Goal: Information Seeking & Learning: Learn about a topic

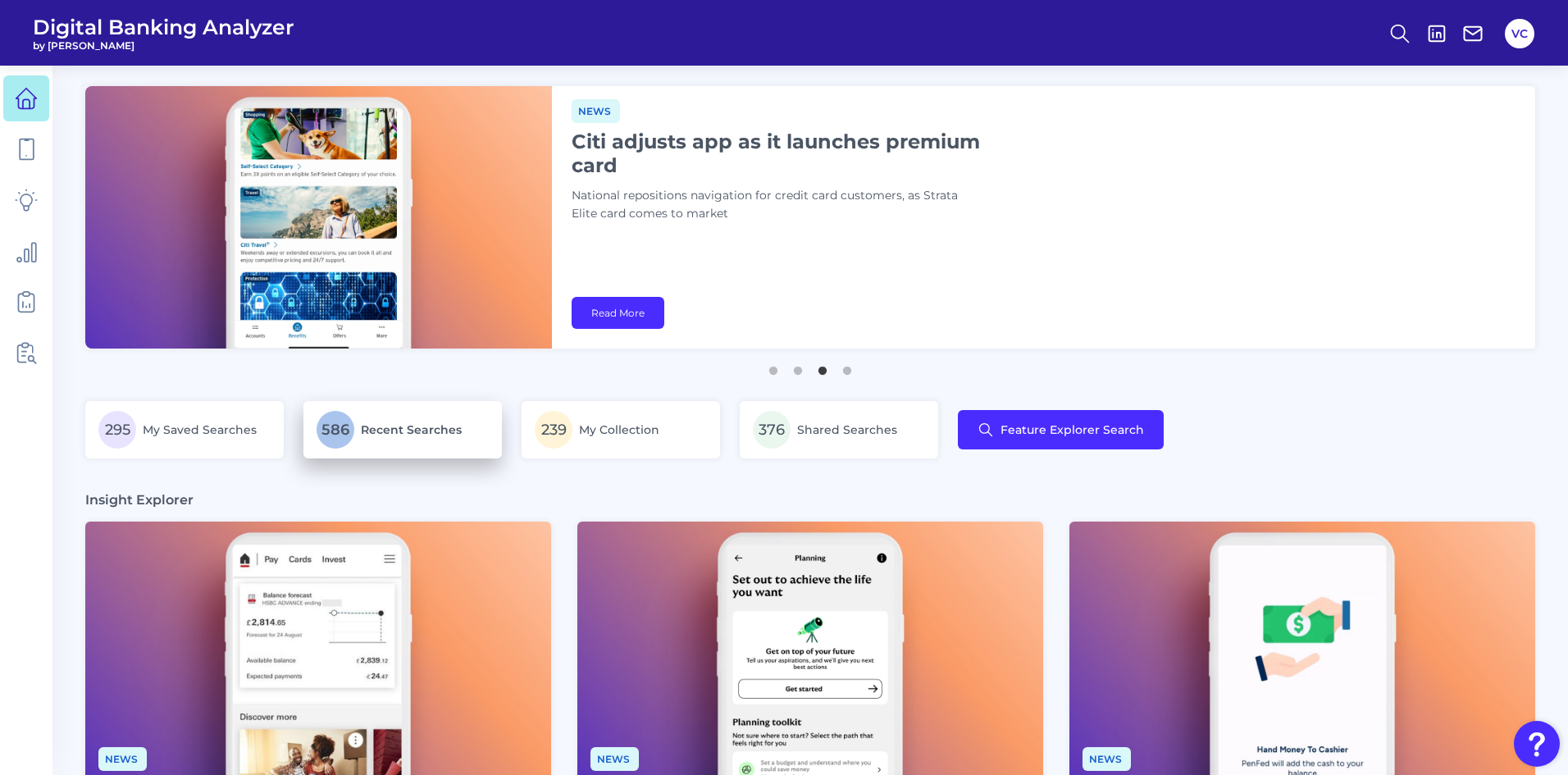
click at [416, 437] on p "586 Recent Searches" at bounding box center [402, 429] width 172 height 38
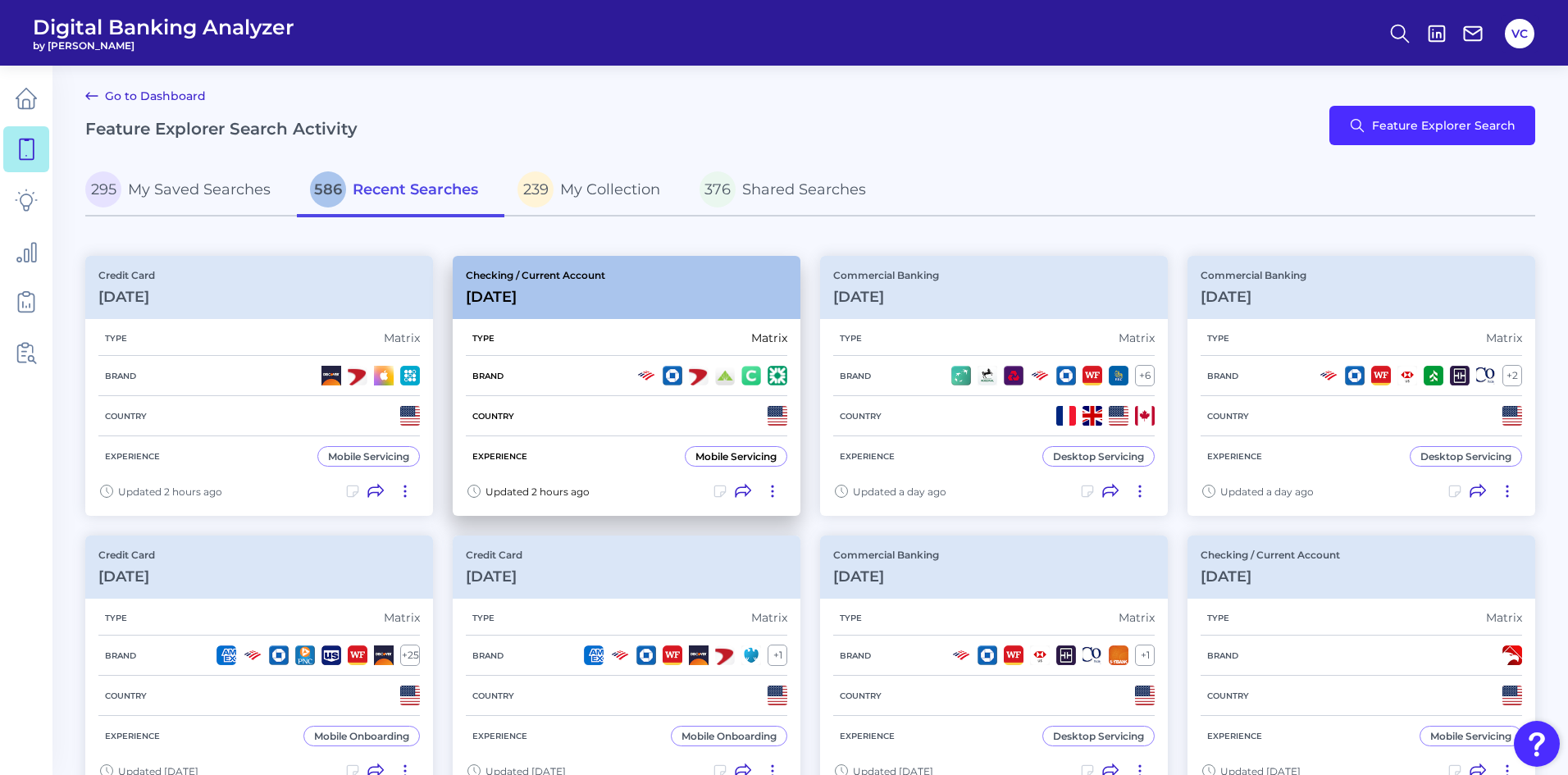
click at [620, 394] on div "Brand" at bounding box center [626, 376] width 321 height 40
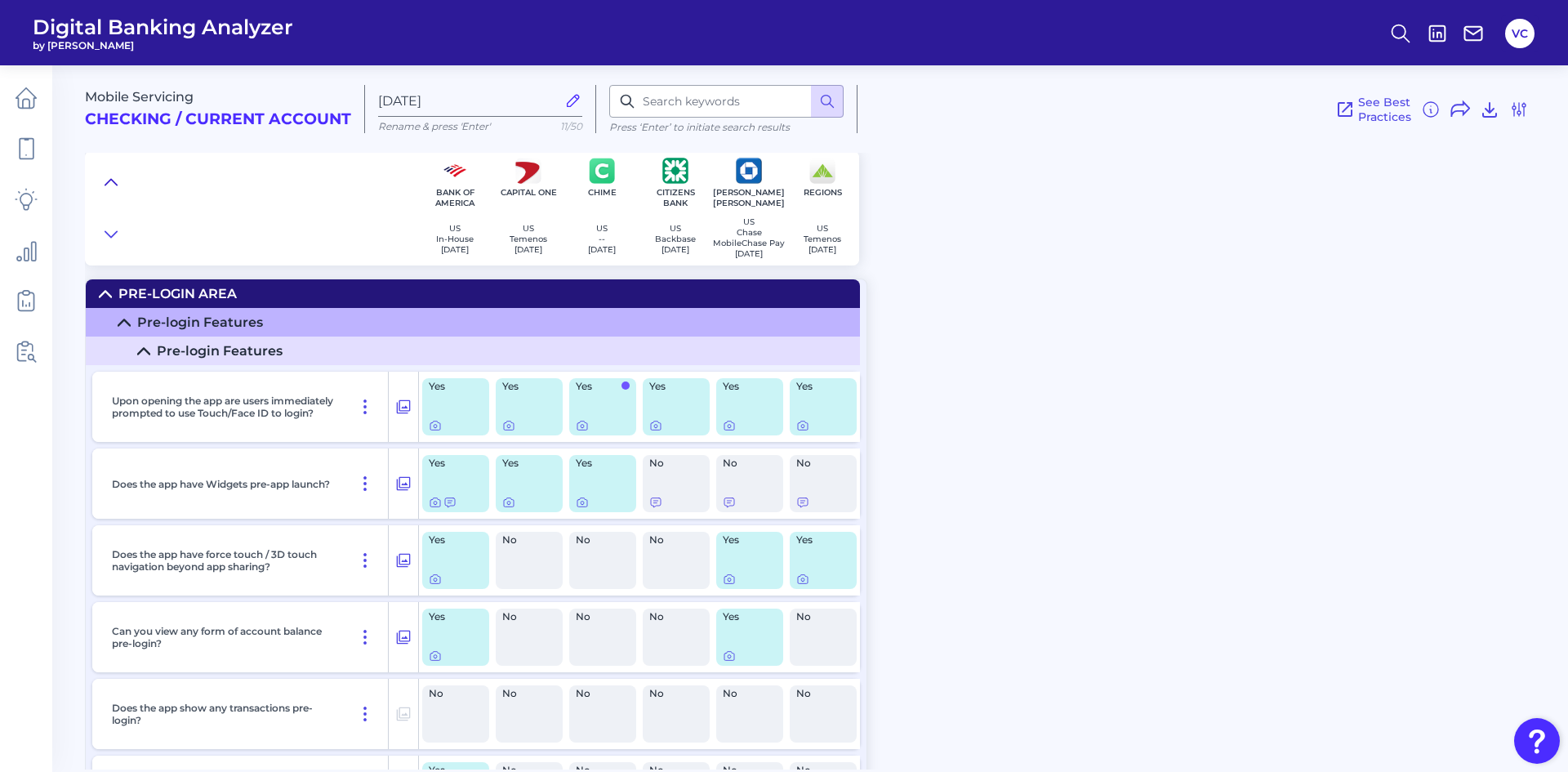
click at [108, 184] on icon at bounding box center [110, 182] width 13 height 17
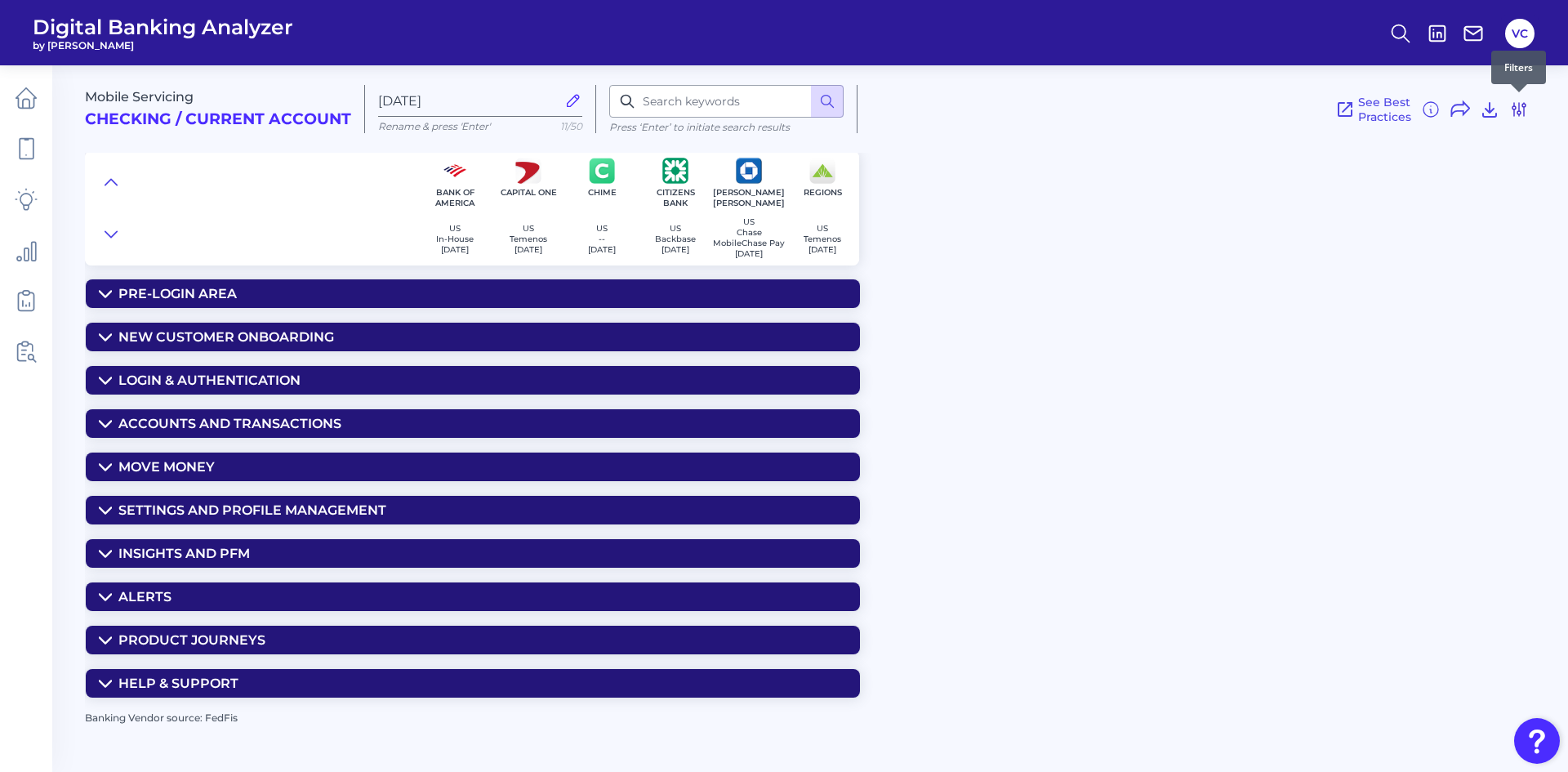
click at [1517, 101] on icon at bounding box center [1519, 110] width 20 height 20
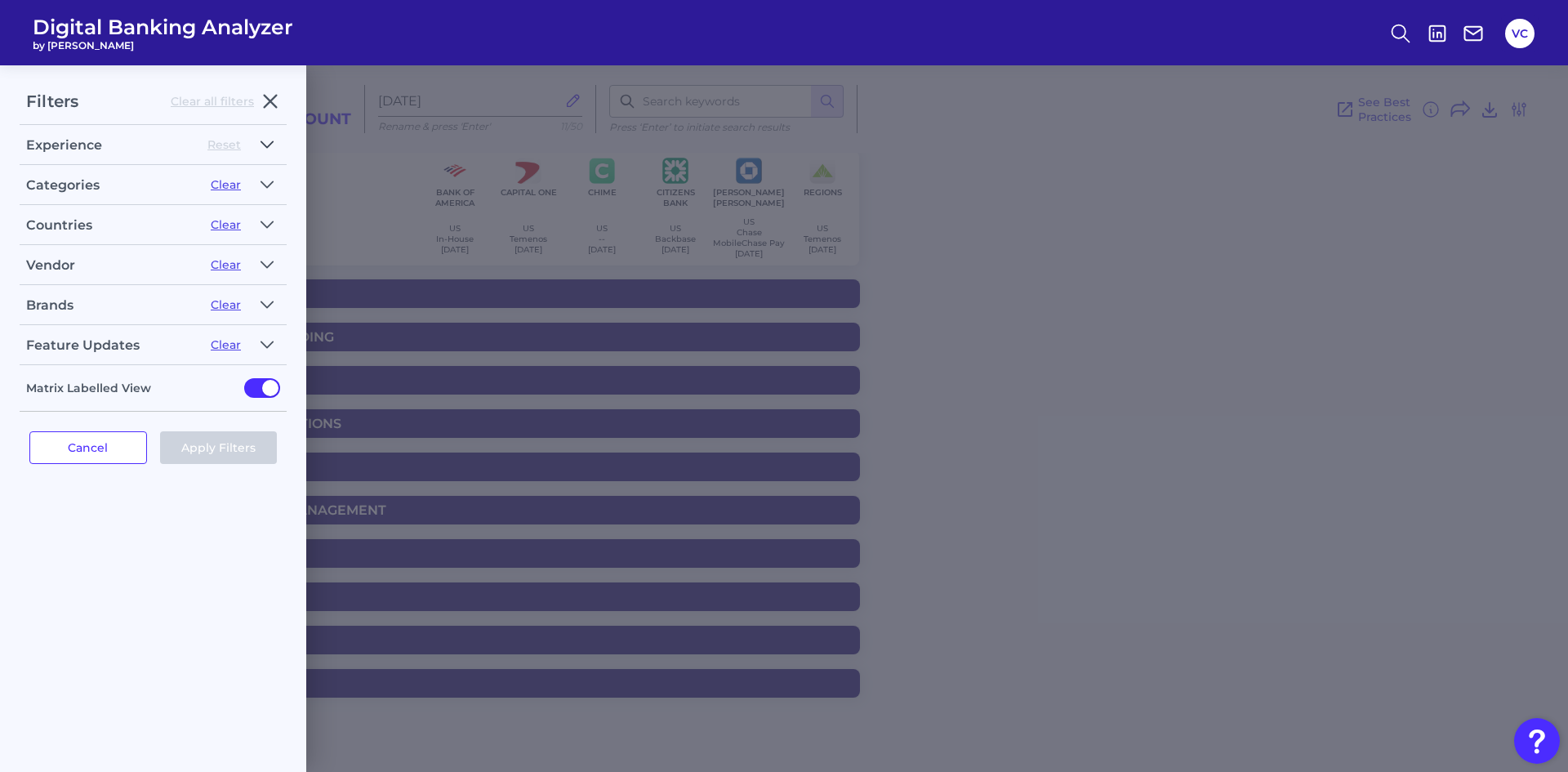
click at [266, 149] on icon "button" at bounding box center [267, 144] width 13 height 20
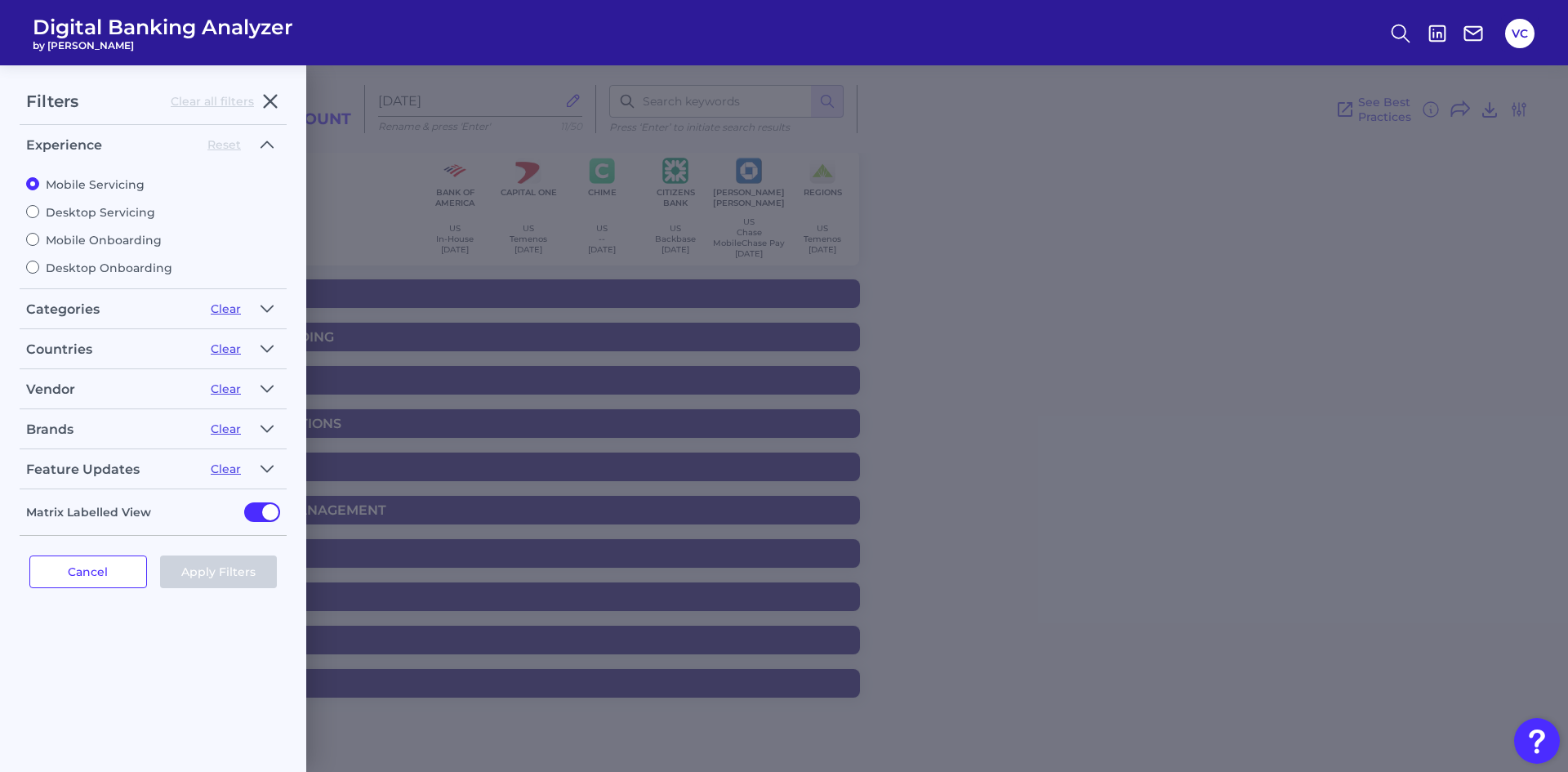
click at [107, 242] on label "Mobile Onboarding" at bounding box center [153, 240] width 254 height 15
click at [39, 242] on input "Mobile Onboarding" at bounding box center [32, 239] width 13 height 13
radio input "true"
radio input "false"
click at [201, 571] on button "Apply Filters" at bounding box center [218, 572] width 117 height 33
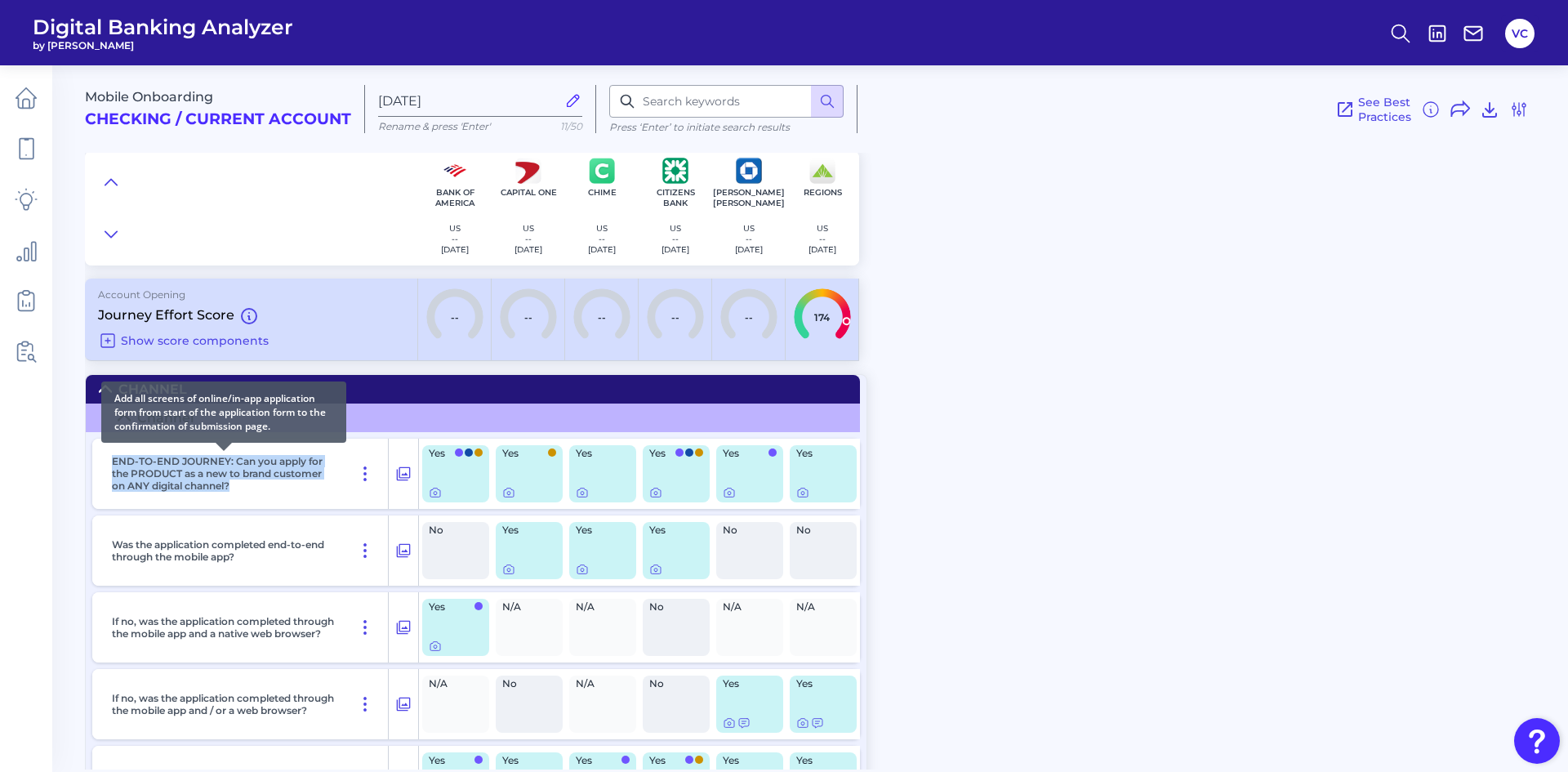
drag, startPoint x: 237, startPoint y: 487, endPoint x: 114, endPoint y: 463, distance: 125.3
click at [114, 463] on p "END-TO-END JOURNEY: Can you apply for the PRODUCT as a new to brand customer on…" at bounding box center [224, 473] width 224 height 37
copy p "END-TO-END JOURNEY: Can you apply for the PRODUCT as a new to brand customer on…"
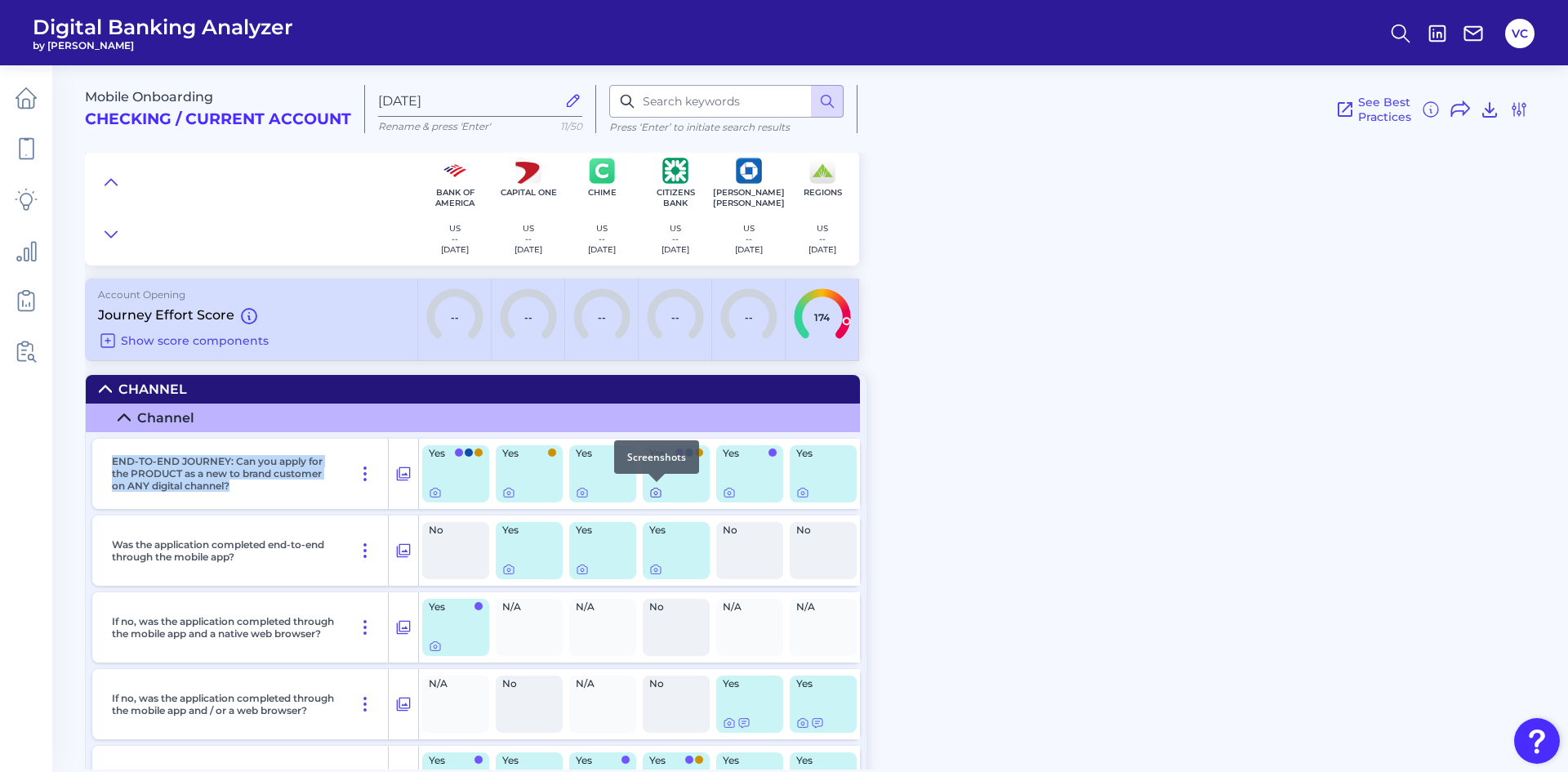
click at [662, 492] on icon at bounding box center [656, 492] width 13 height 13
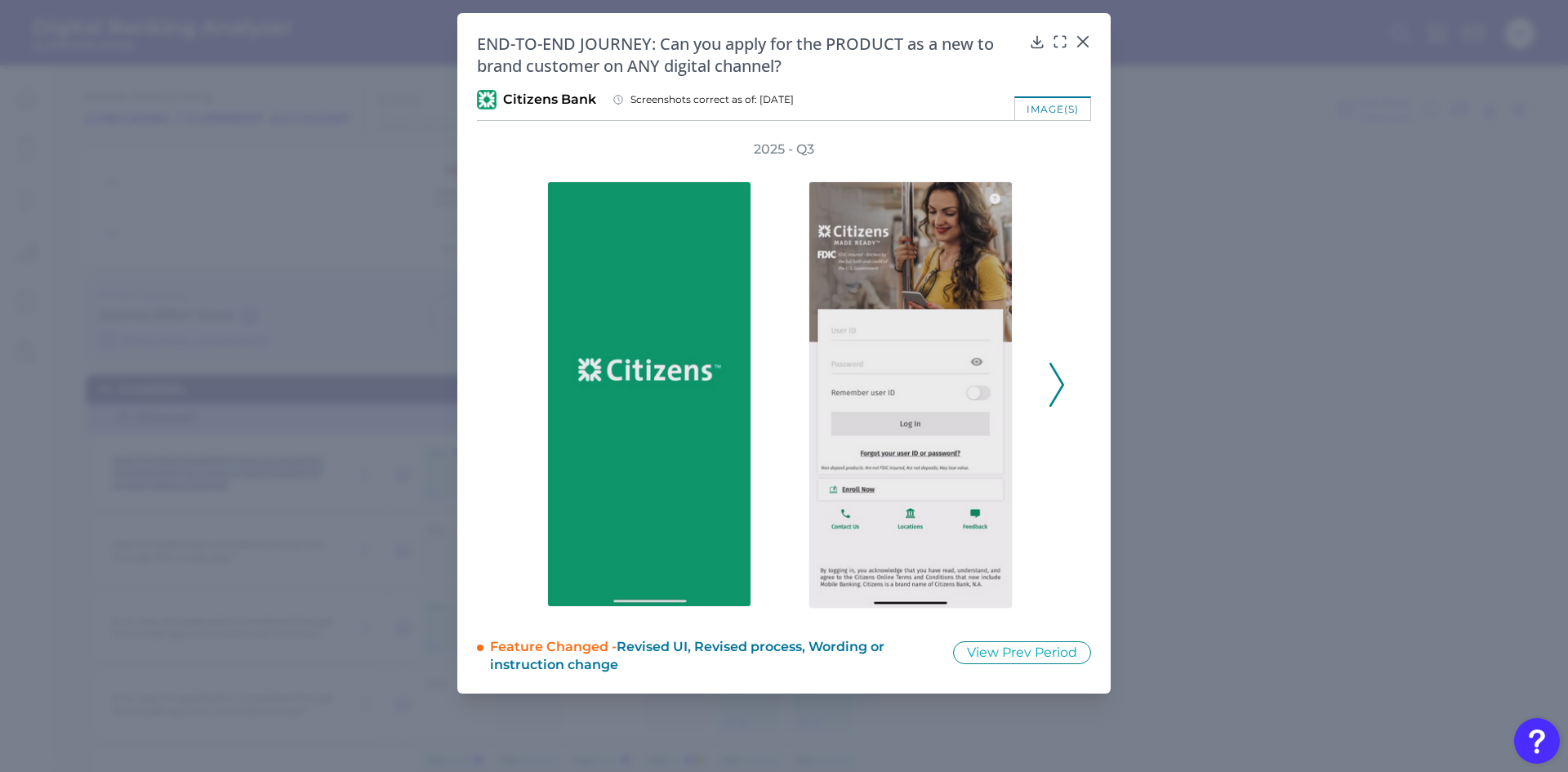
click at [1054, 384] on icon at bounding box center [1057, 384] width 15 height 44
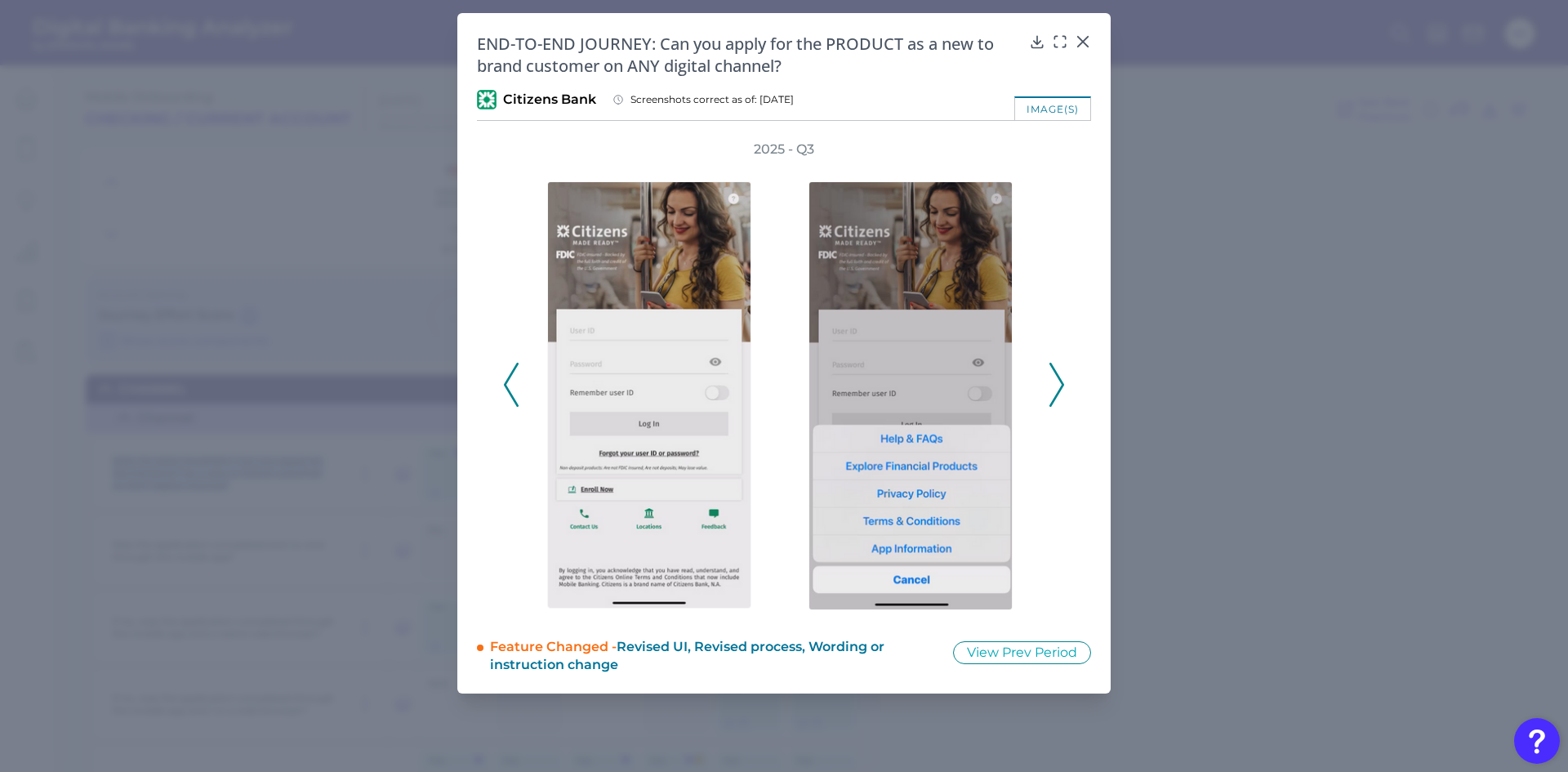
click at [1054, 384] on icon at bounding box center [1057, 384] width 15 height 44
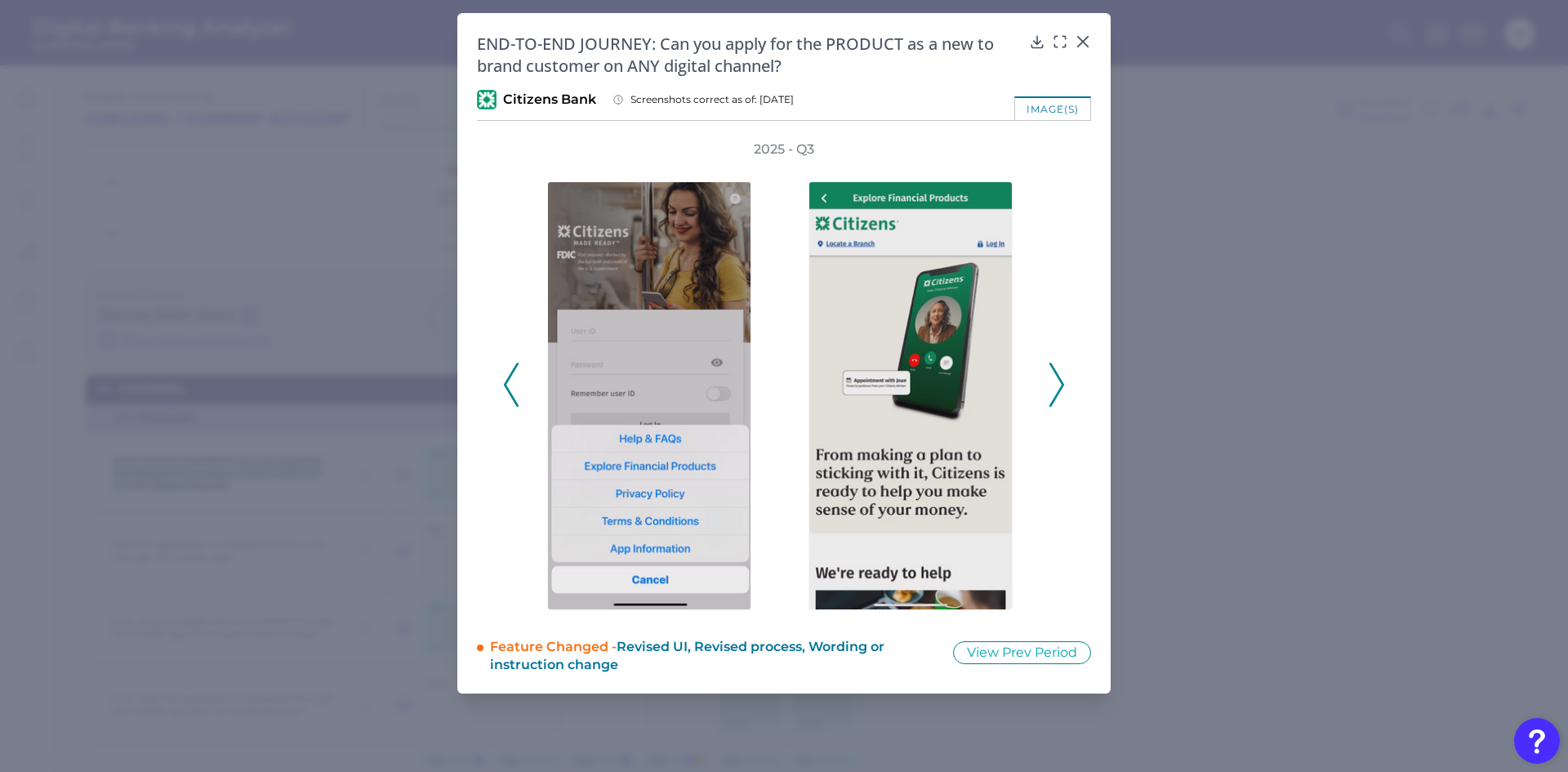
click at [1054, 384] on icon at bounding box center [1057, 384] width 15 height 44
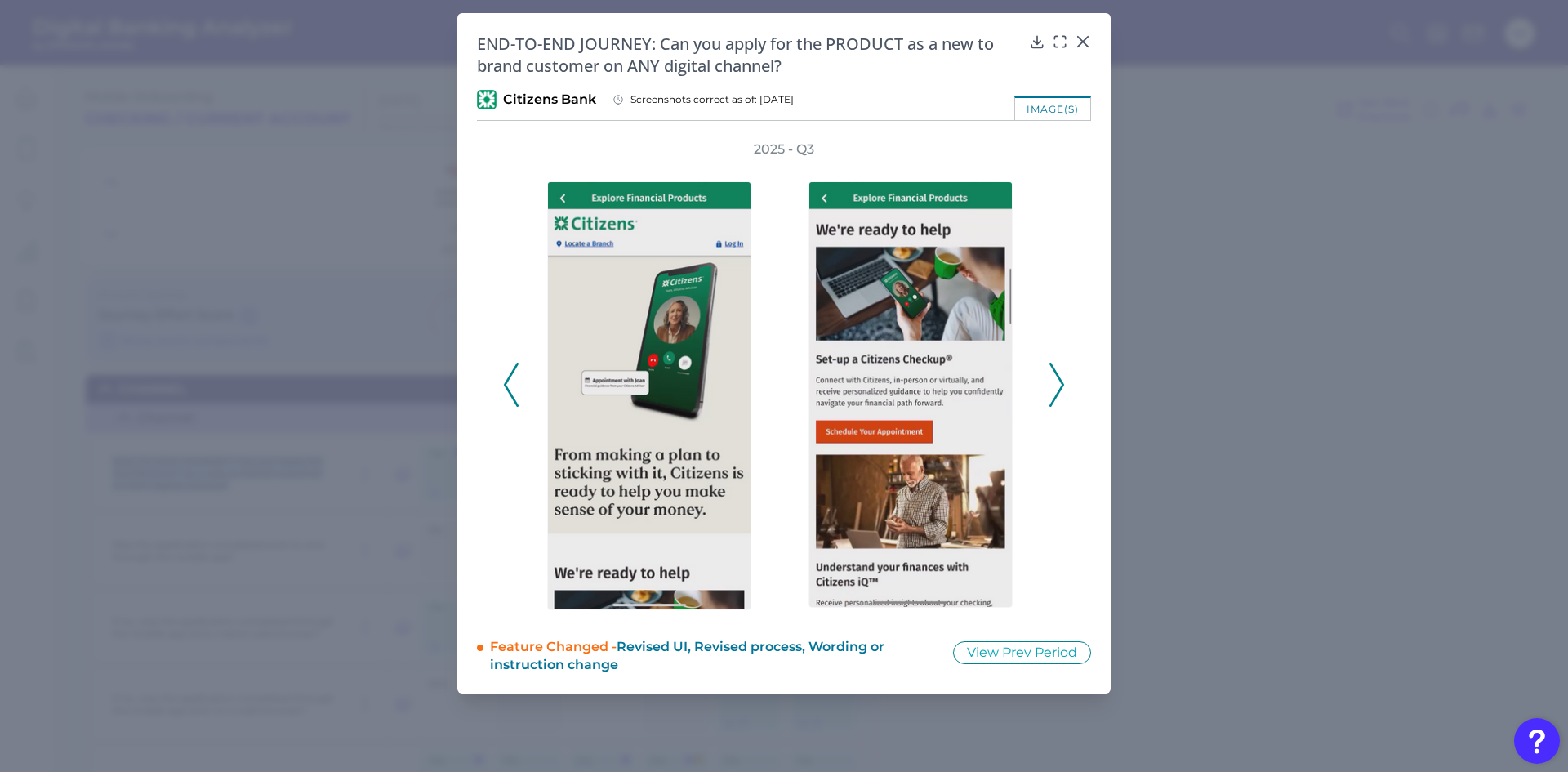
click at [1054, 384] on icon at bounding box center [1057, 384] width 15 height 44
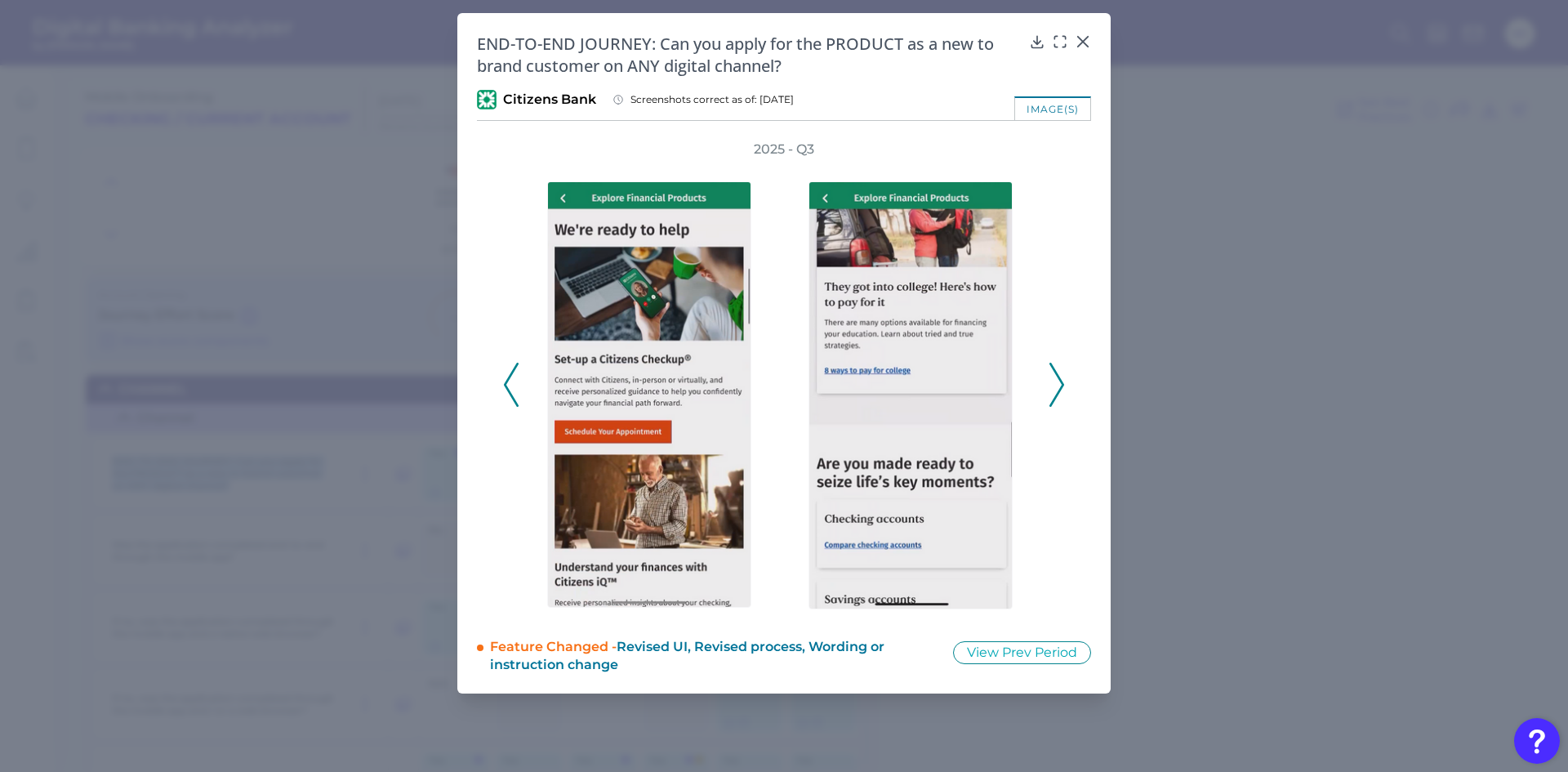
click at [1054, 384] on icon at bounding box center [1057, 384] width 15 height 44
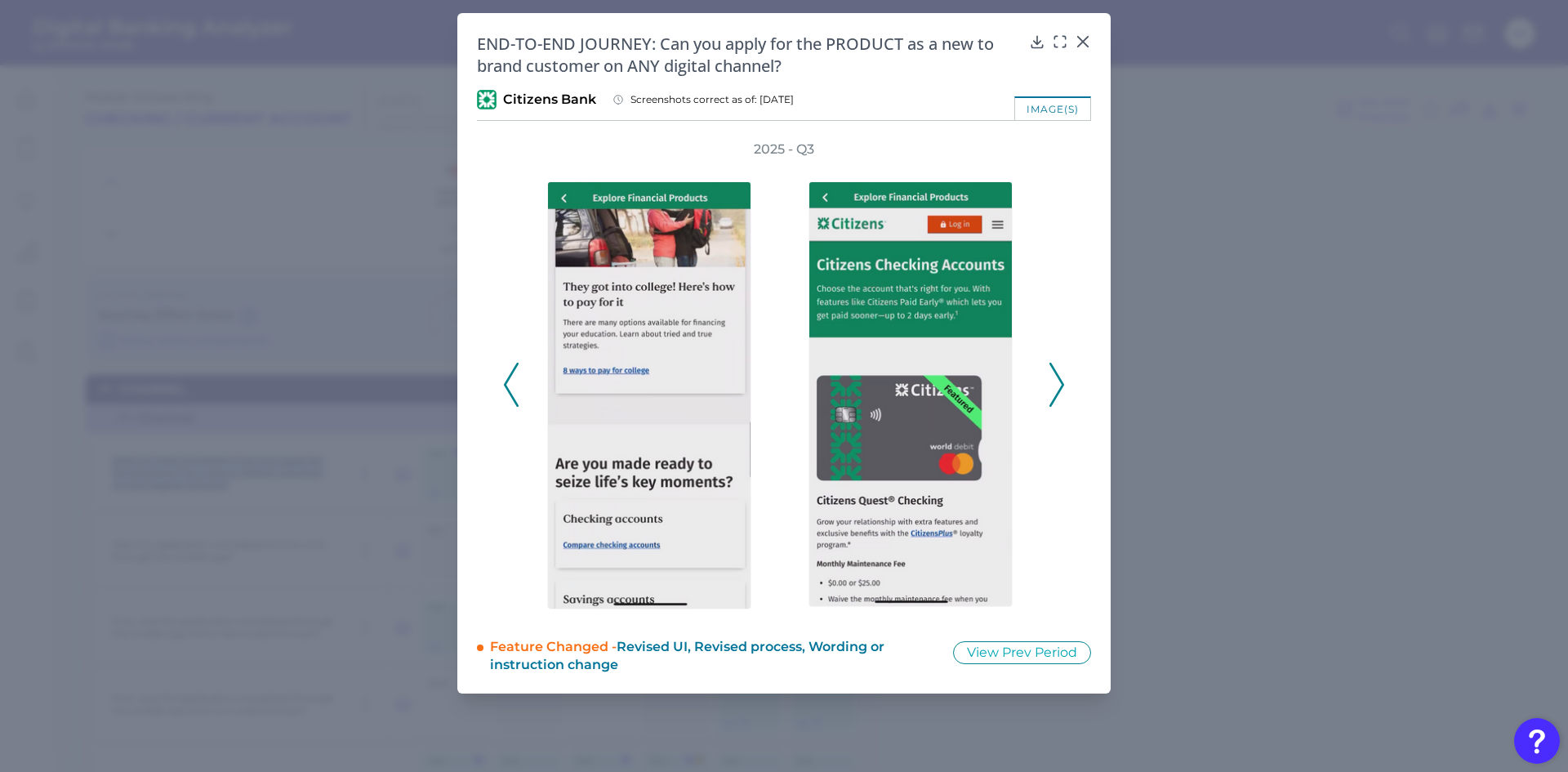
click at [1054, 384] on icon at bounding box center [1057, 384] width 15 height 44
click at [1062, 386] on polyline at bounding box center [1057, 385] width 12 height 42
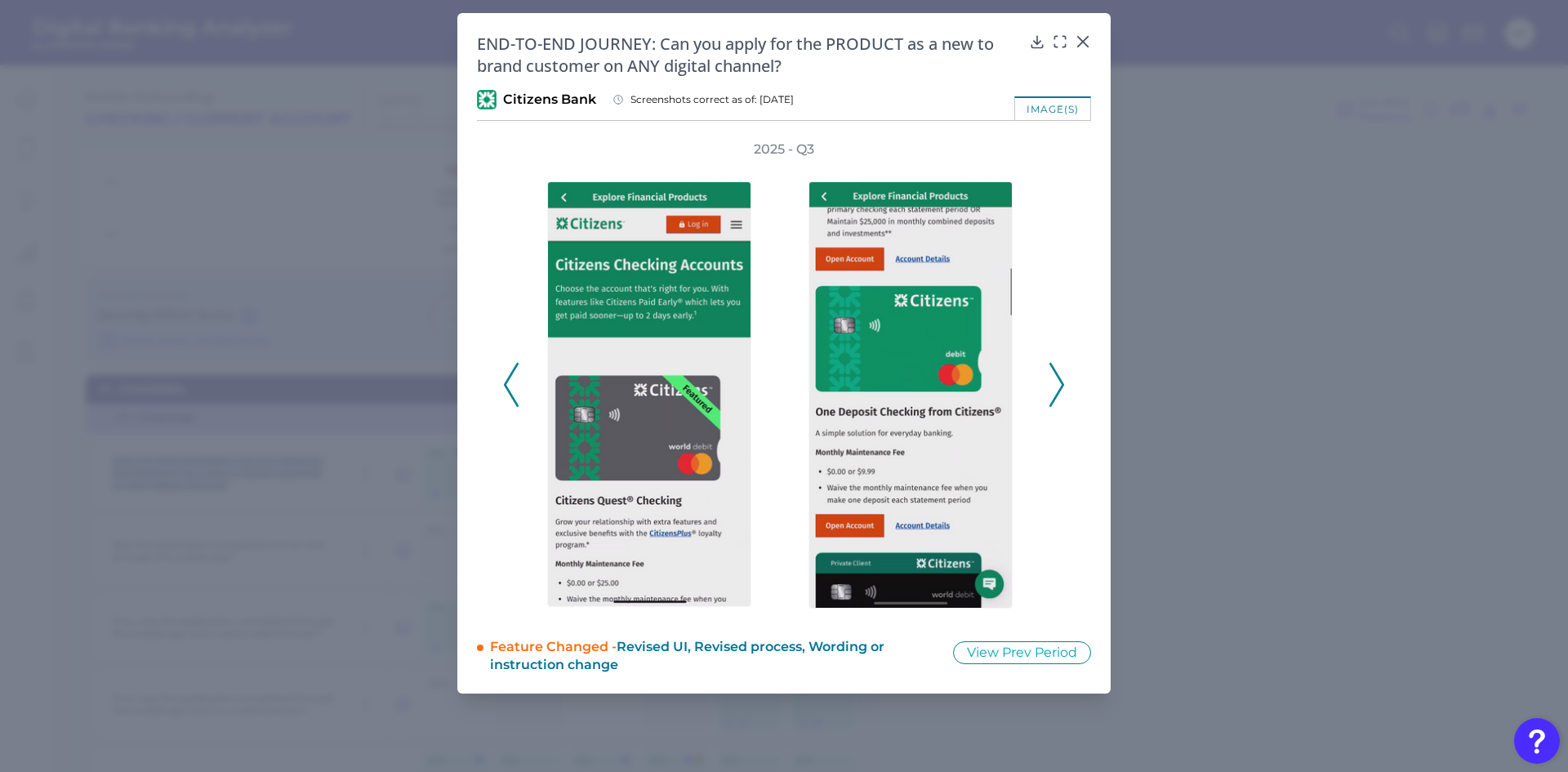
click at [1062, 386] on polyline at bounding box center [1057, 385] width 12 height 42
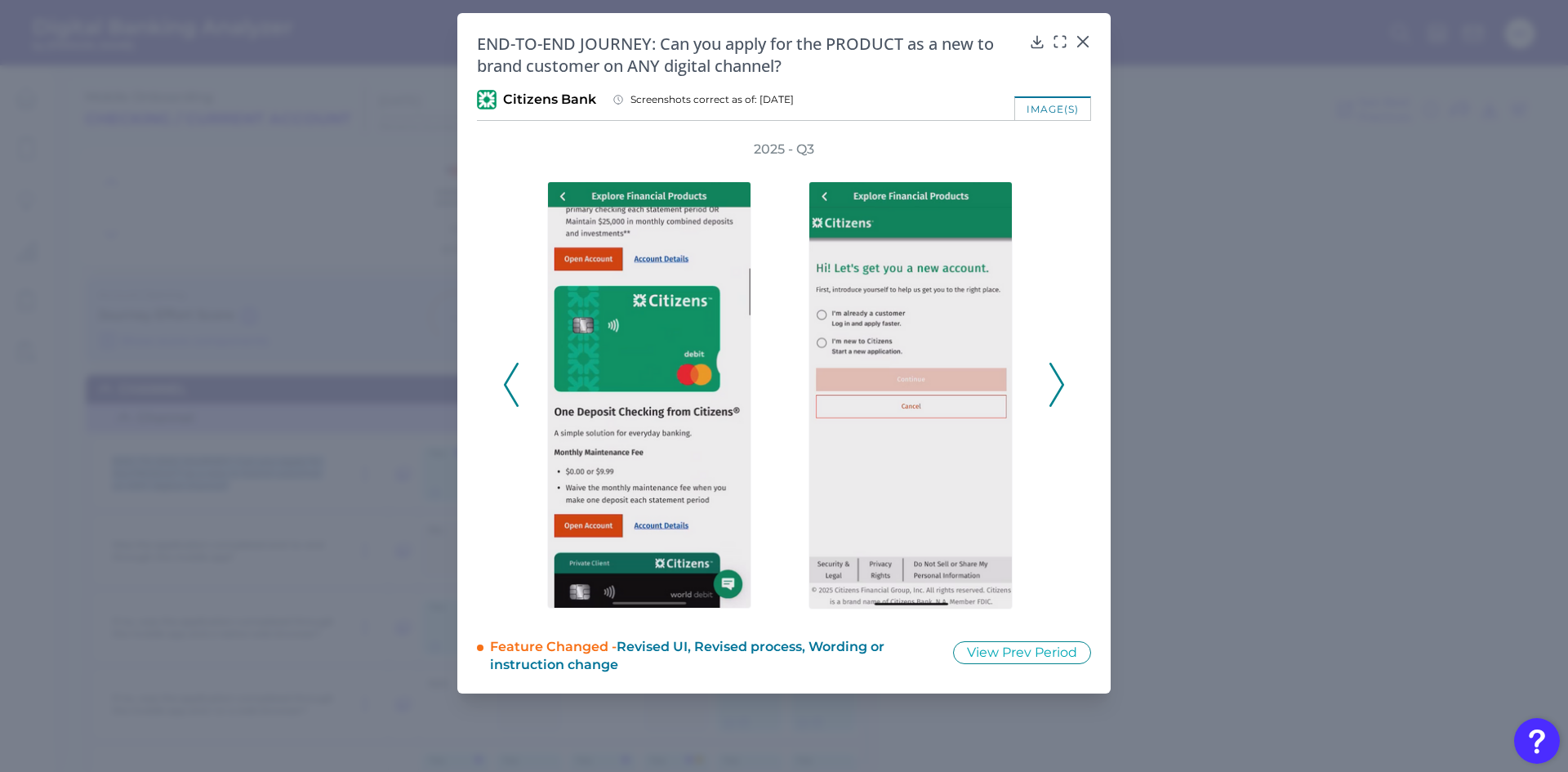
click at [1062, 386] on polyline at bounding box center [1057, 385] width 12 height 42
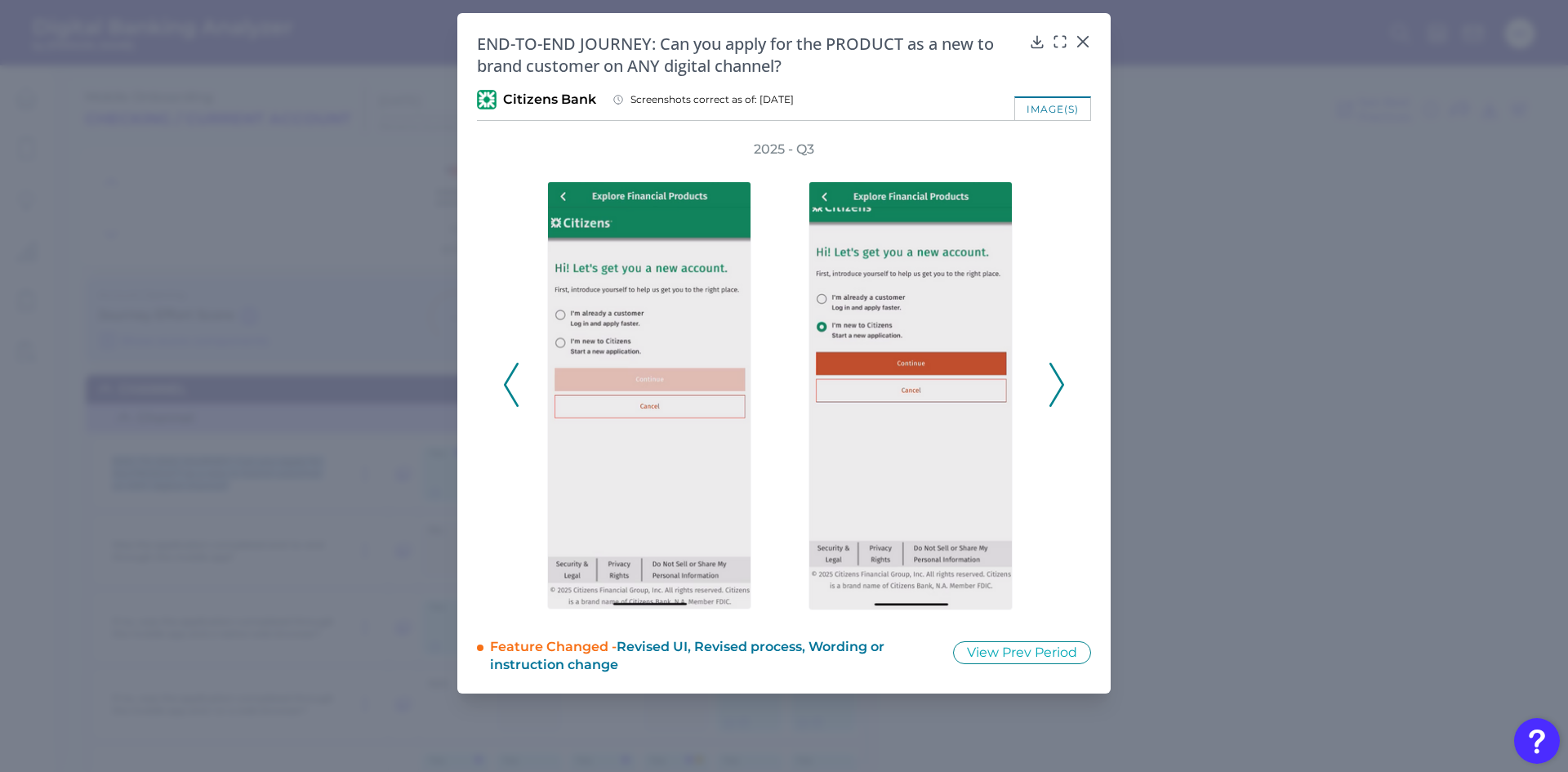
click at [1062, 386] on polyline at bounding box center [1057, 385] width 12 height 42
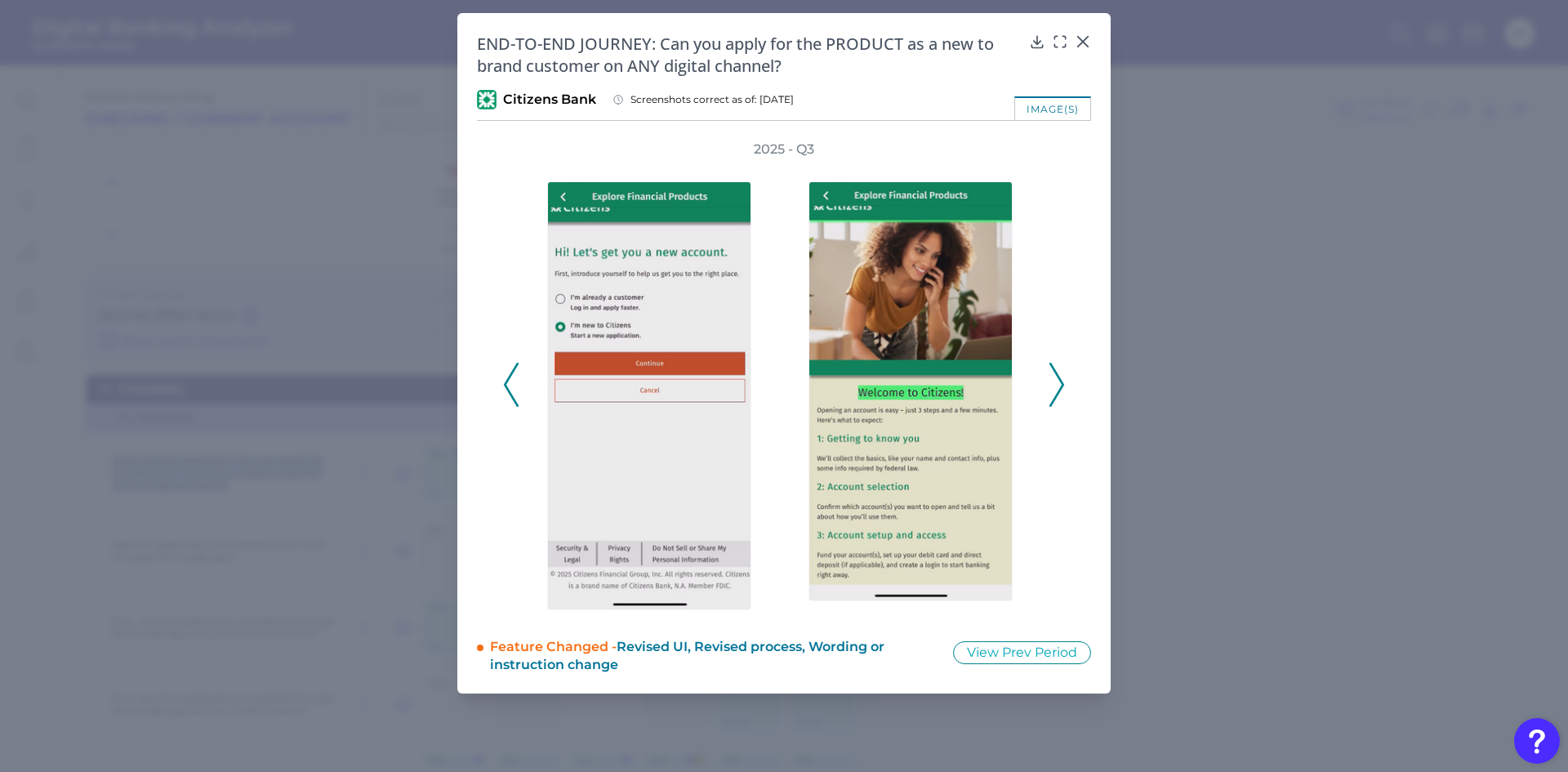
click at [1062, 386] on polyline at bounding box center [1057, 385] width 12 height 42
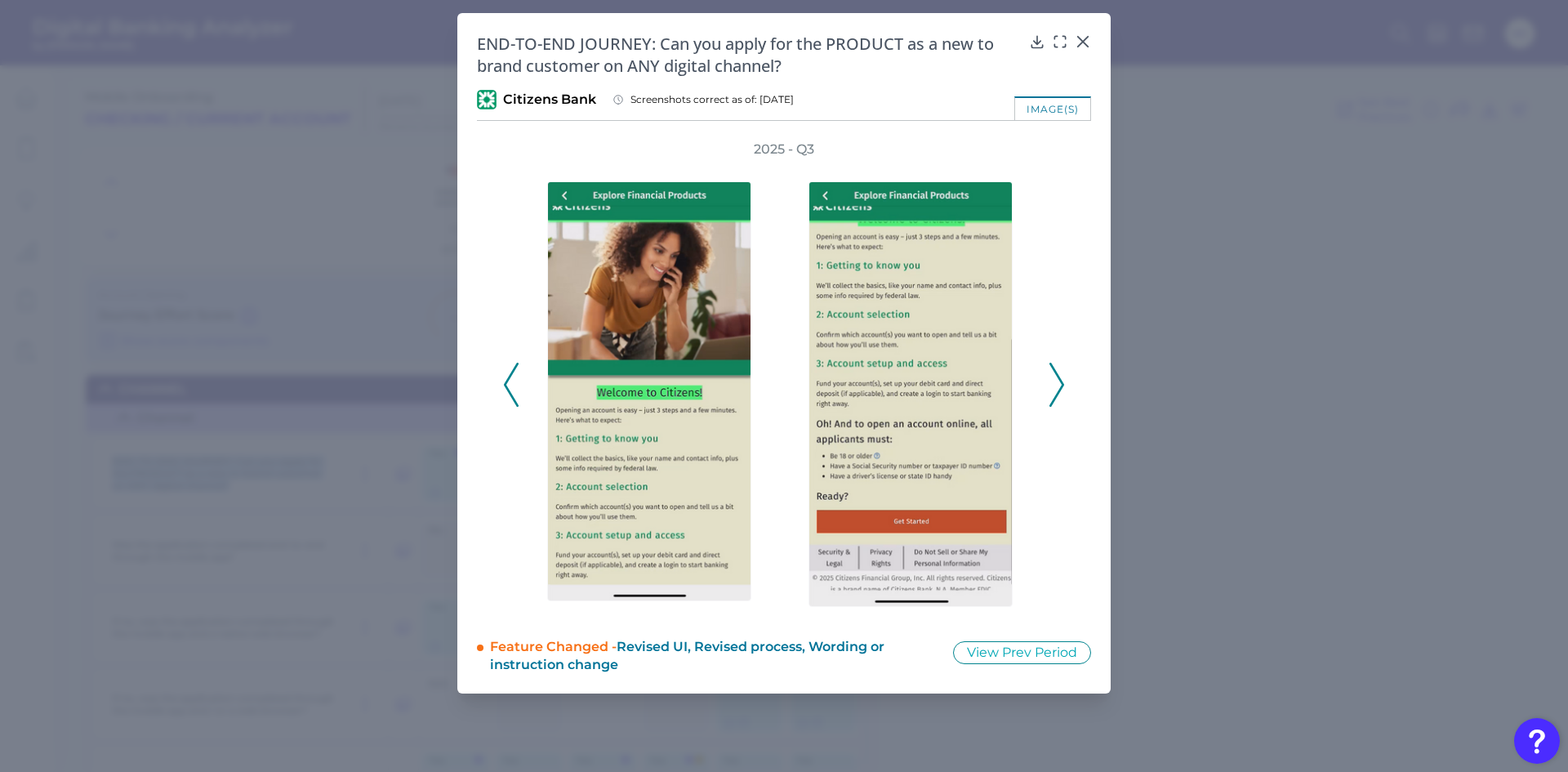
click at [1062, 386] on polyline at bounding box center [1057, 385] width 12 height 42
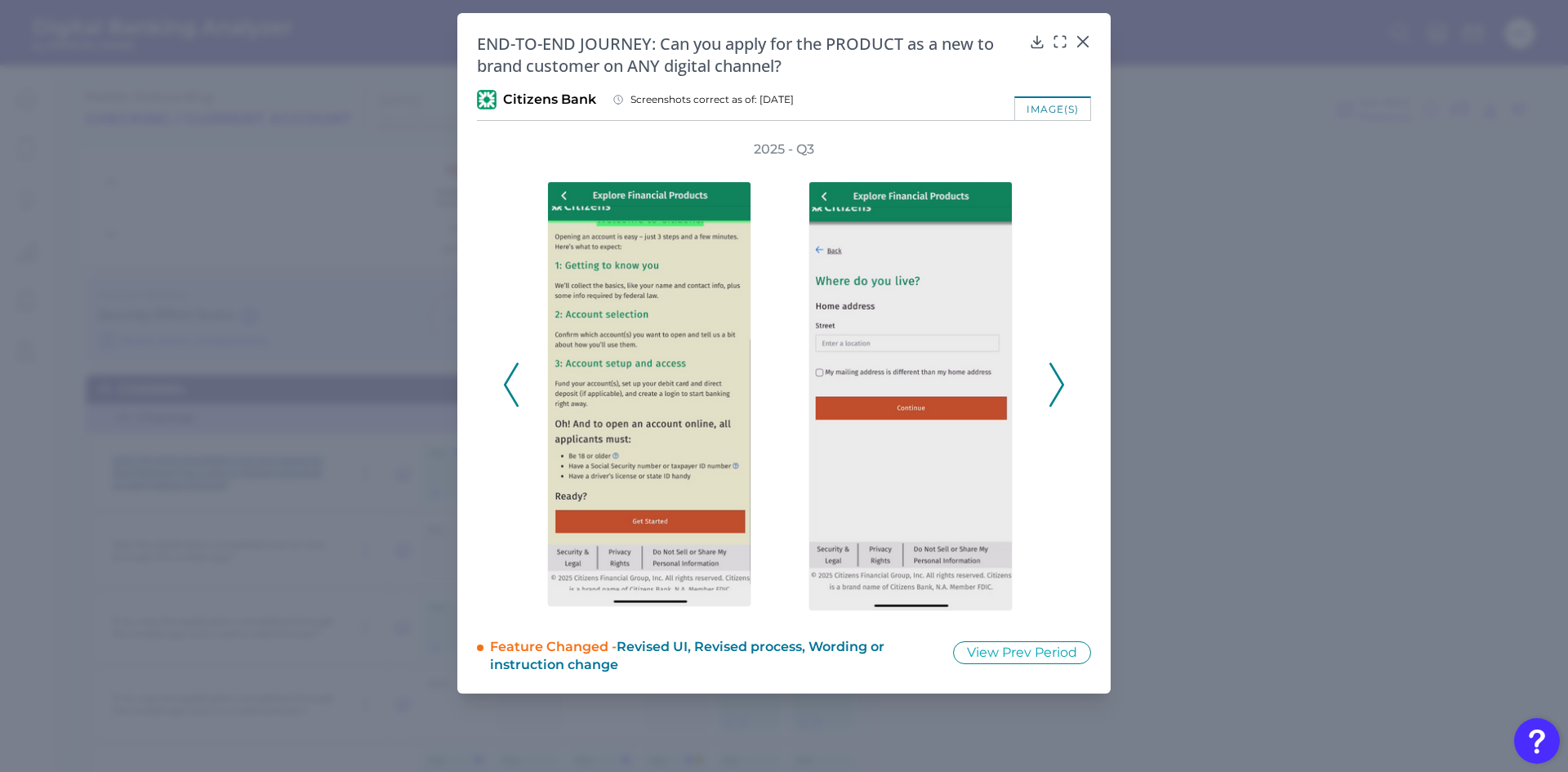
click at [1062, 386] on polyline at bounding box center [1057, 385] width 12 height 42
click at [1060, 385] on icon at bounding box center [1057, 384] width 15 height 44
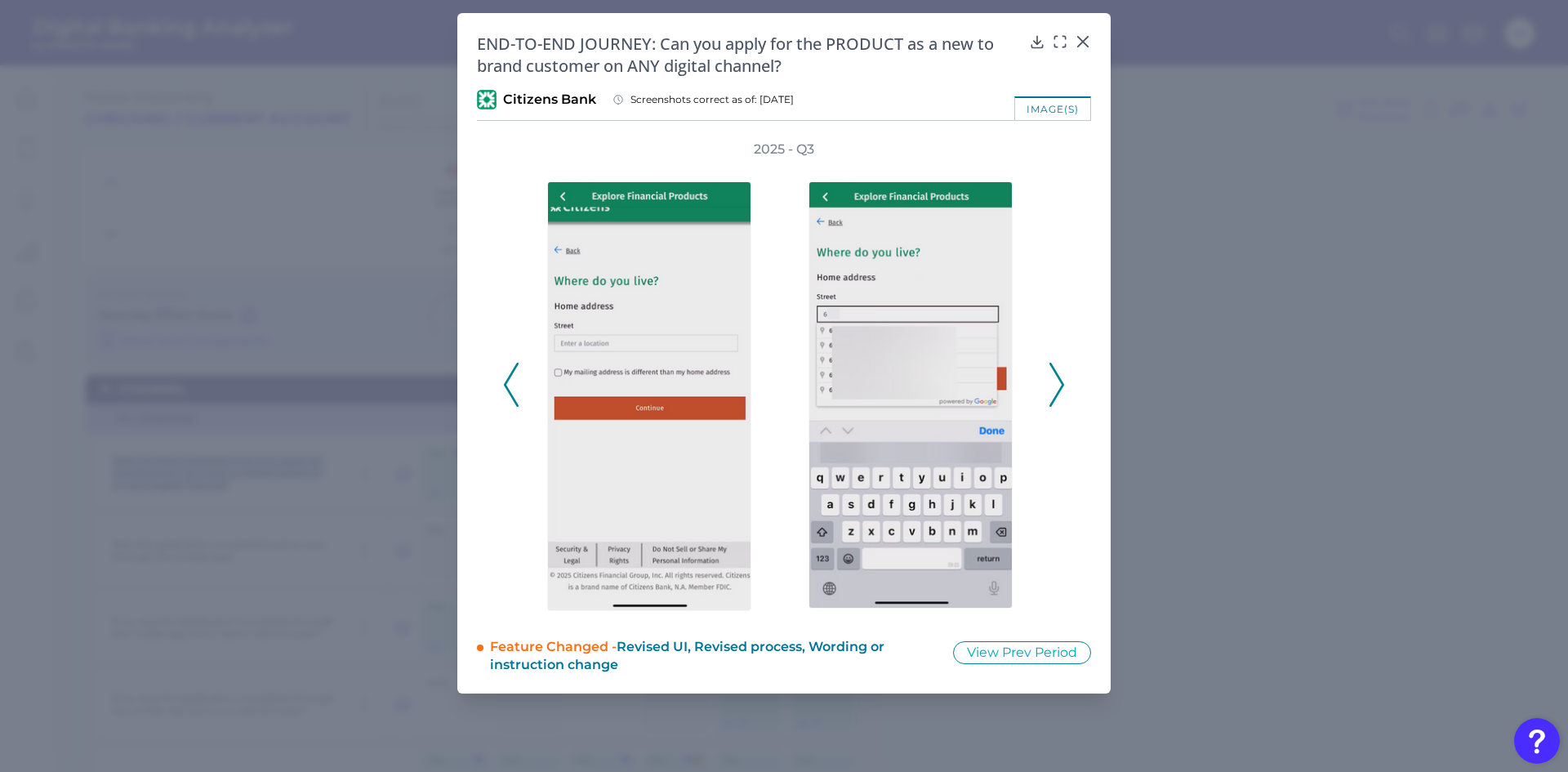
click at [1060, 385] on icon at bounding box center [1057, 384] width 15 height 44
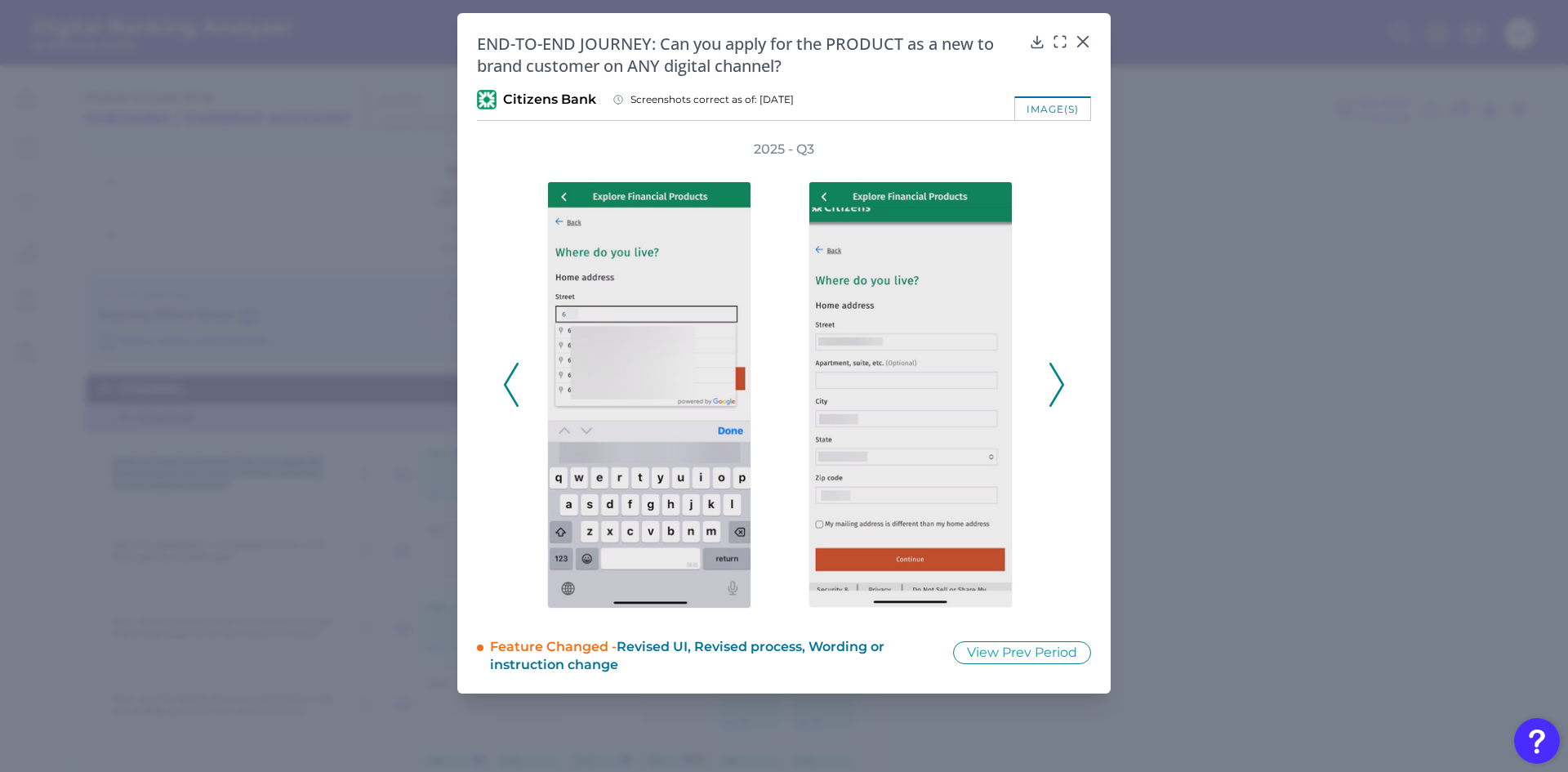
click at [1060, 385] on icon at bounding box center [1057, 384] width 15 height 44
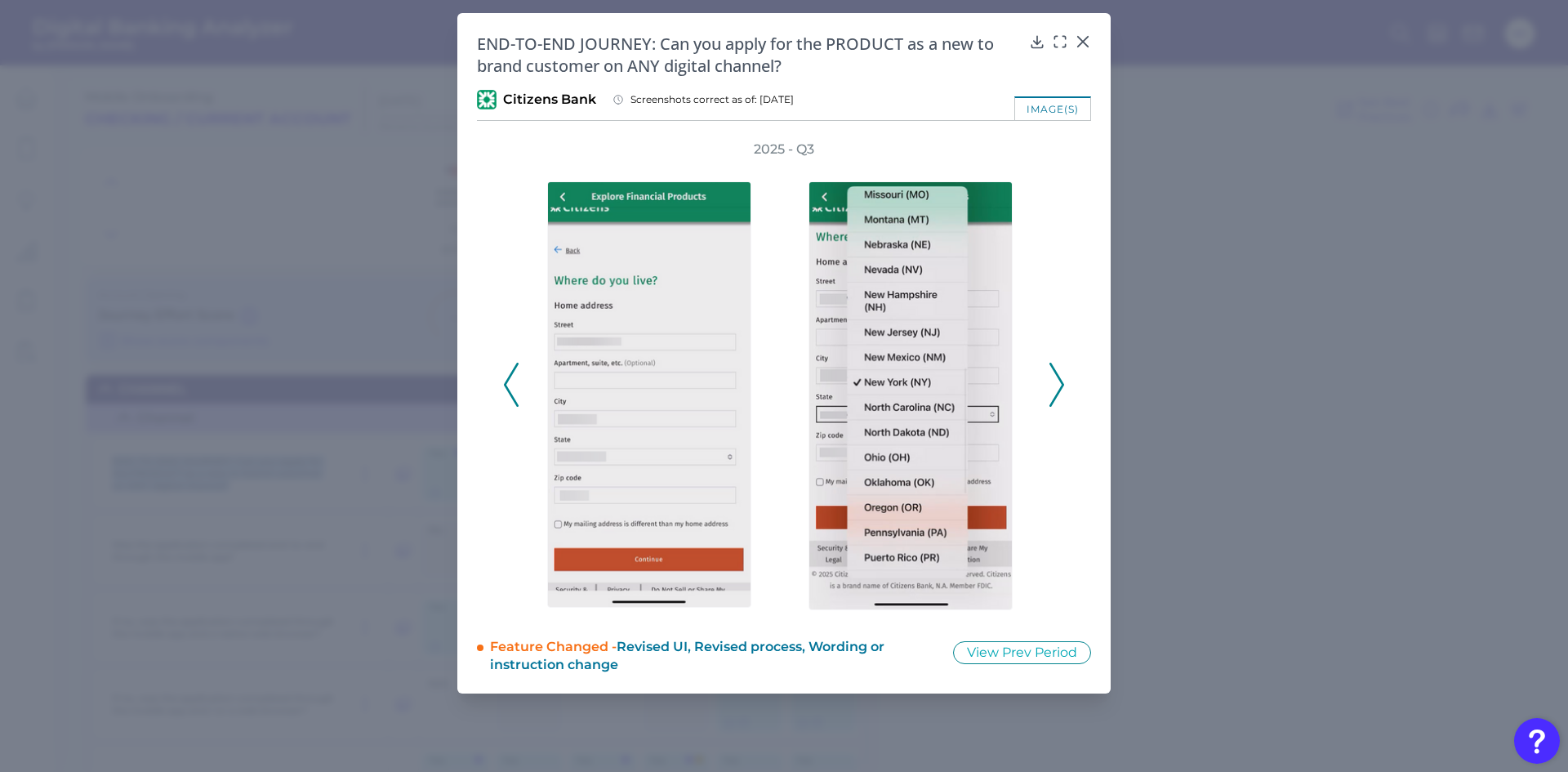
click at [1060, 385] on icon at bounding box center [1057, 384] width 15 height 44
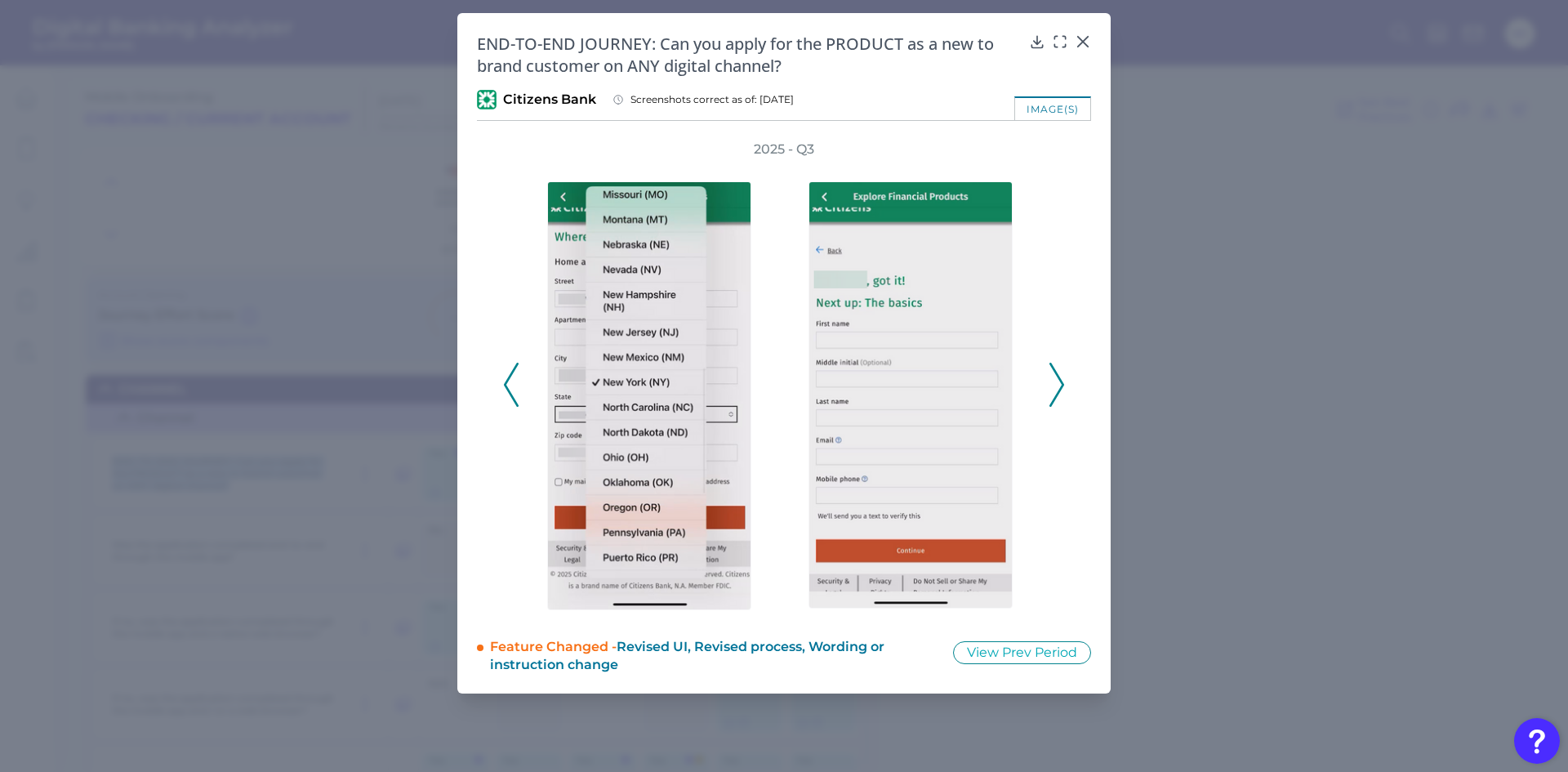
click at [1060, 385] on icon at bounding box center [1057, 384] width 15 height 44
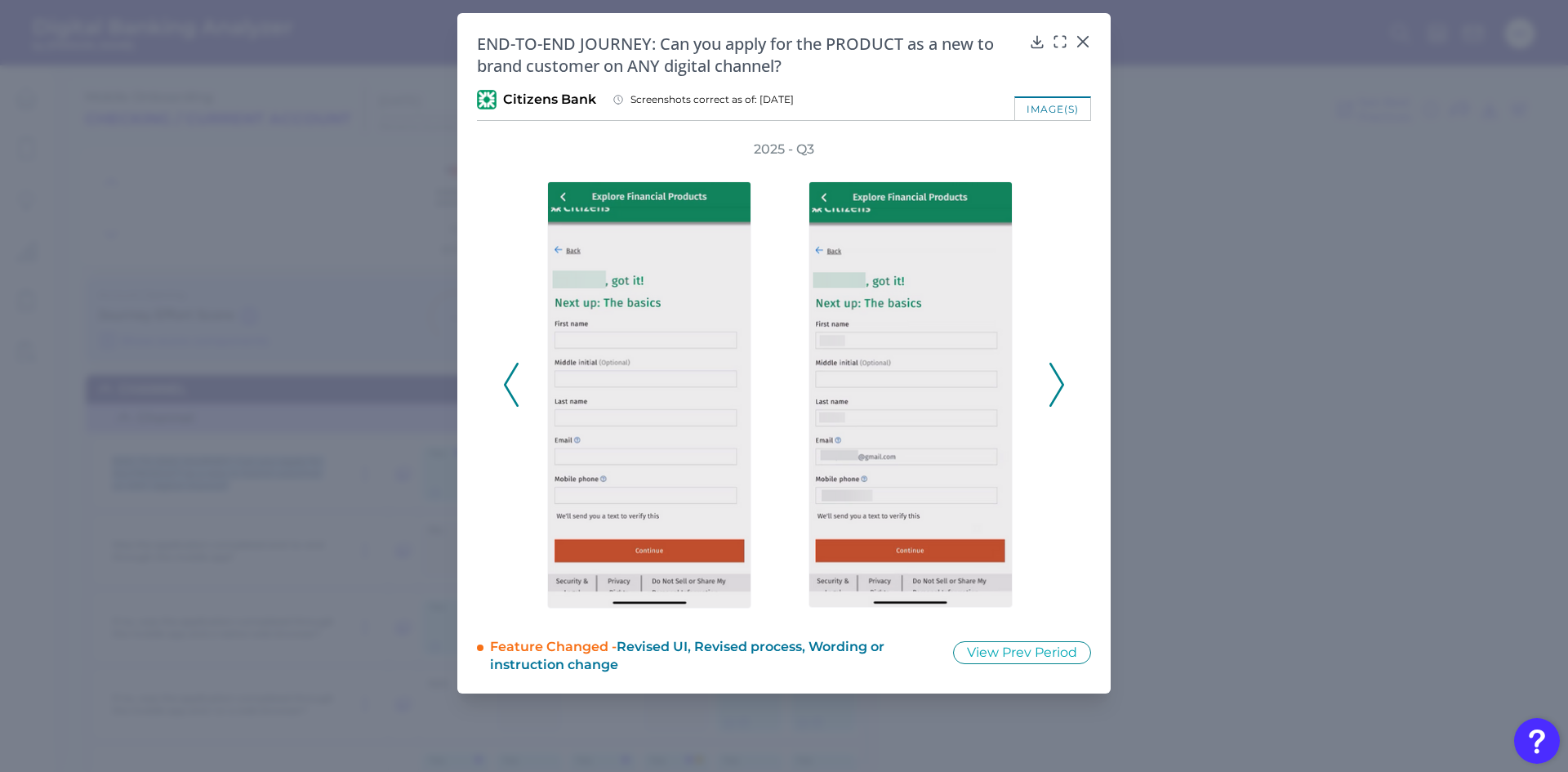
click at [1060, 385] on icon at bounding box center [1057, 384] width 15 height 44
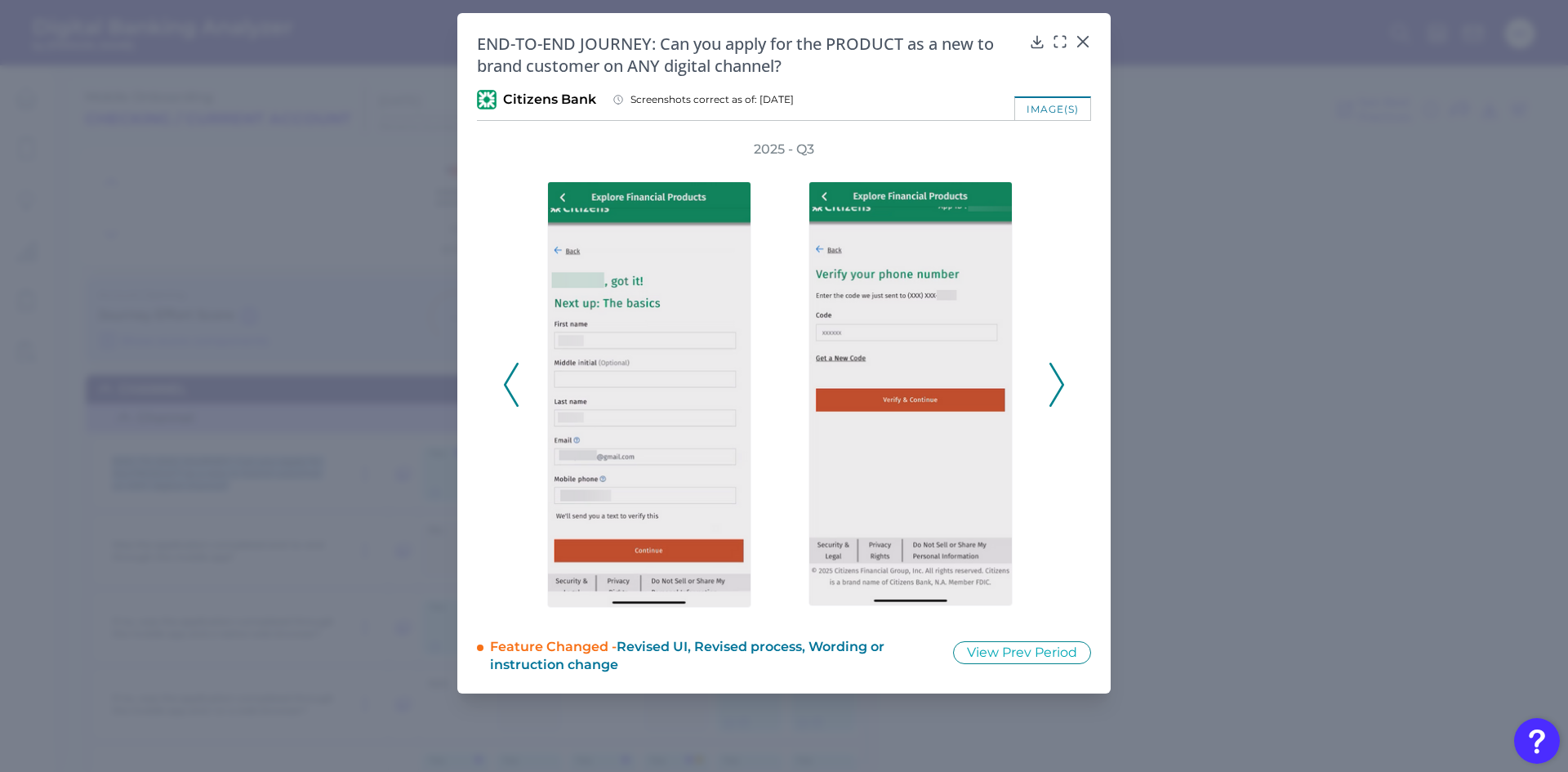
click at [1060, 385] on icon at bounding box center [1057, 384] width 15 height 44
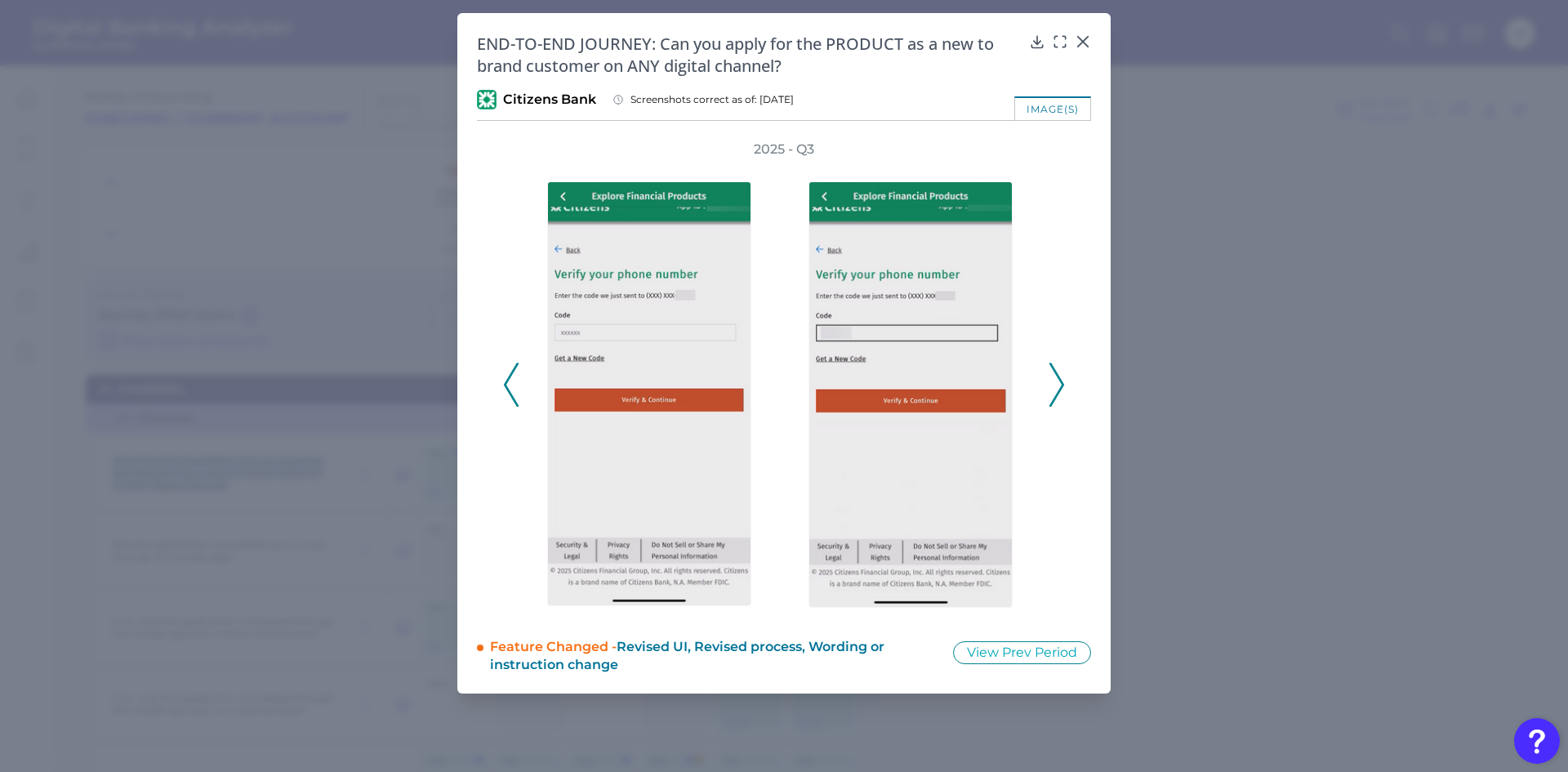
click at [1060, 385] on icon at bounding box center [1057, 384] width 15 height 44
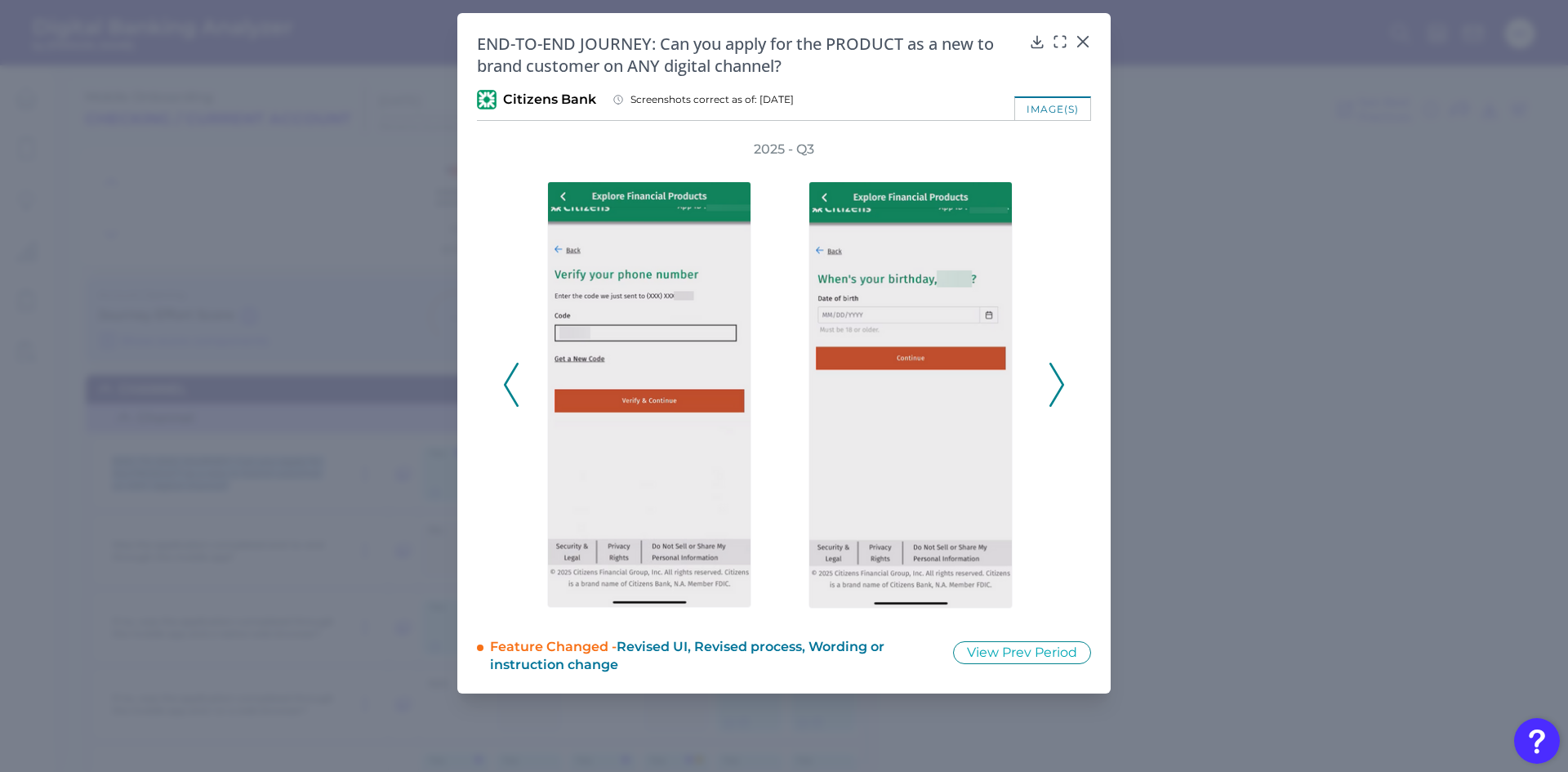
click at [1060, 385] on icon at bounding box center [1057, 384] width 15 height 44
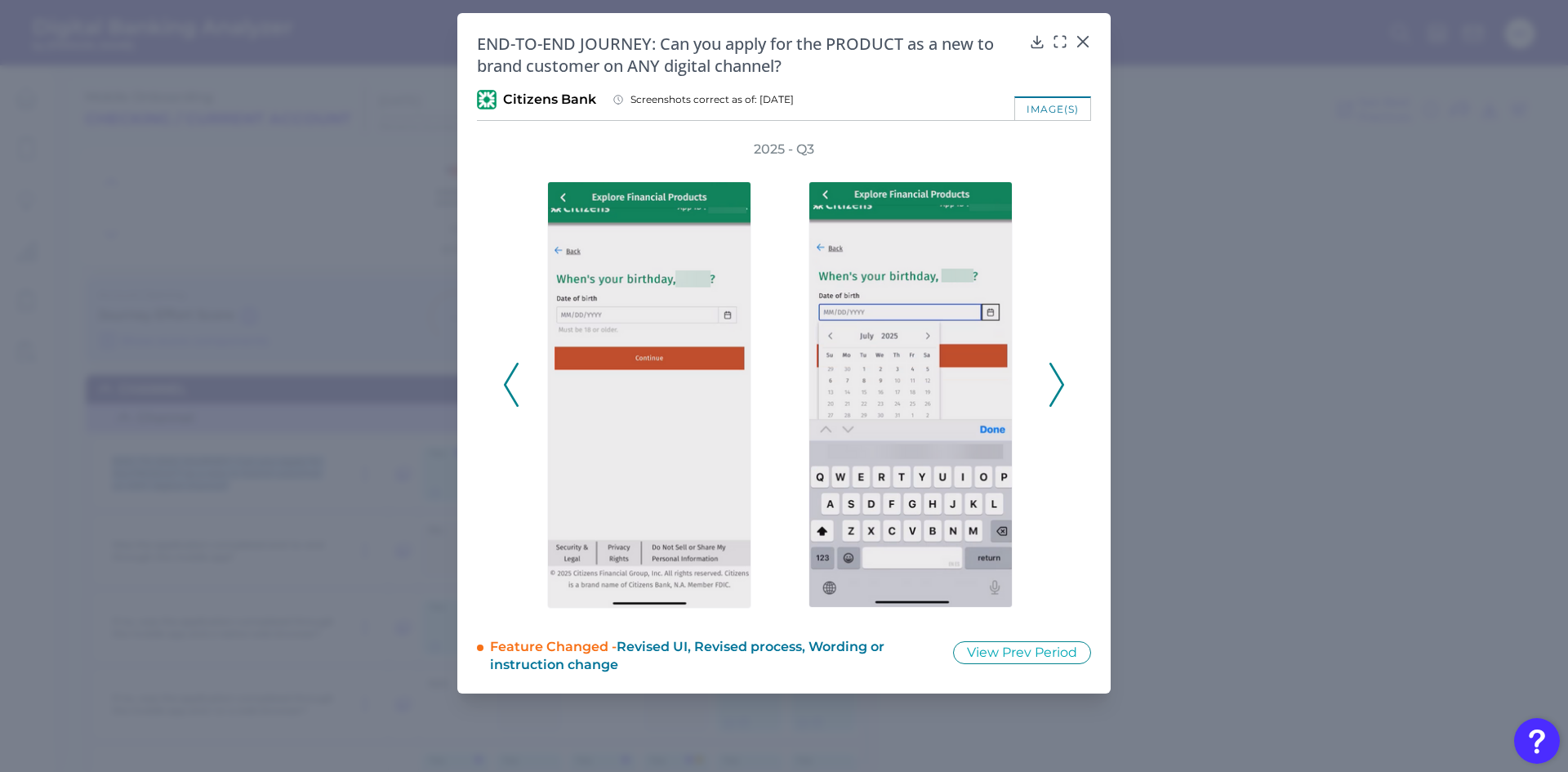
click at [1060, 385] on icon at bounding box center [1057, 384] width 15 height 44
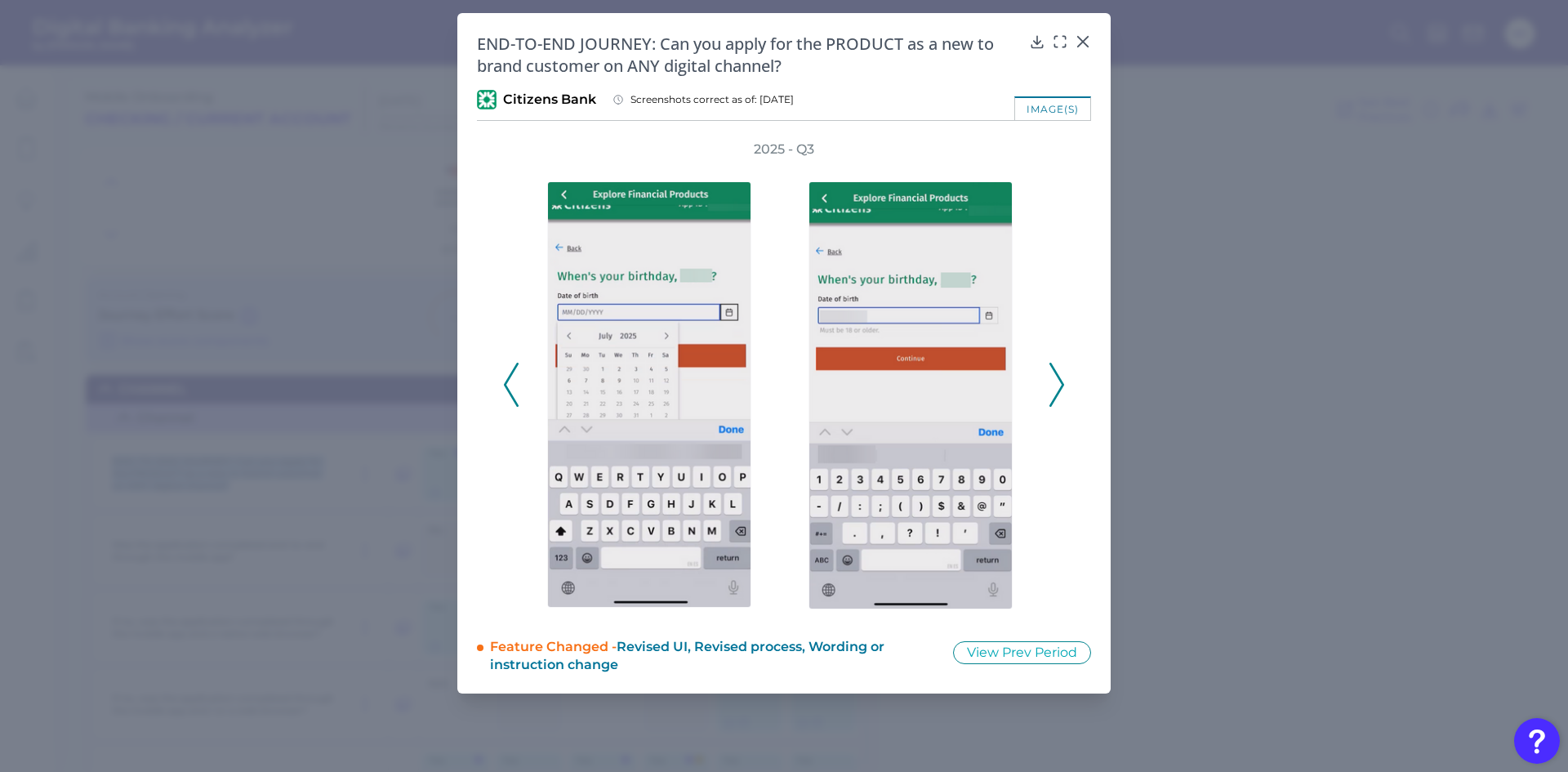
click at [1060, 385] on icon at bounding box center [1057, 384] width 15 height 44
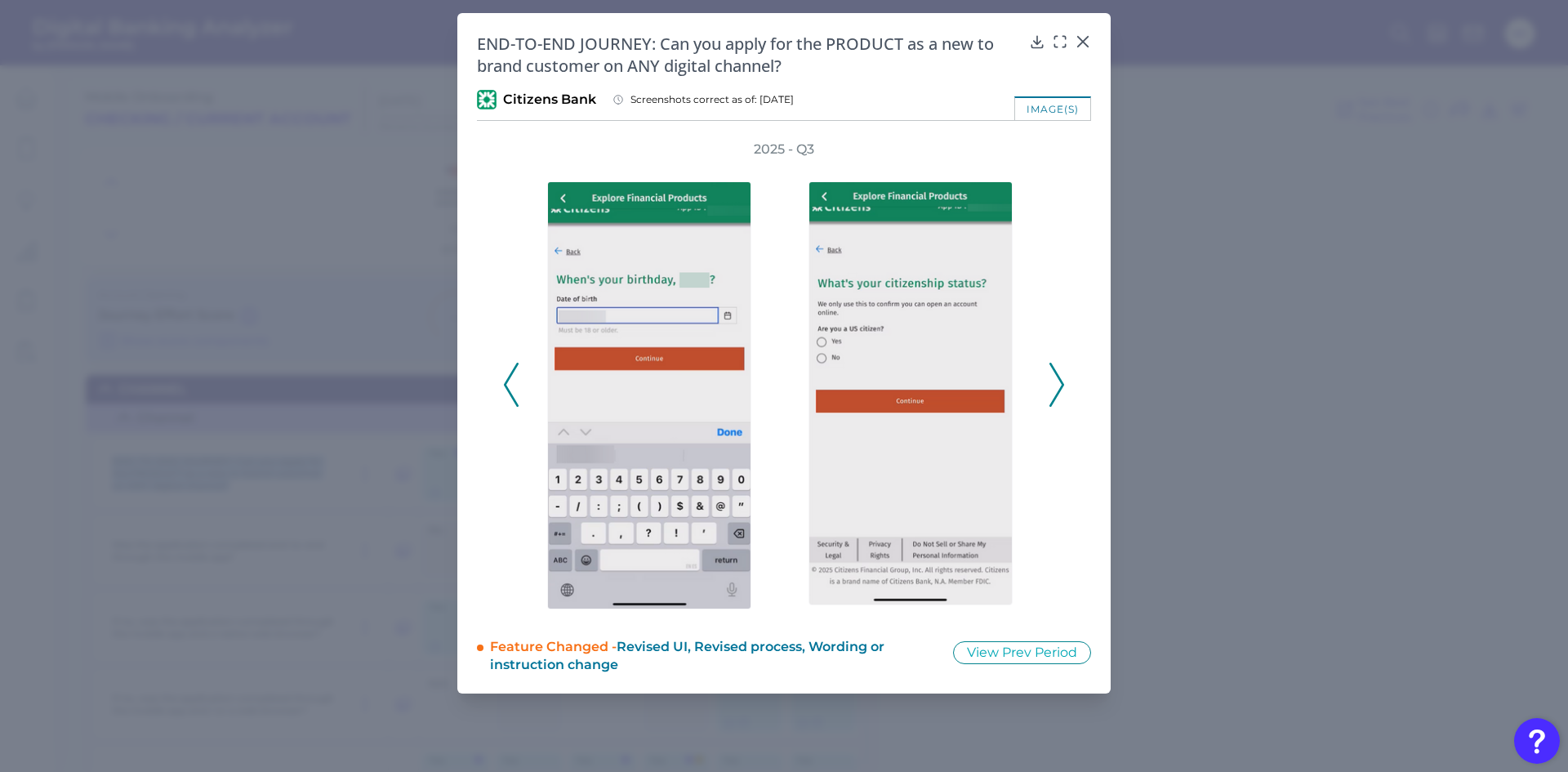
click at [1060, 385] on icon at bounding box center [1057, 384] width 15 height 44
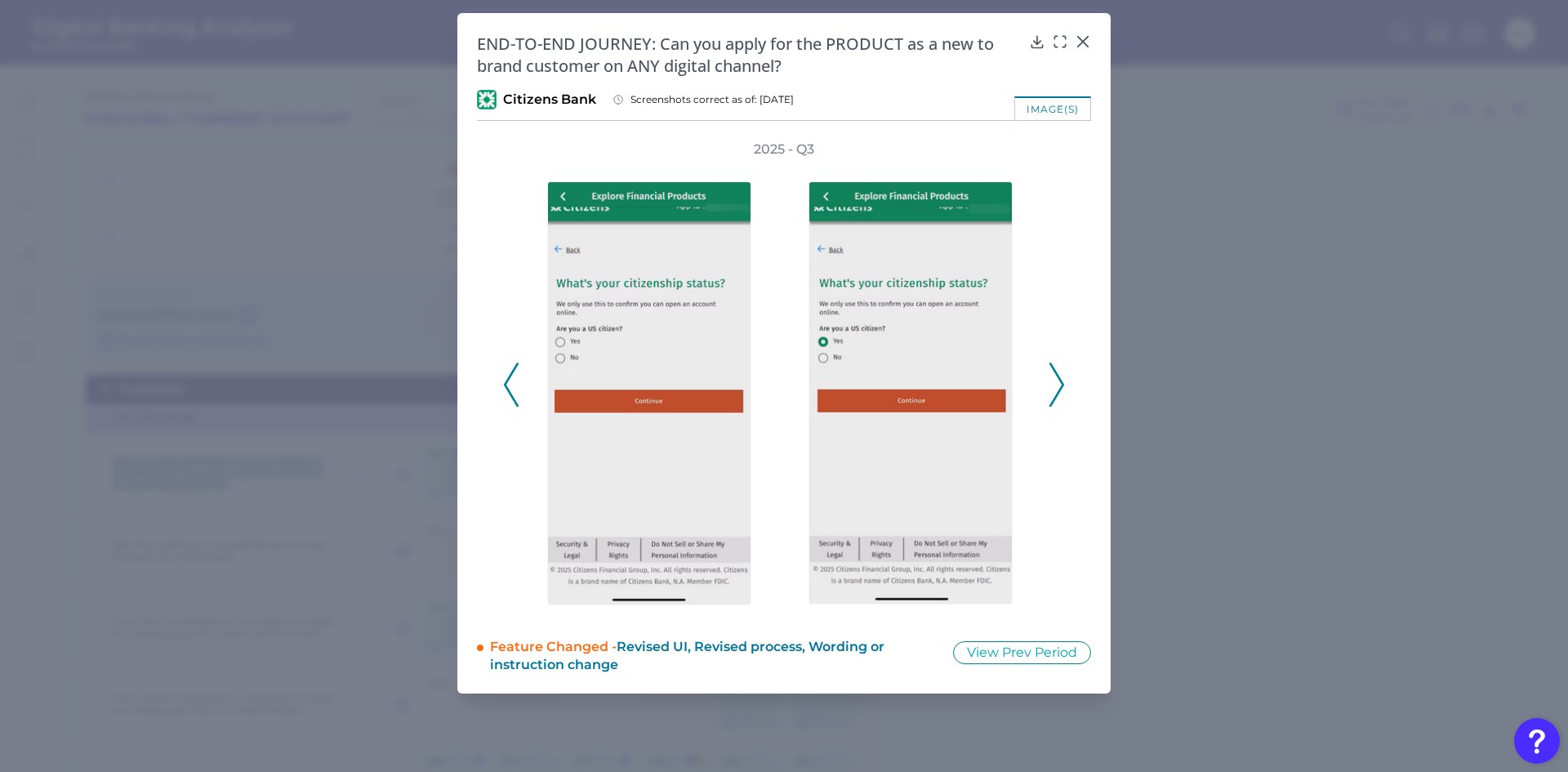
click at [1060, 385] on icon at bounding box center [1057, 384] width 15 height 44
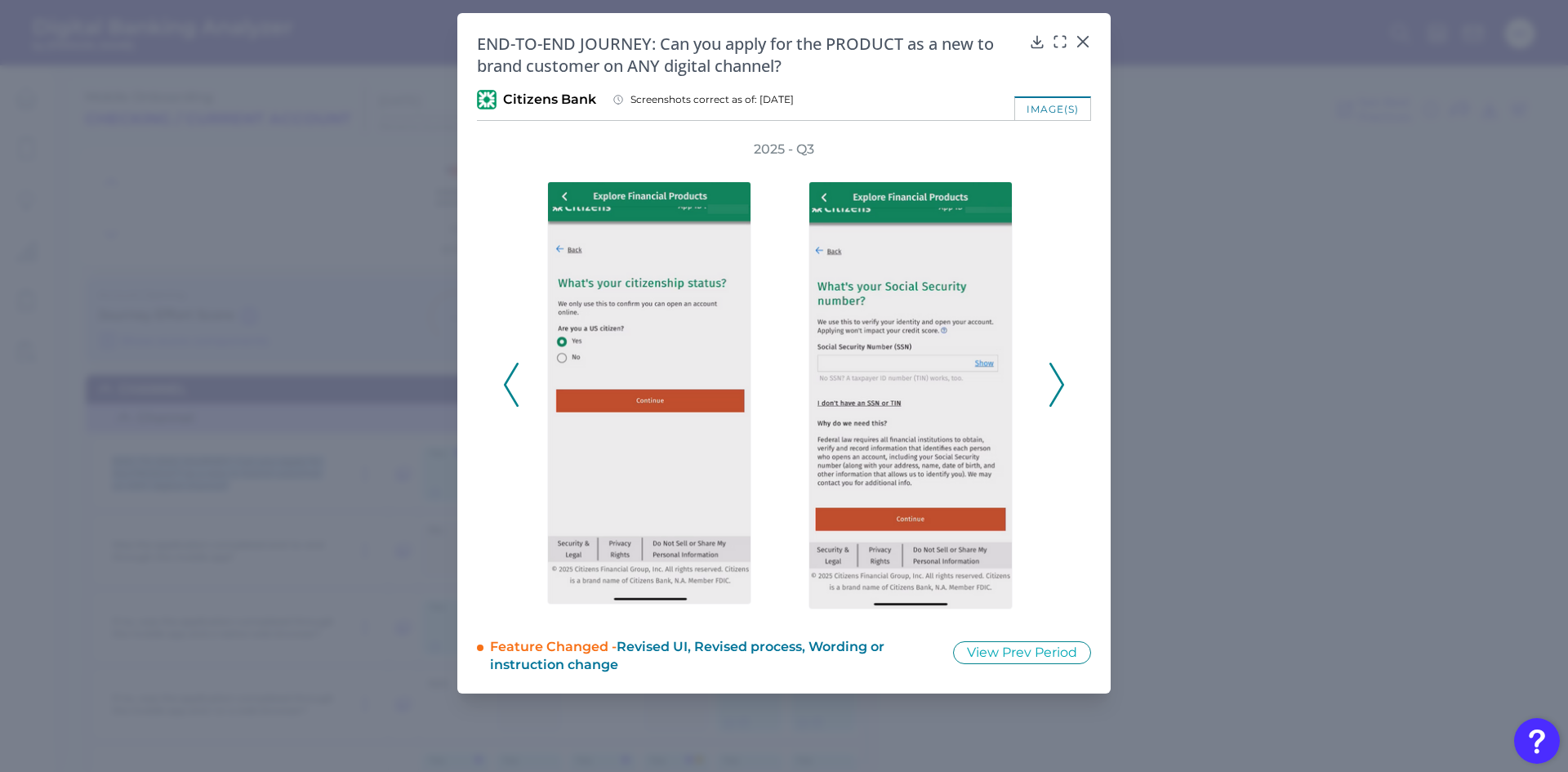
click at [1060, 385] on icon at bounding box center [1057, 384] width 15 height 44
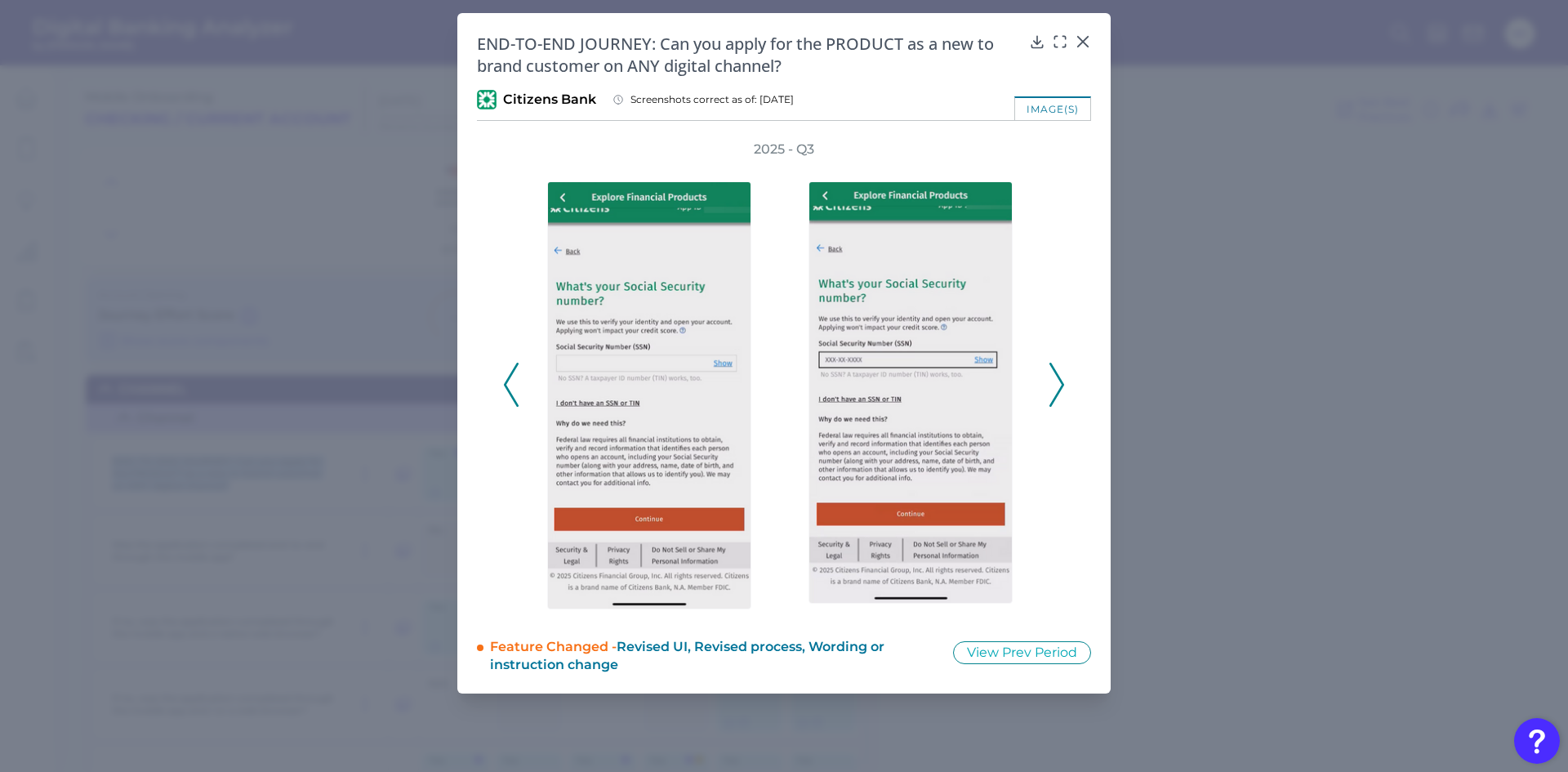
click at [1060, 385] on icon at bounding box center [1057, 384] width 15 height 44
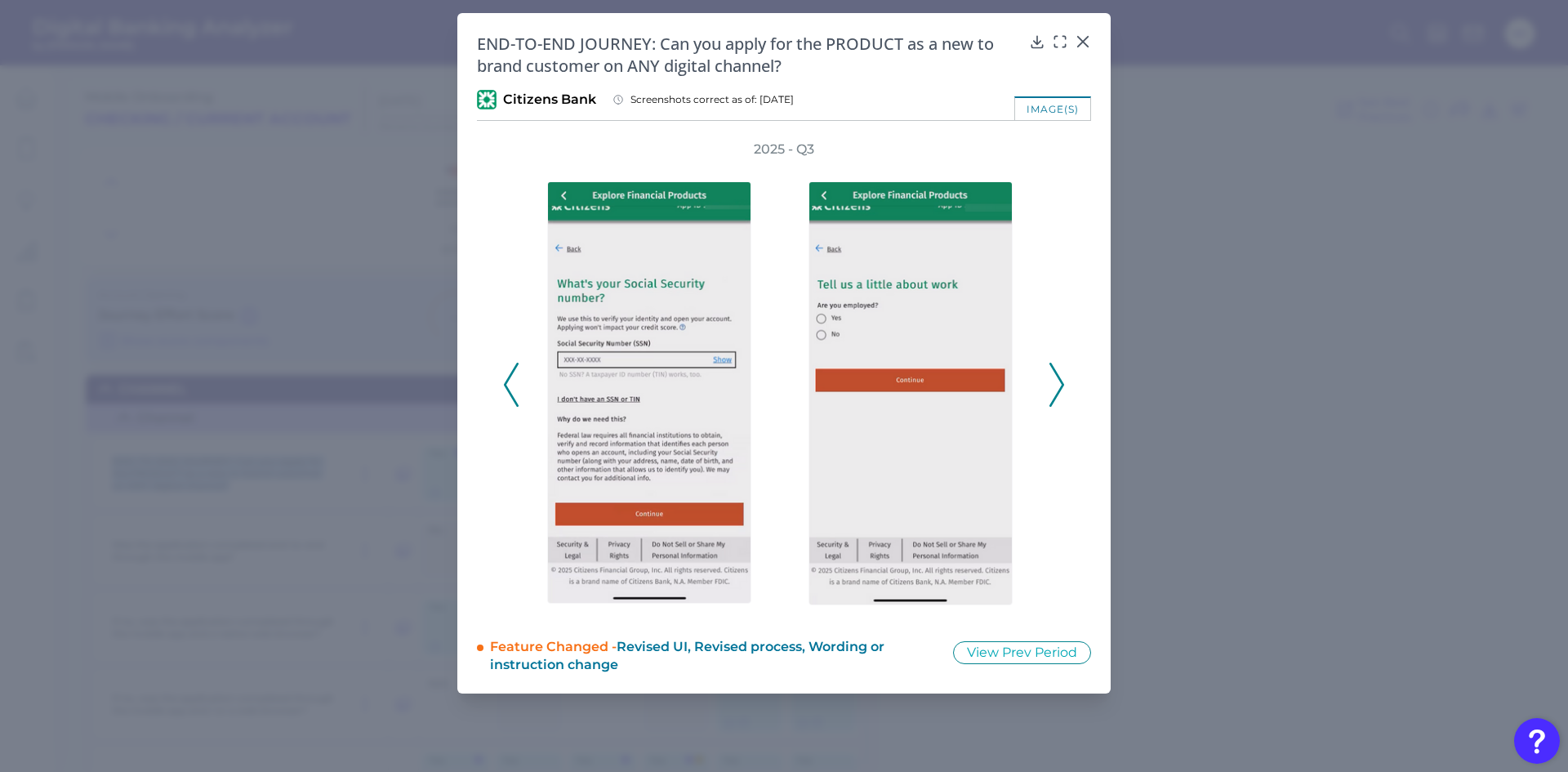
click at [1060, 385] on icon at bounding box center [1057, 384] width 15 height 44
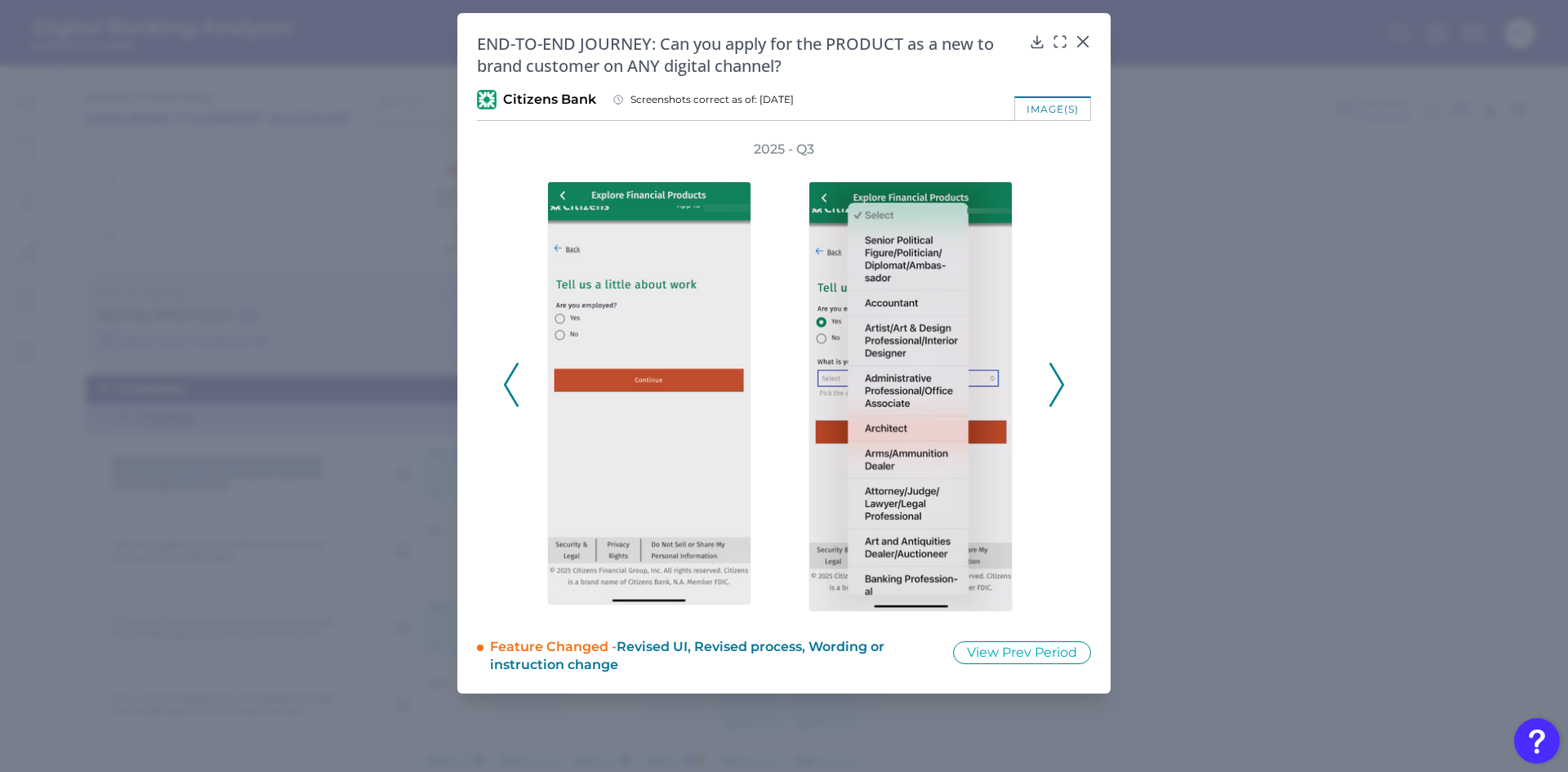
click at [1060, 385] on icon at bounding box center [1057, 384] width 15 height 44
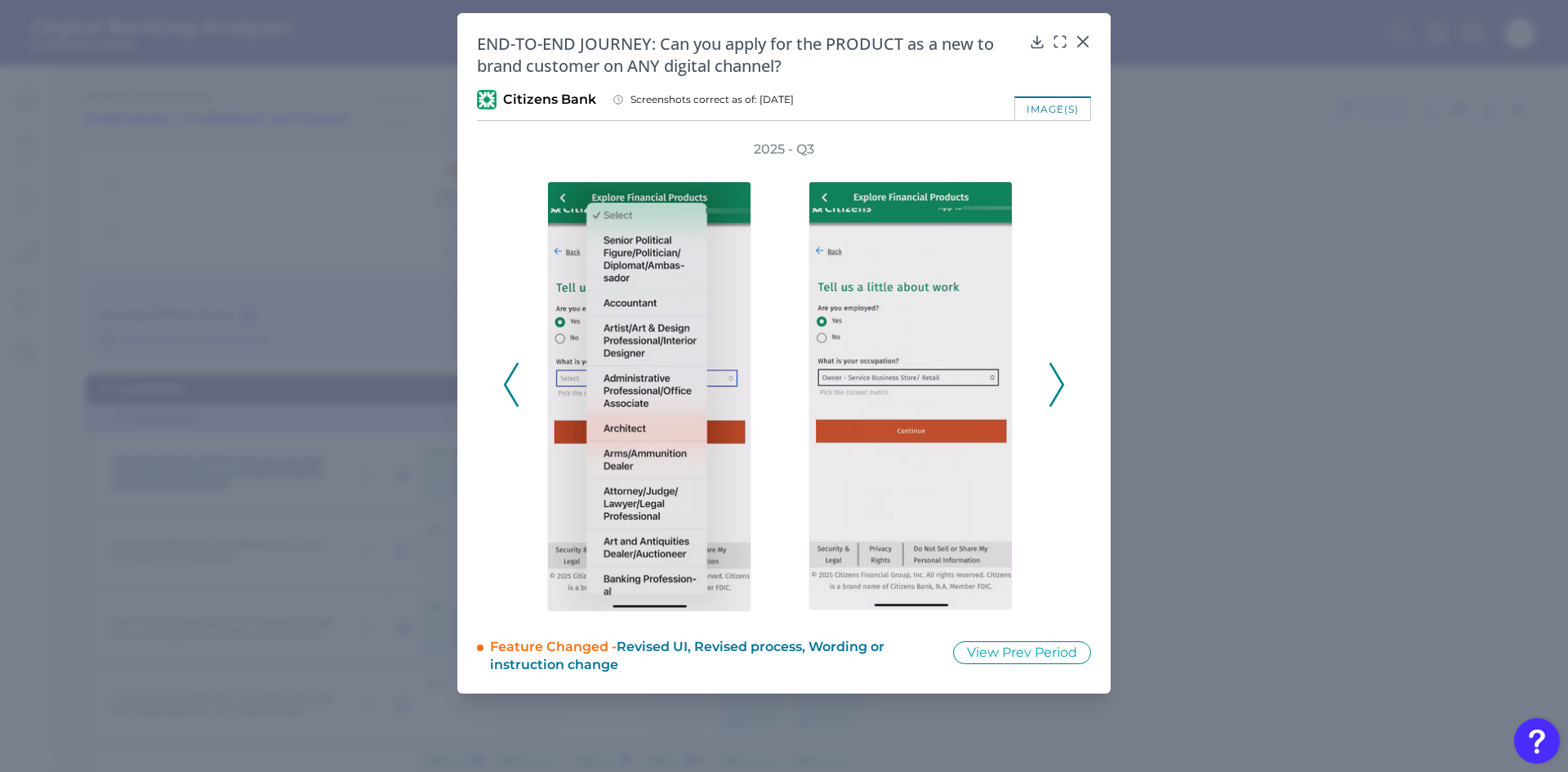
click at [1060, 385] on icon at bounding box center [1057, 384] width 15 height 44
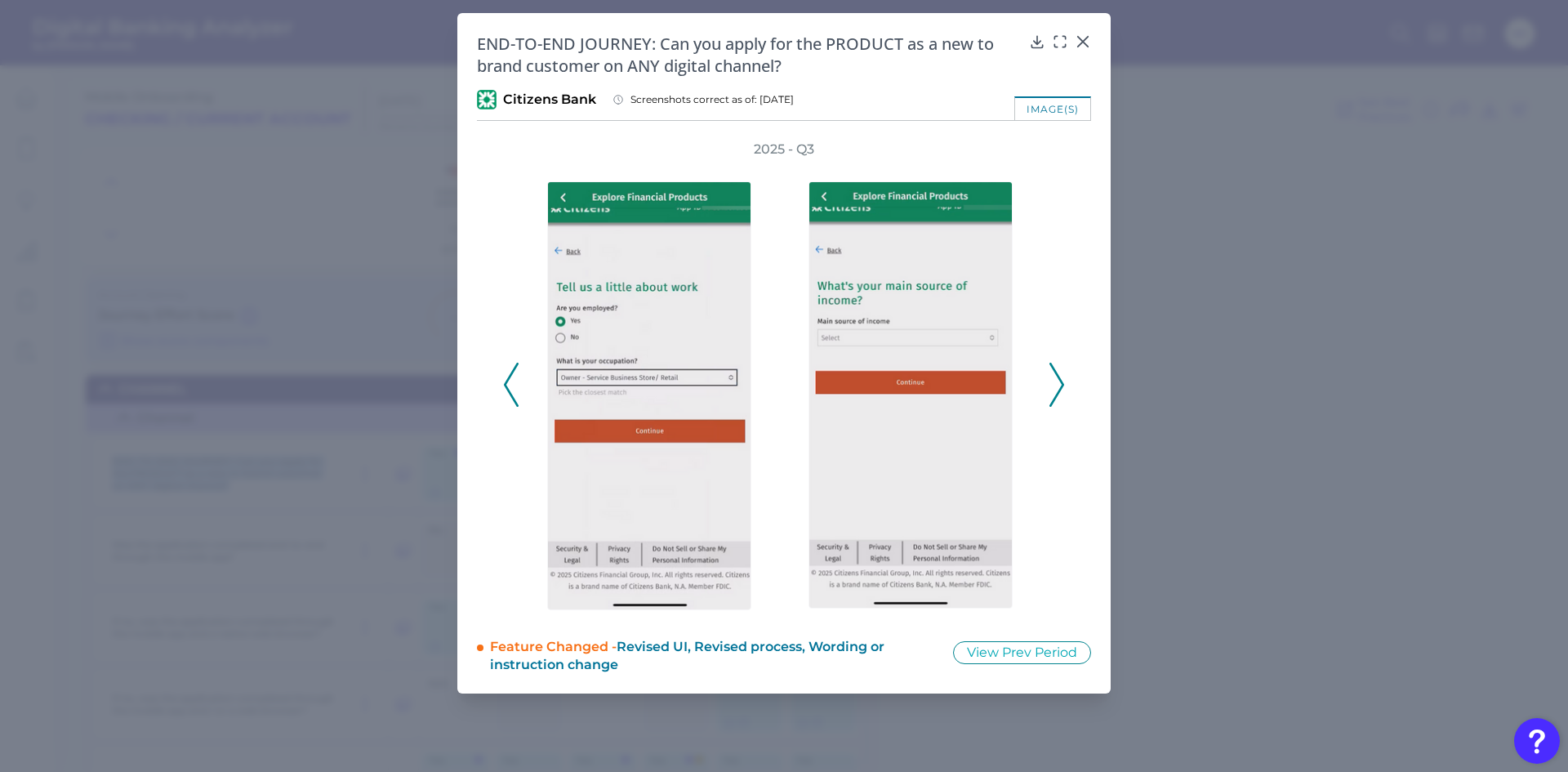
click at [1060, 385] on icon at bounding box center [1057, 384] width 15 height 44
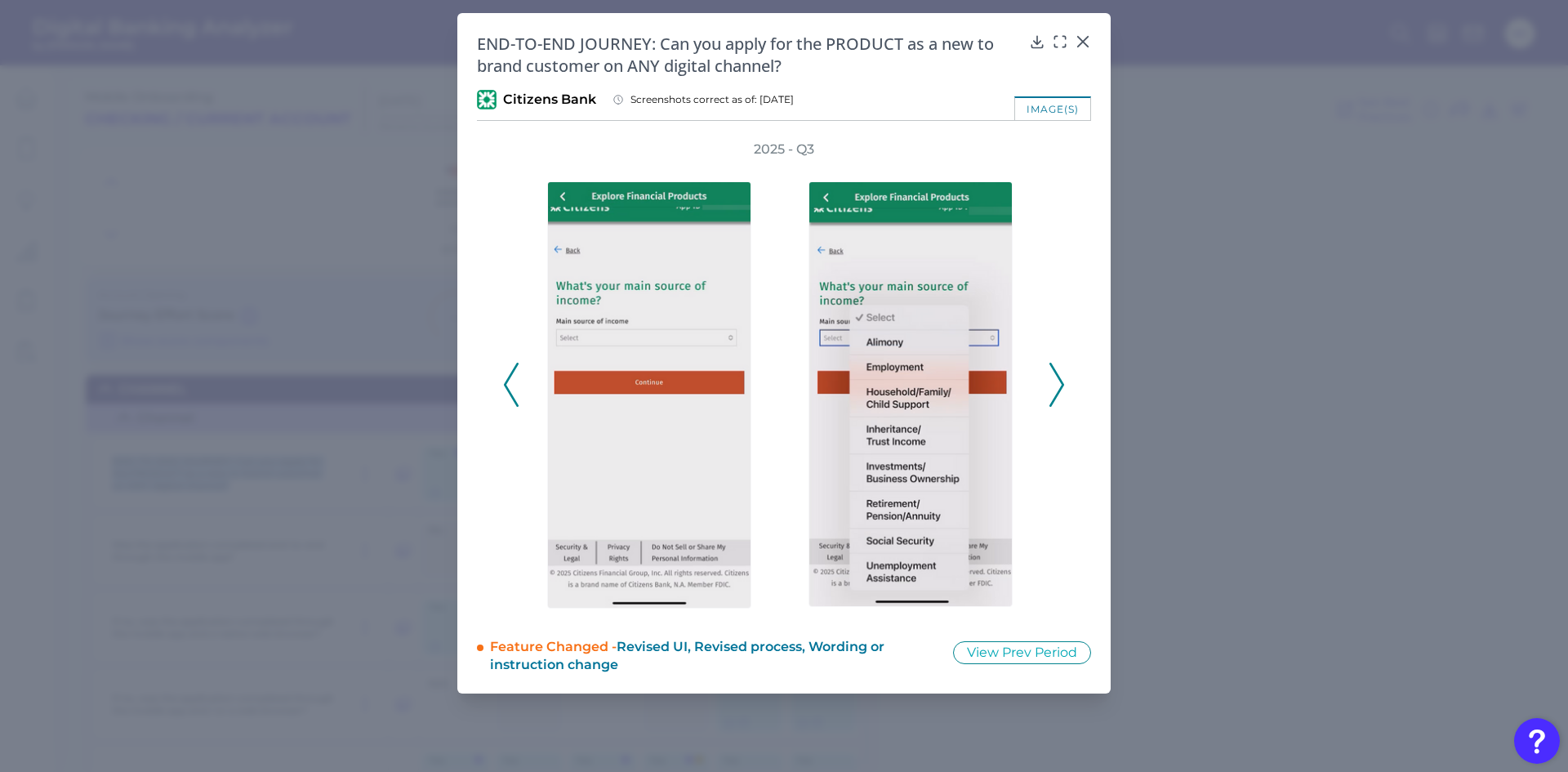
click at [1060, 385] on icon at bounding box center [1057, 384] width 15 height 44
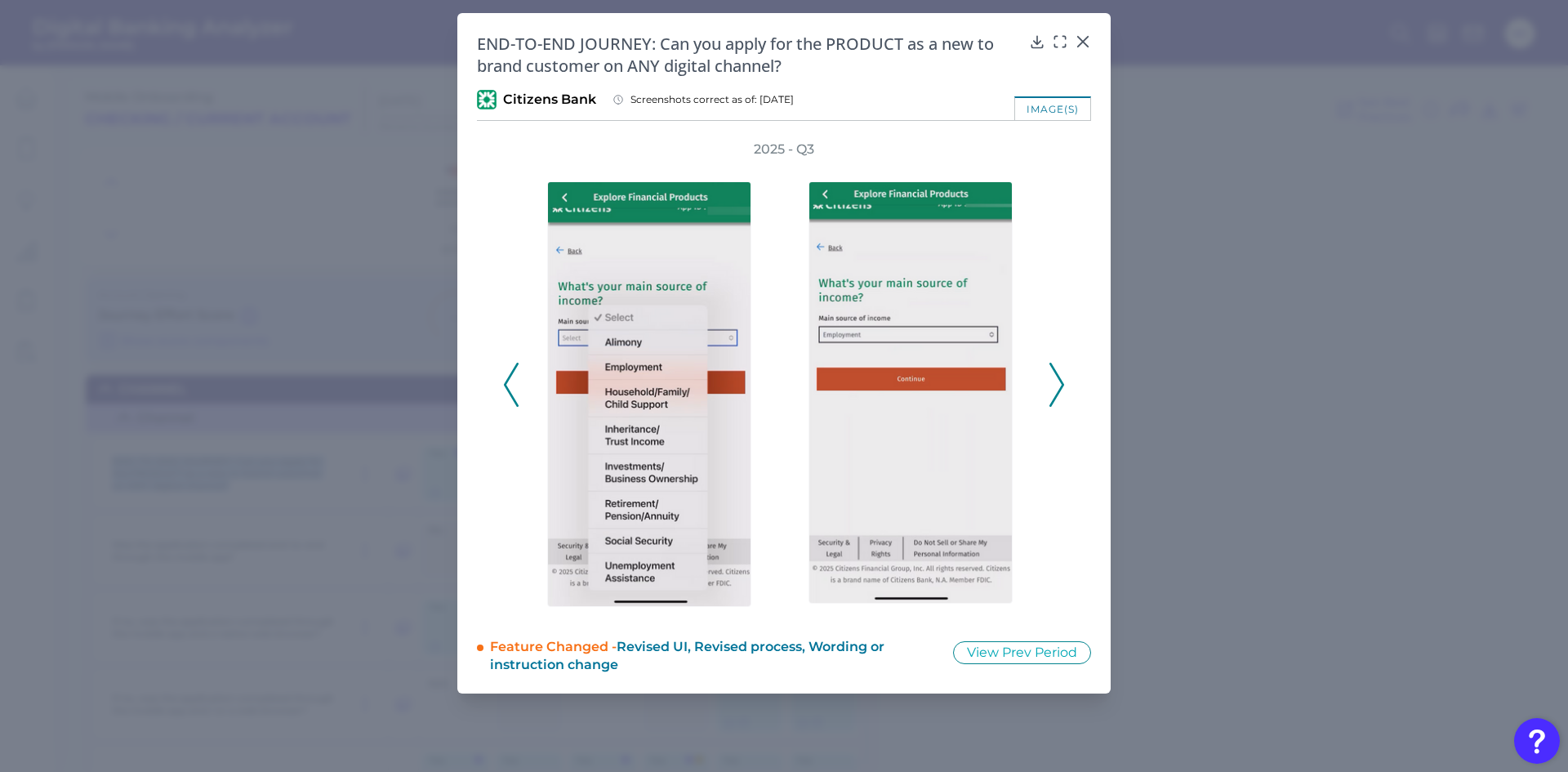
click at [1060, 385] on icon at bounding box center [1057, 384] width 15 height 44
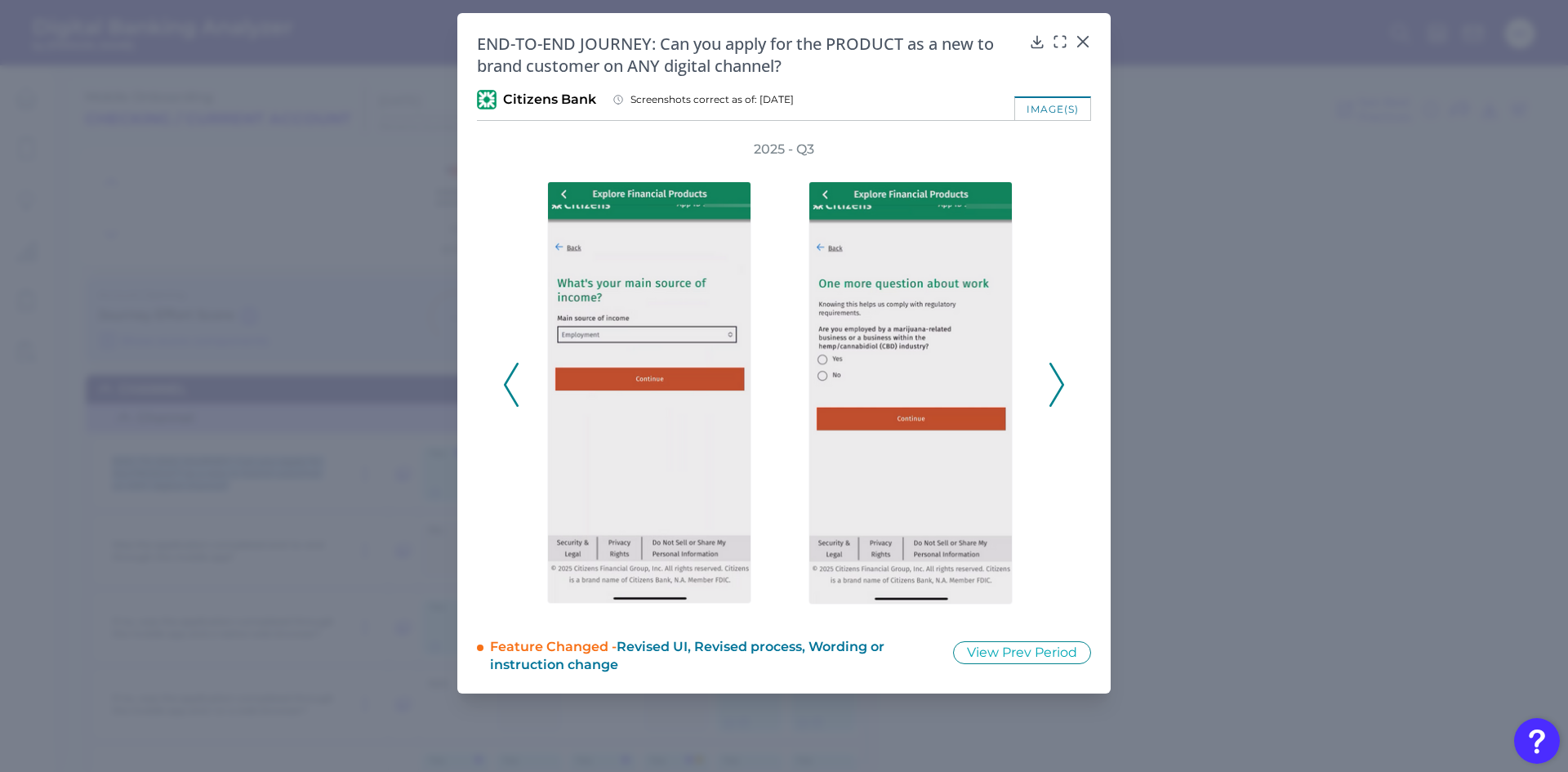
click at [1060, 385] on icon at bounding box center [1057, 384] width 15 height 44
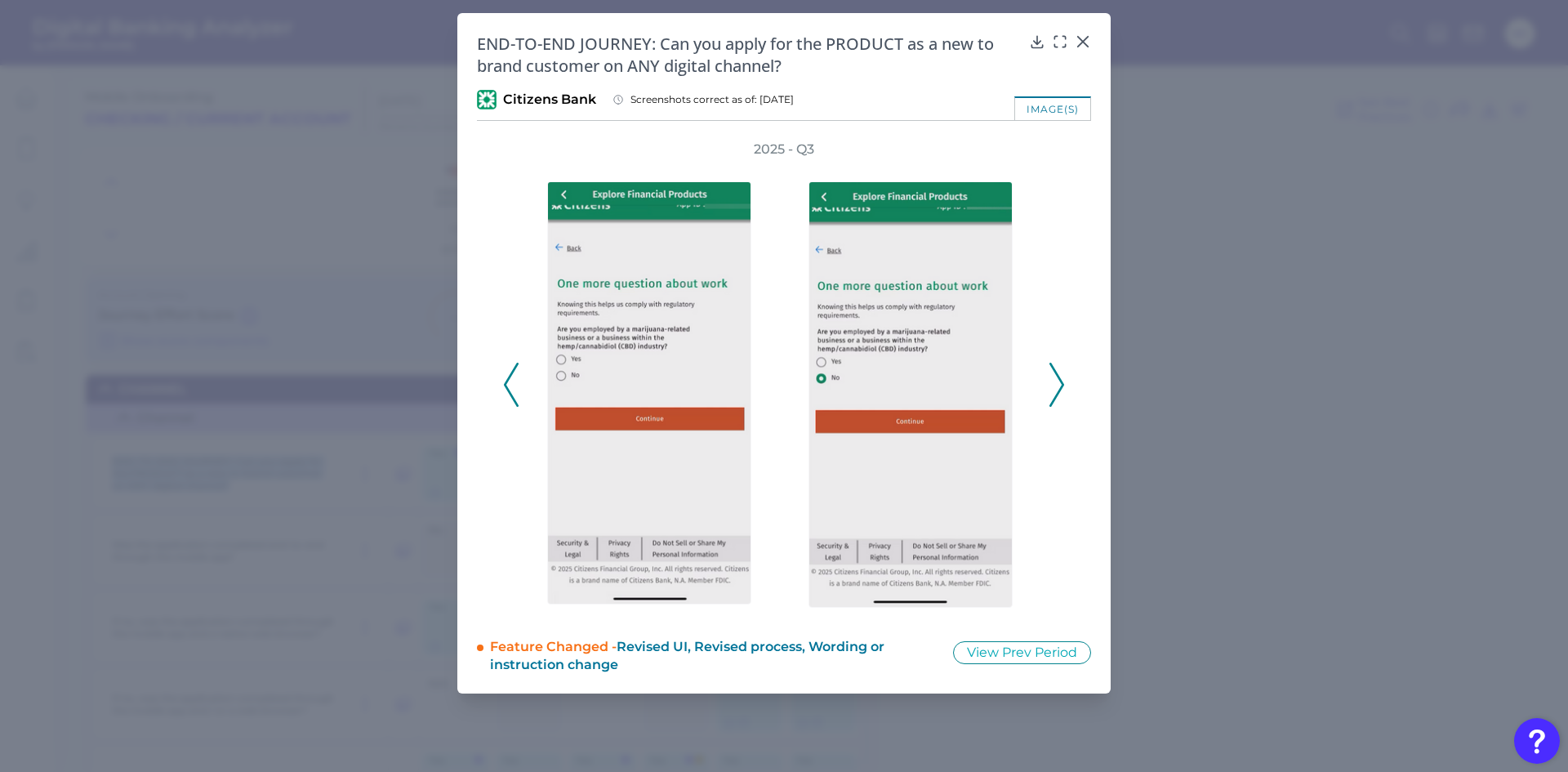
click at [1060, 385] on icon at bounding box center [1057, 384] width 15 height 44
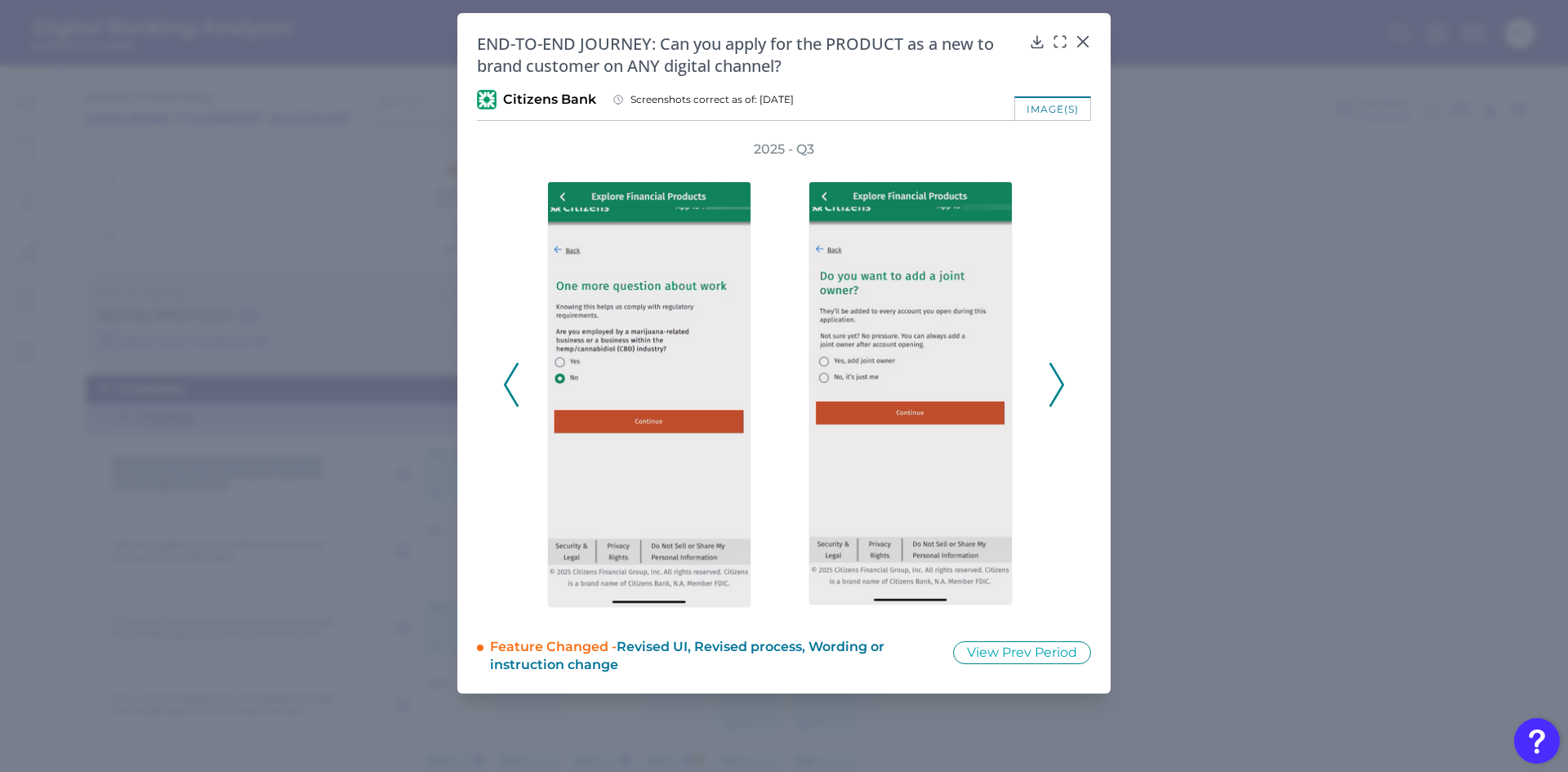
click at [1060, 385] on icon at bounding box center [1057, 384] width 15 height 44
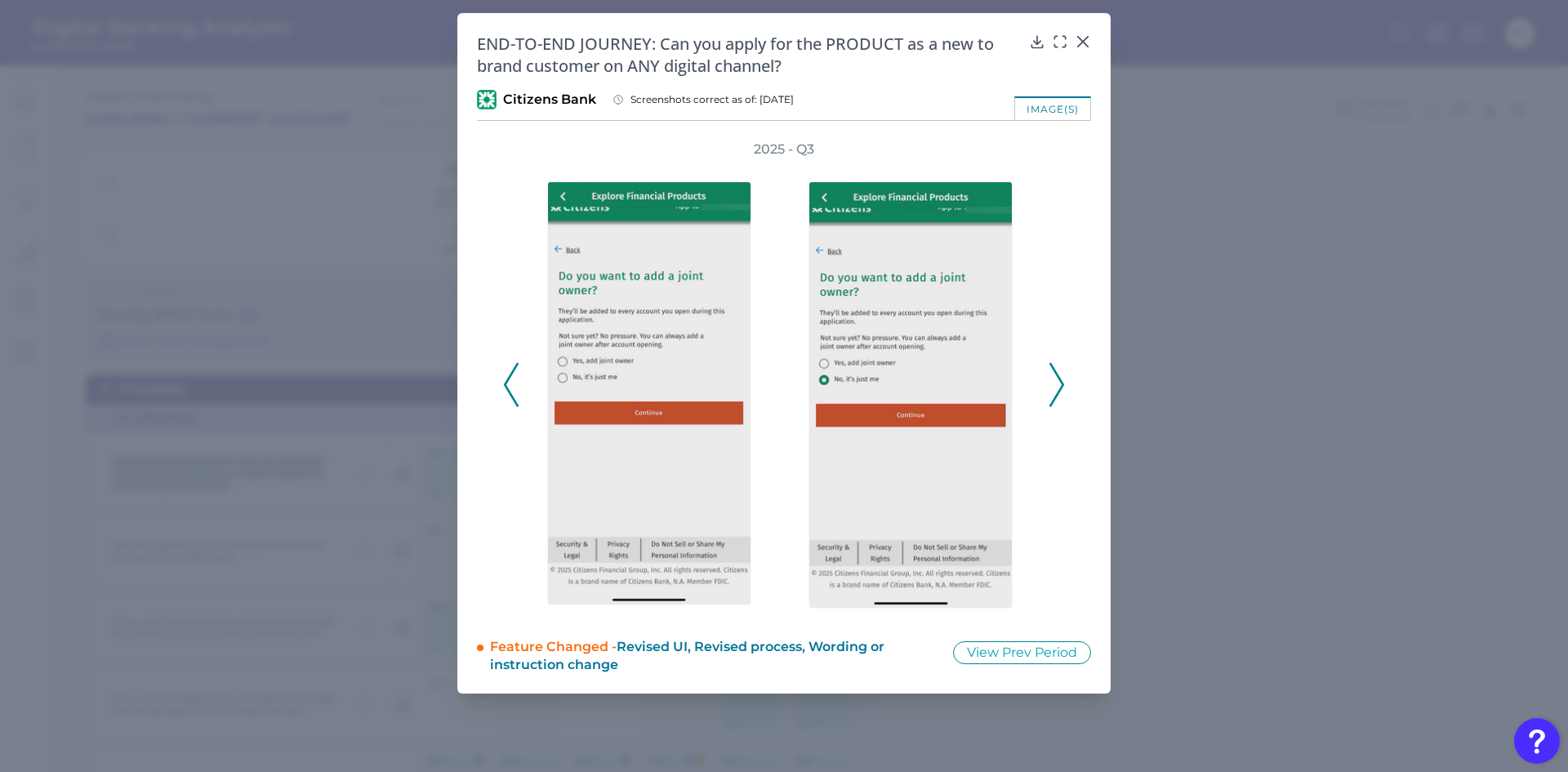
click at [1060, 385] on icon at bounding box center [1057, 384] width 15 height 44
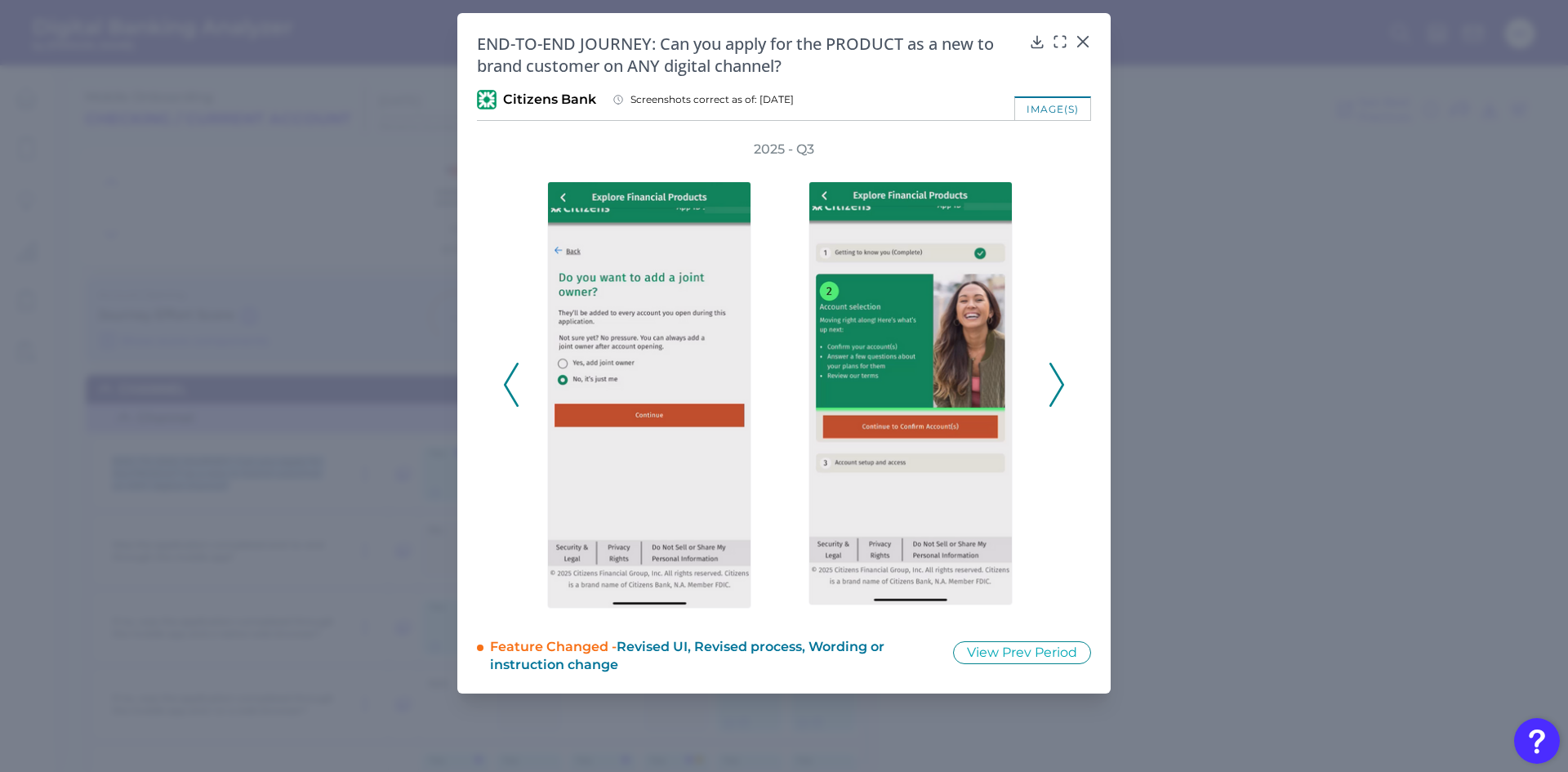
click at [1060, 385] on icon at bounding box center [1057, 384] width 15 height 44
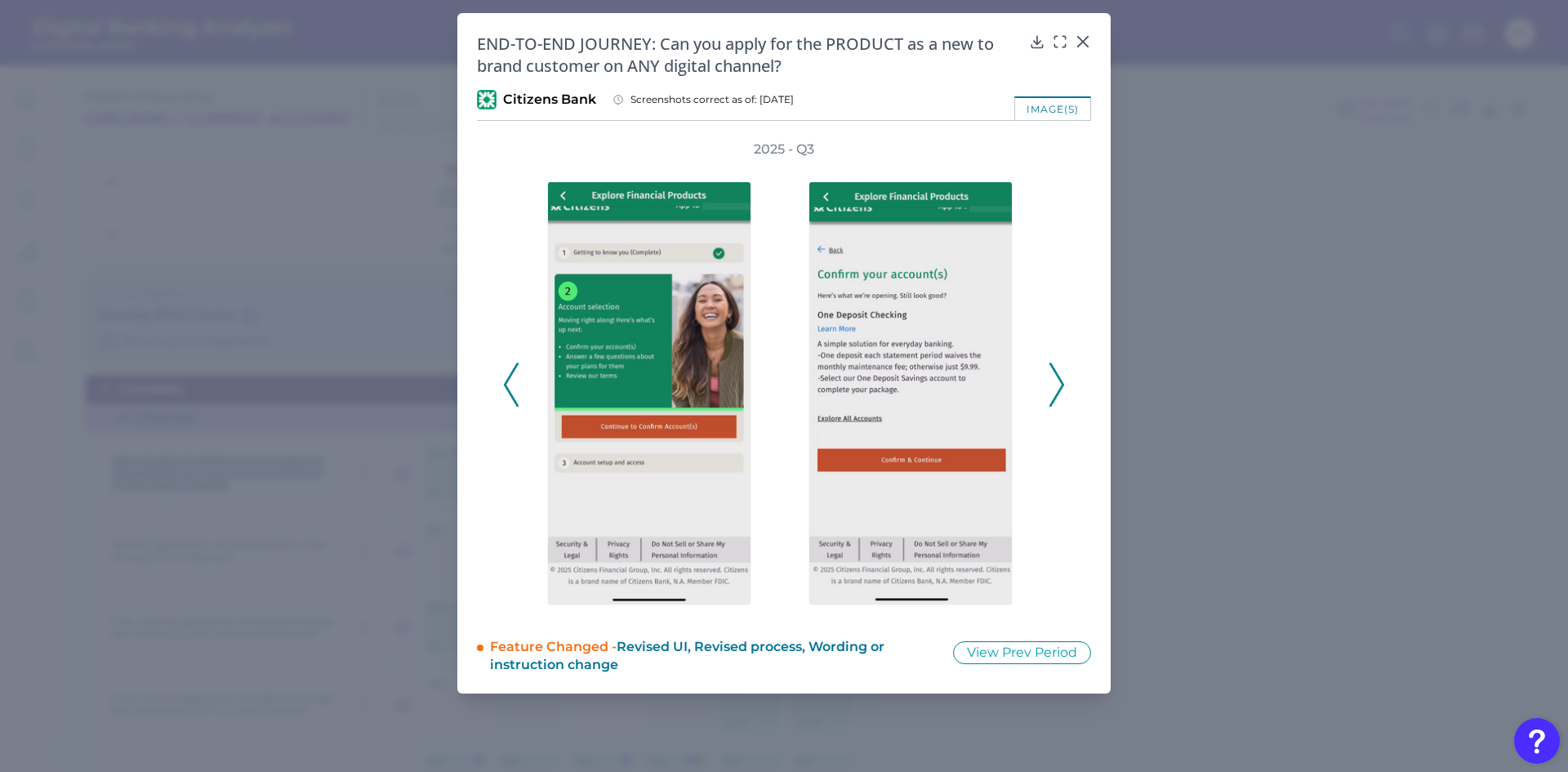
click at [1060, 385] on icon at bounding box center [1057, 384] width 15 height 44
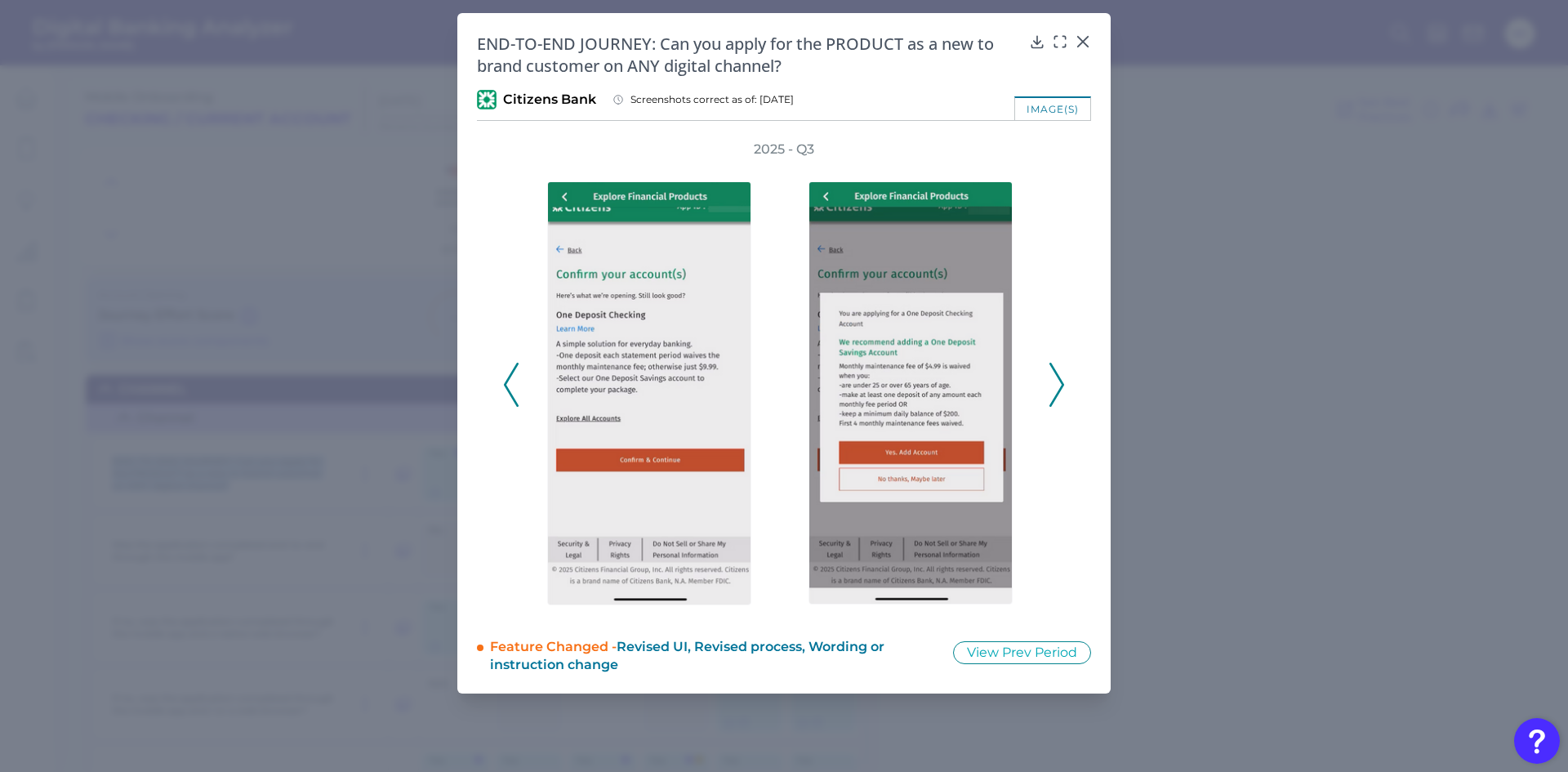
click at [1060, 385] on icon at bounding box center [1057, 384] width 15 height 44
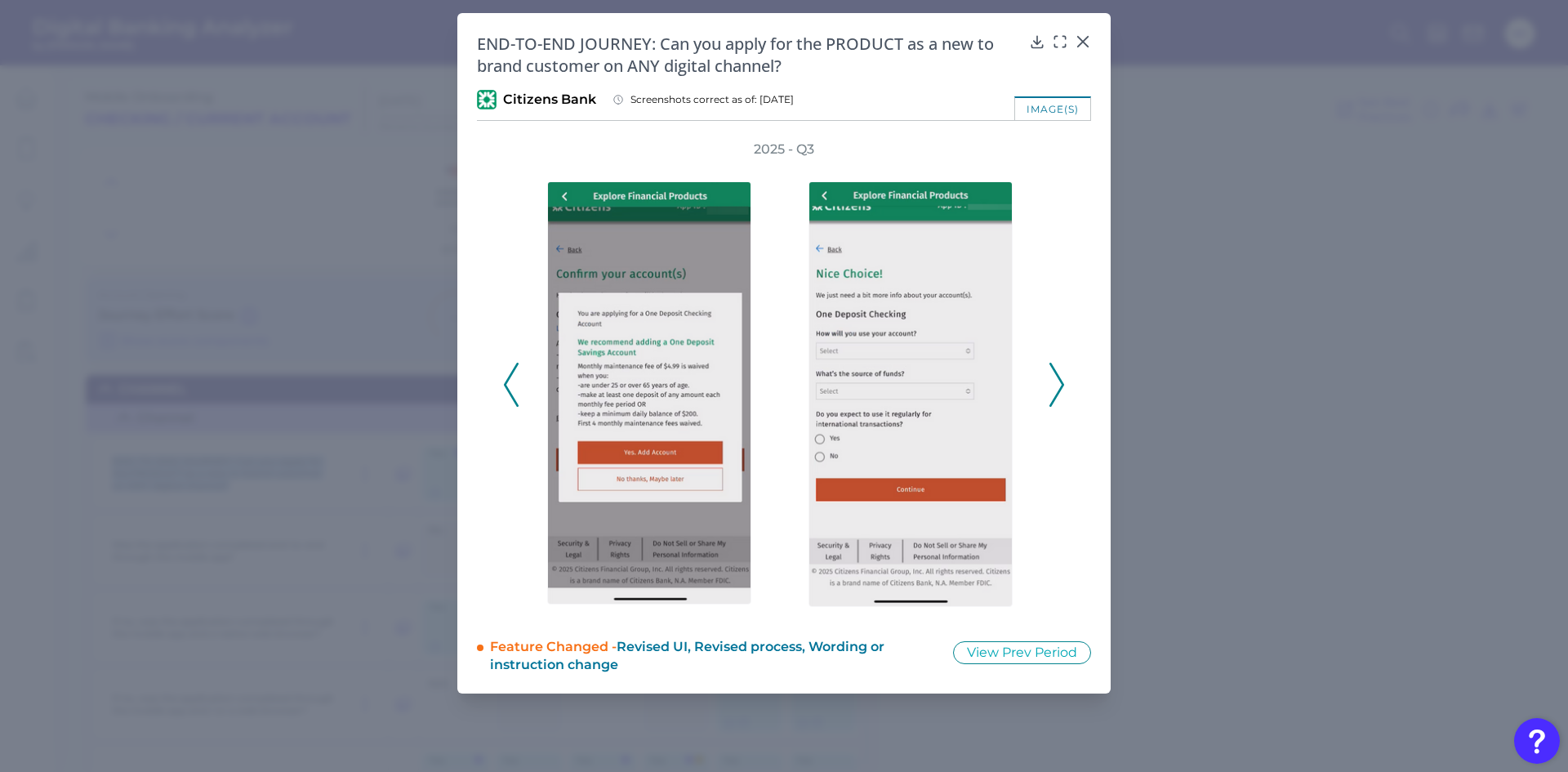
click at [1060, 385] on icon at bounding box center [1057, 384] width 15 height 44
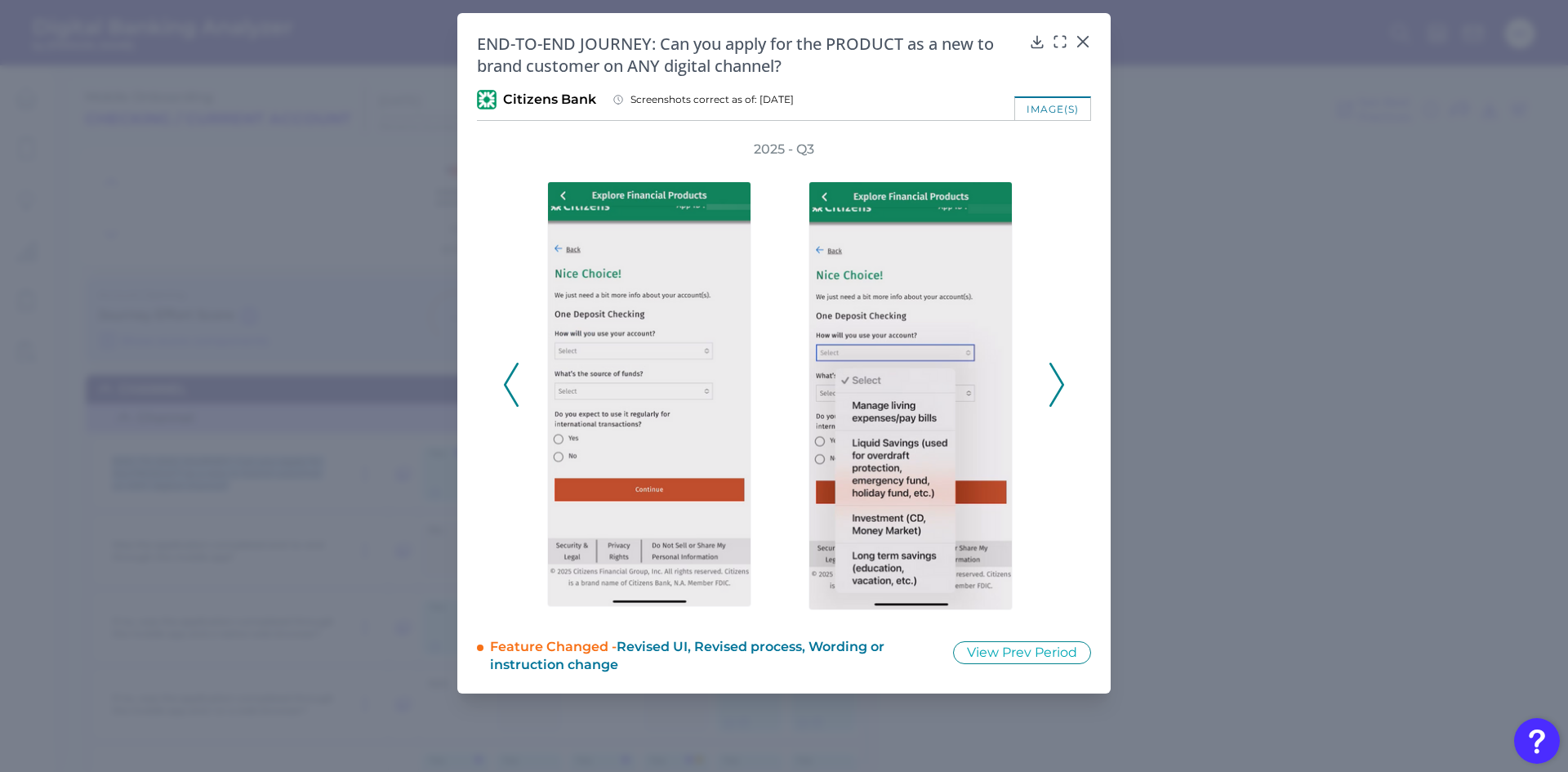
click at [1059, 385] on icon at bounding box center [1057, 384] width 15 height 44
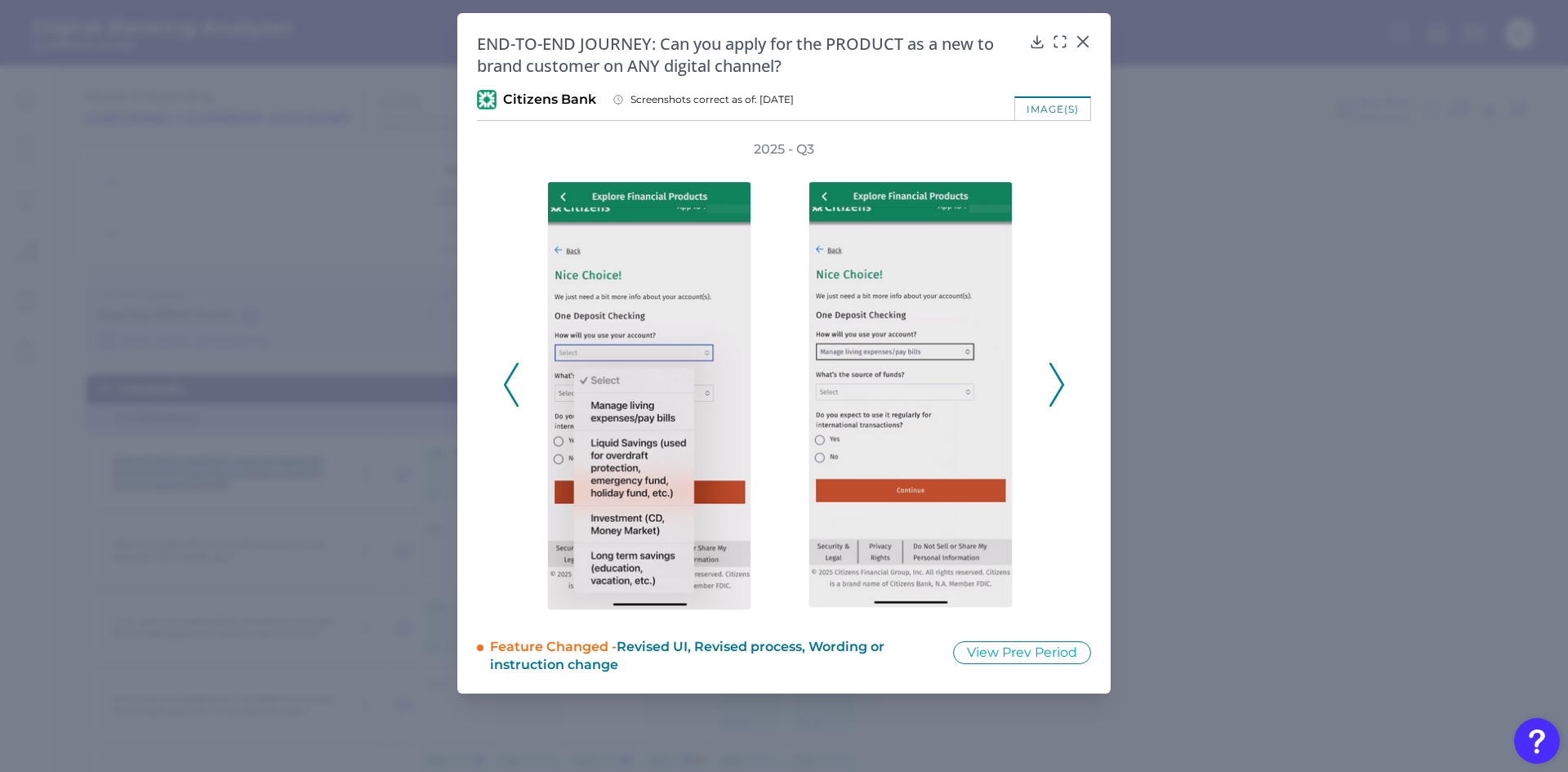
click at [1059, 385] on icon at bounding box center [1057, 384] width 15 height 44
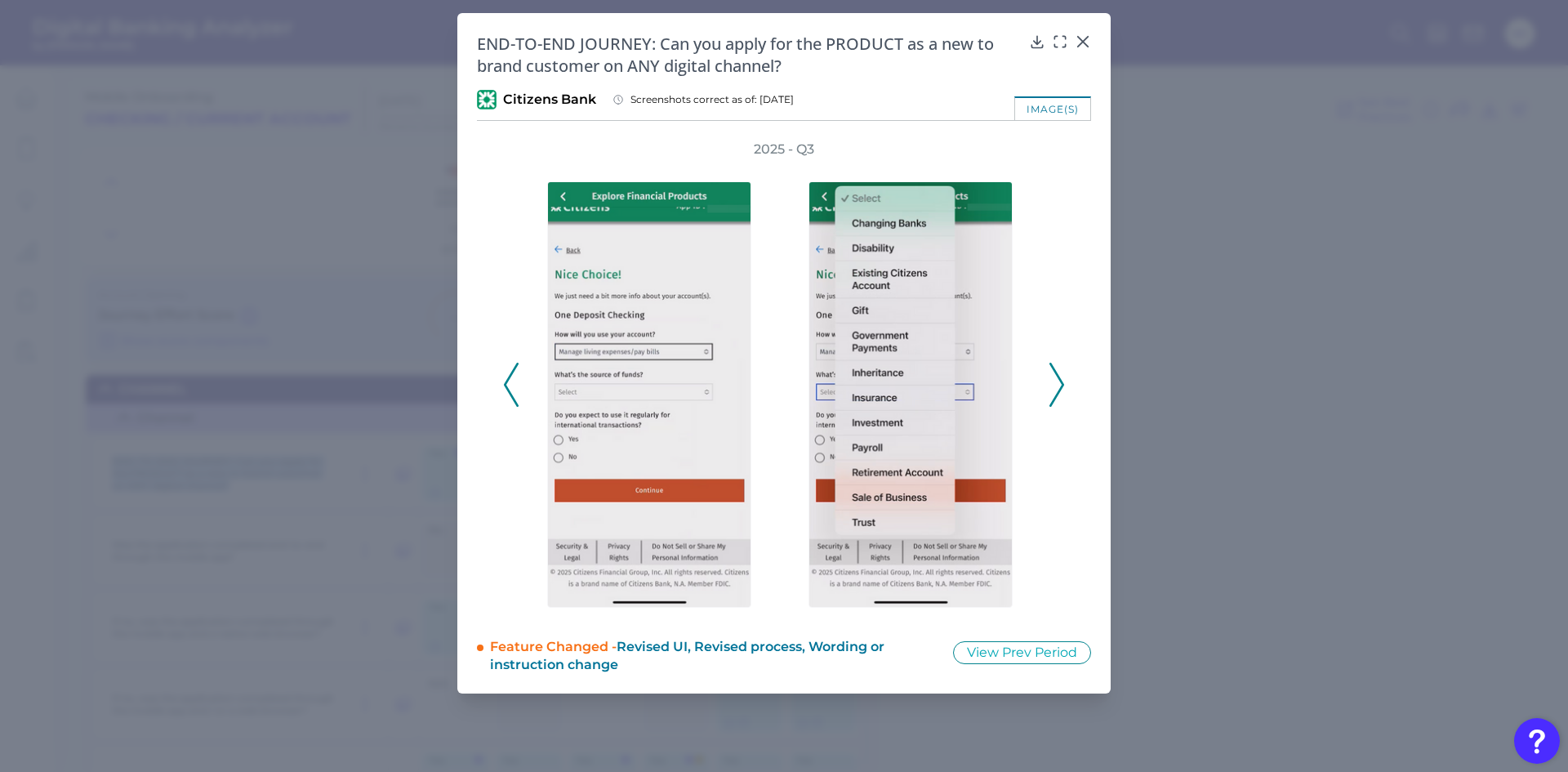
click at [1059, 385] on icon at bounding box center [1057, 384] width 15 height 44
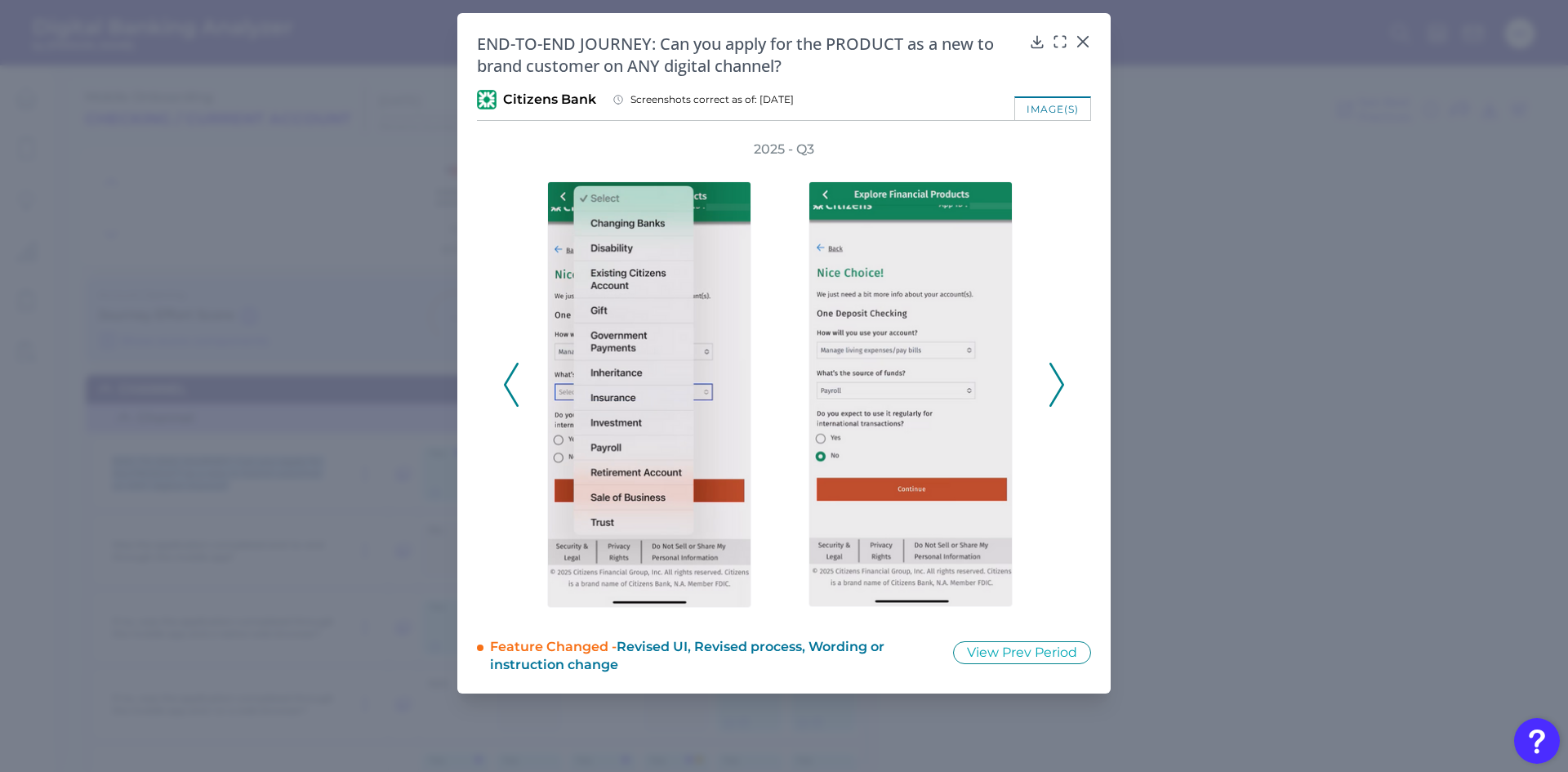
click at [1059, 385] on icon at bounding box center [1057, 384] width 15 height 44
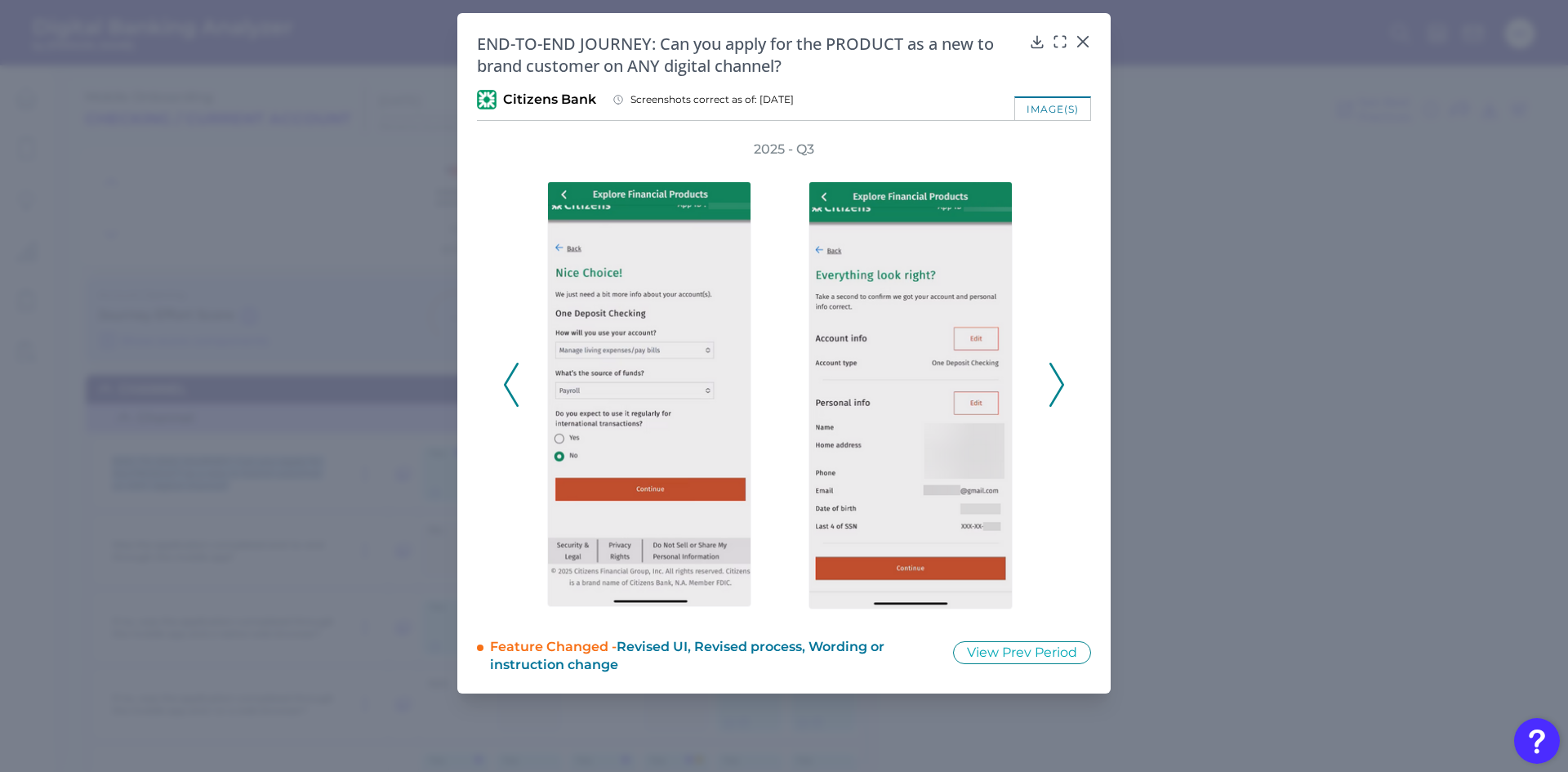
click at [1059, 385] on icon at bounding box center [1057, 384] width 15 height 44
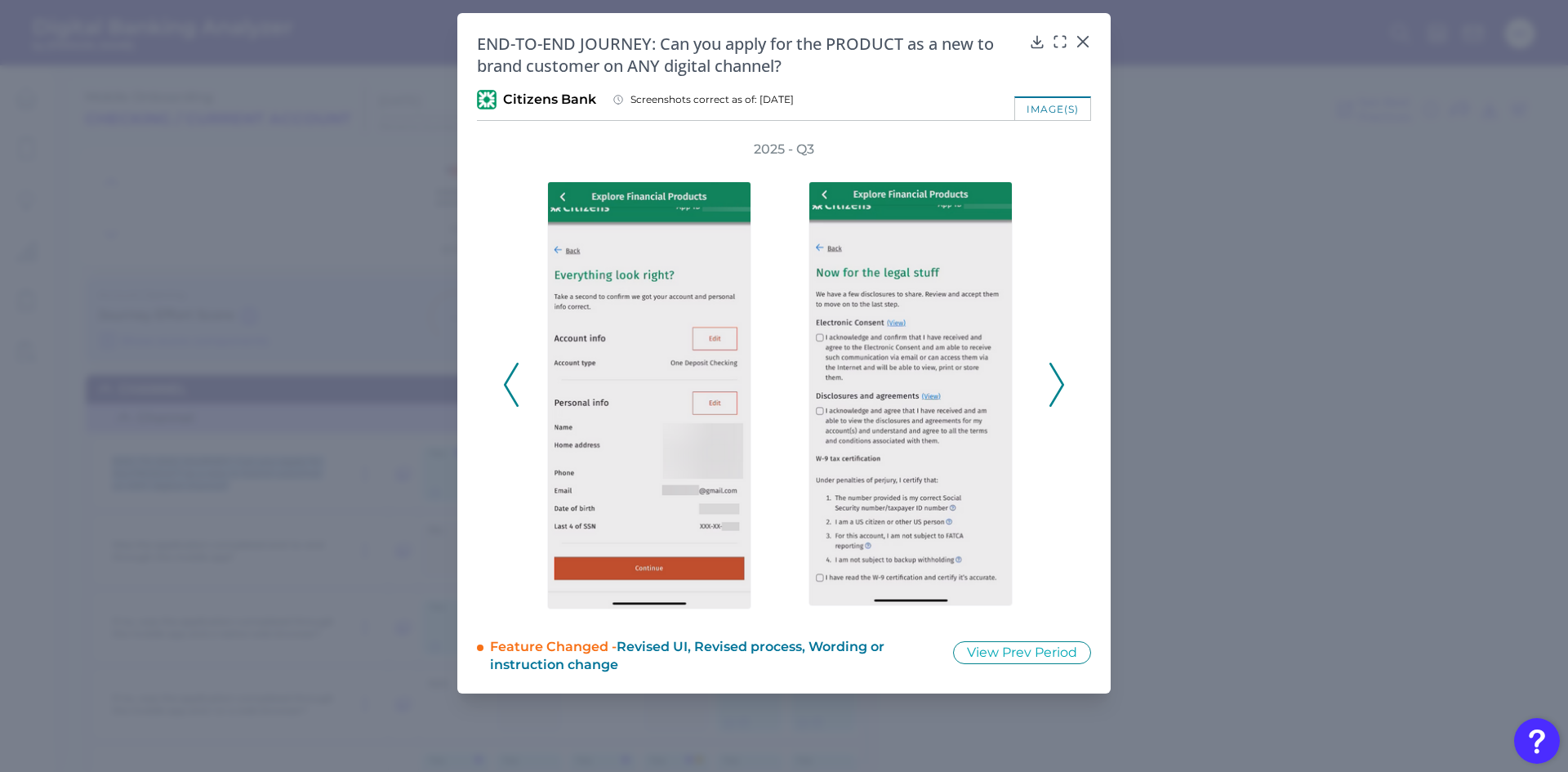
click at [1059, 385] on icon at bounding box center [1057, 384] width 15 height 44
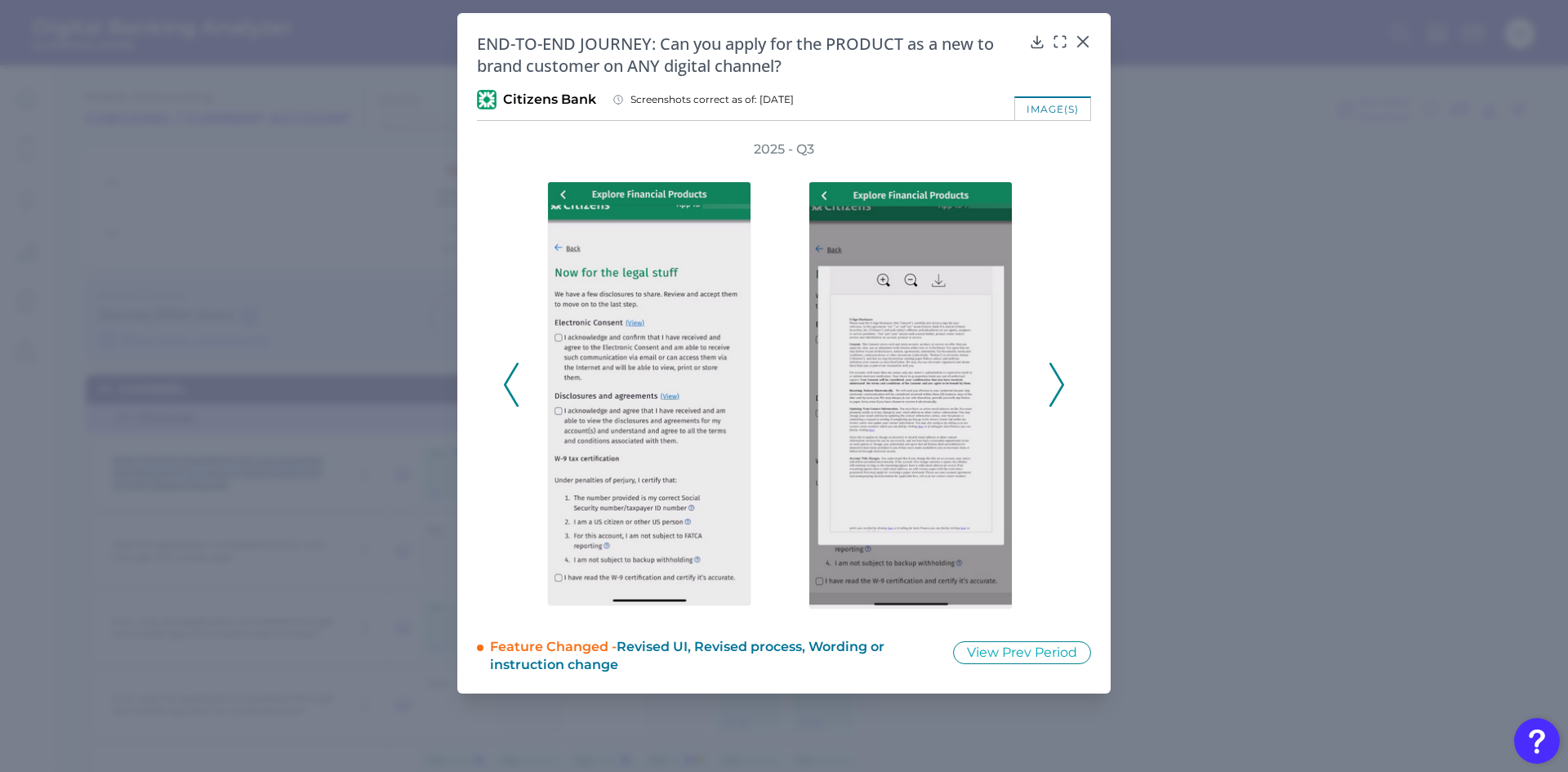
click at [1059, 385] on icon at bounding box center [1057, 384] width 15 height 44
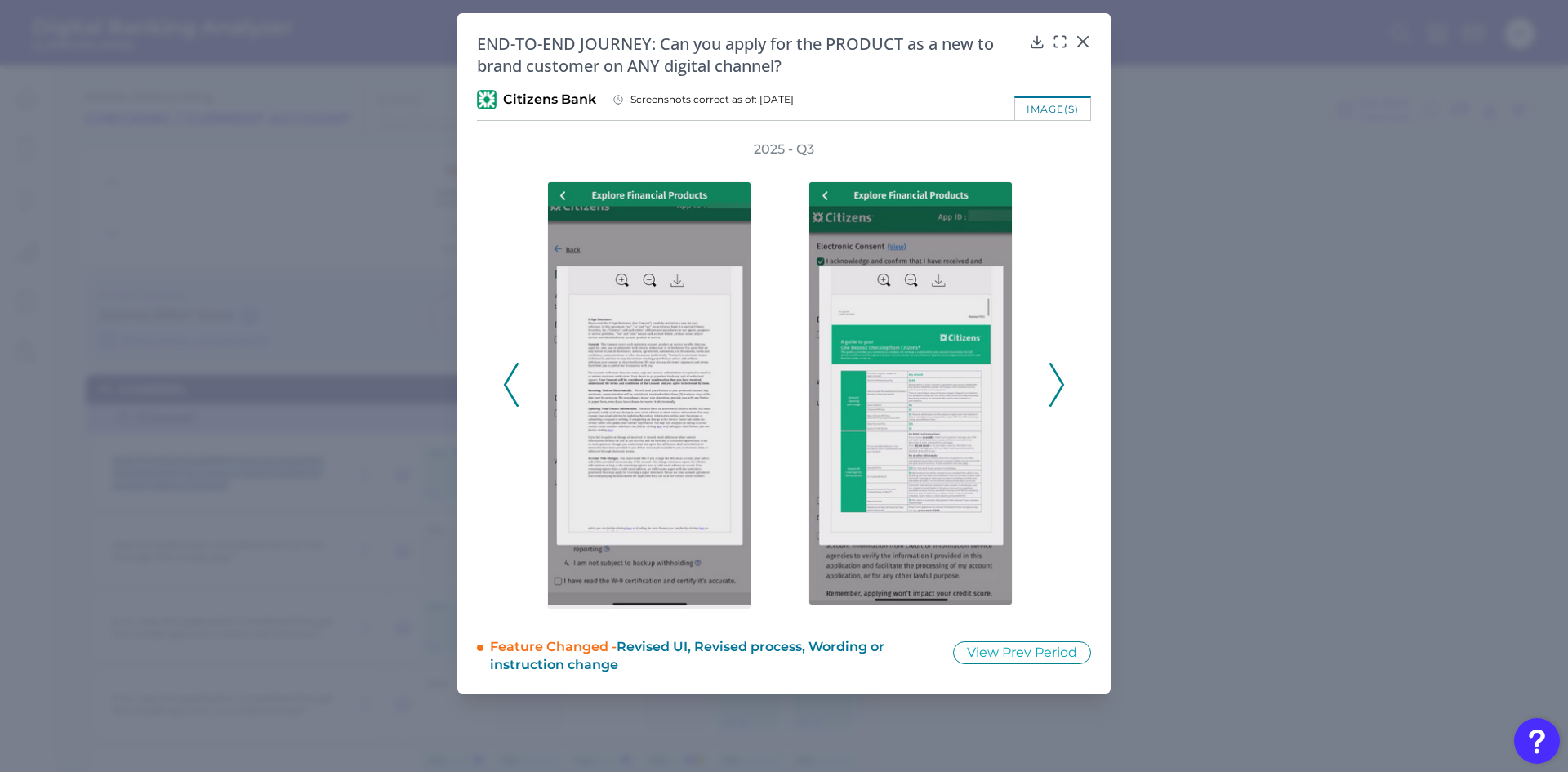
click at [1059, 385] on icon at bounding box center [1057, 384] width 15 height 44
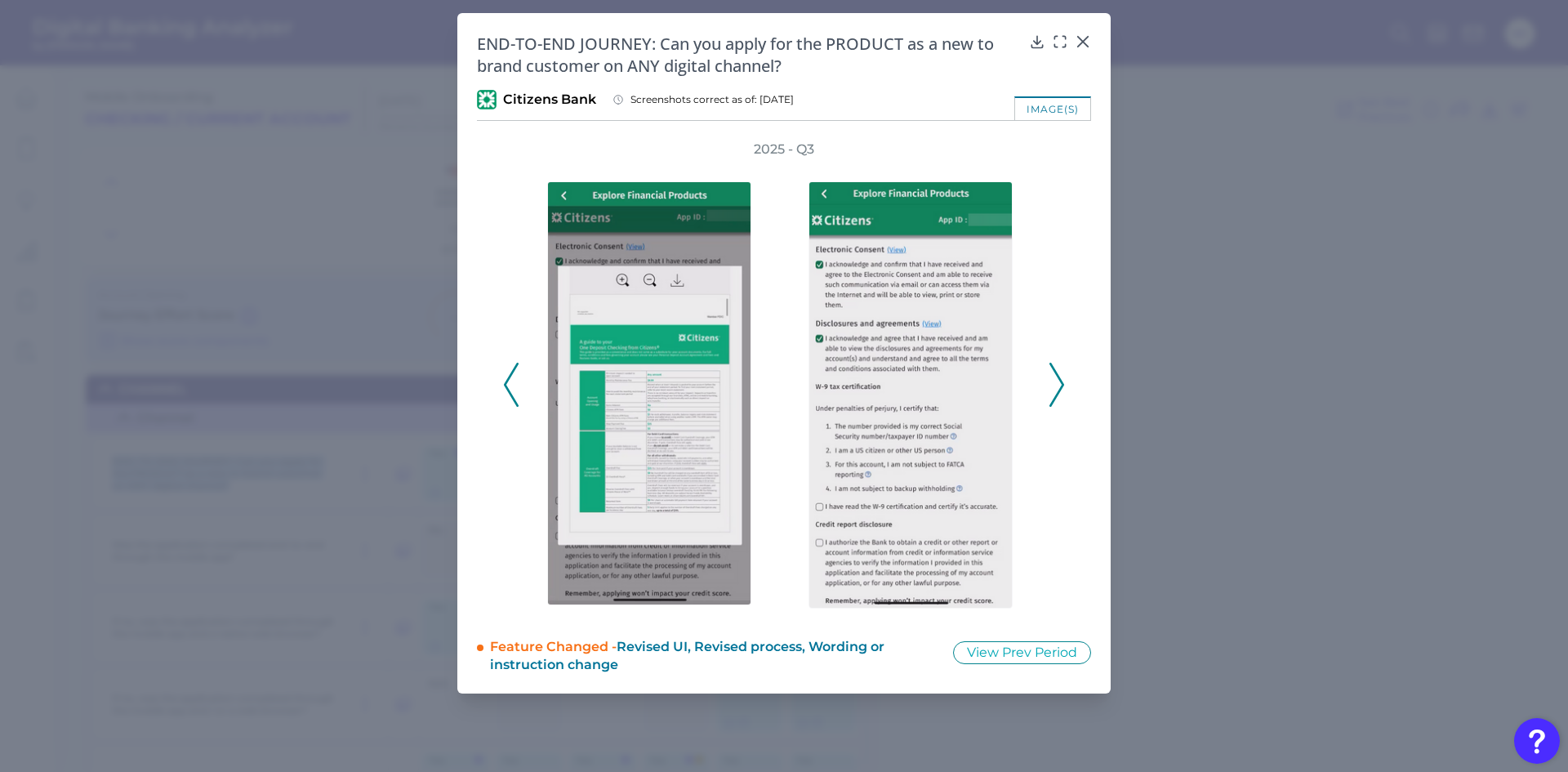
click at [1059, 385] on icon at bounding box center [1057, 384] width 15 height 44
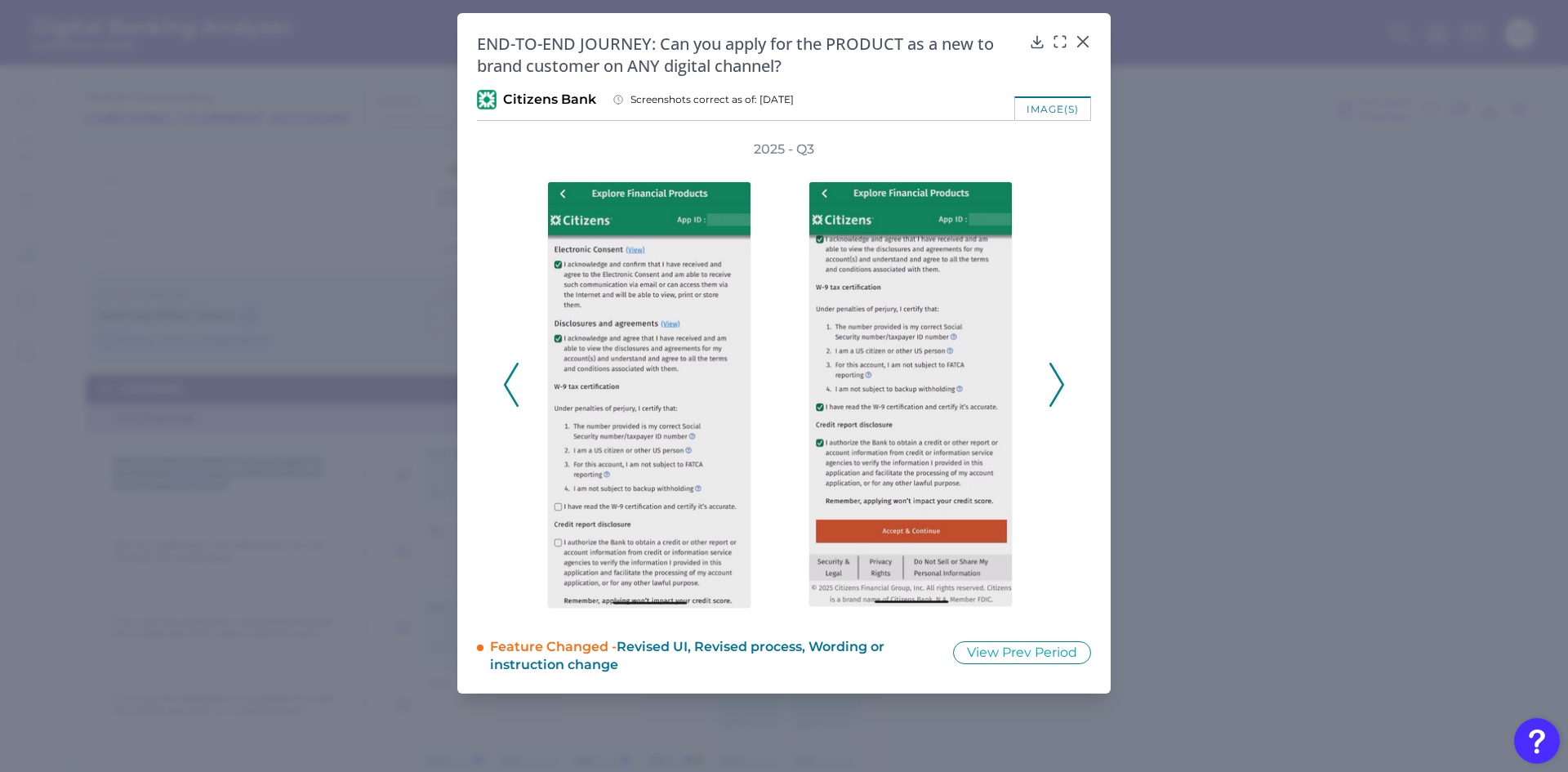
click at [1059, 385] on icon at bounding box center [1057, 384] width 15 height 44
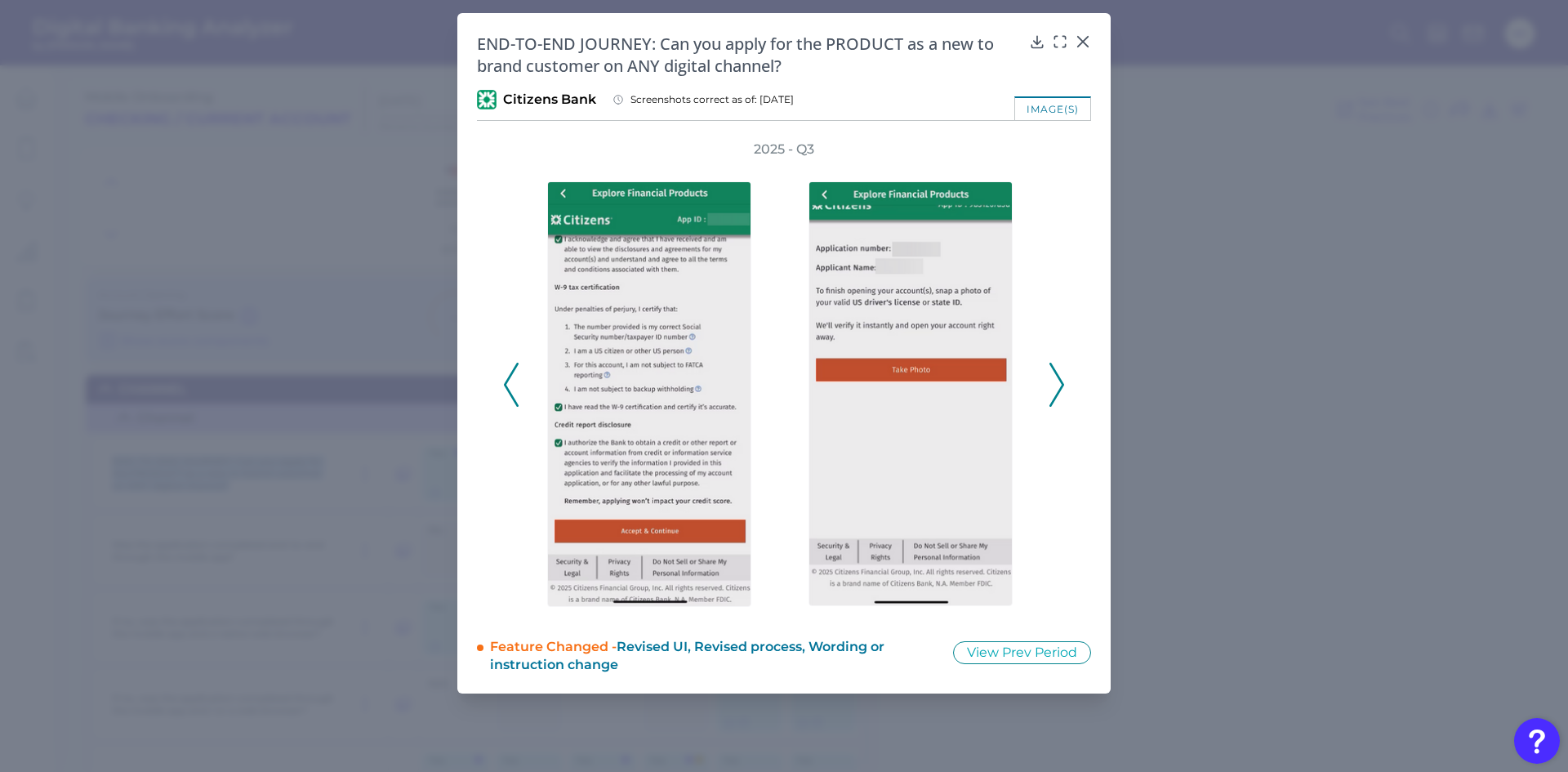
click at [1059, 385] on icon at bounding box center [1057, 384] width 15 height 44
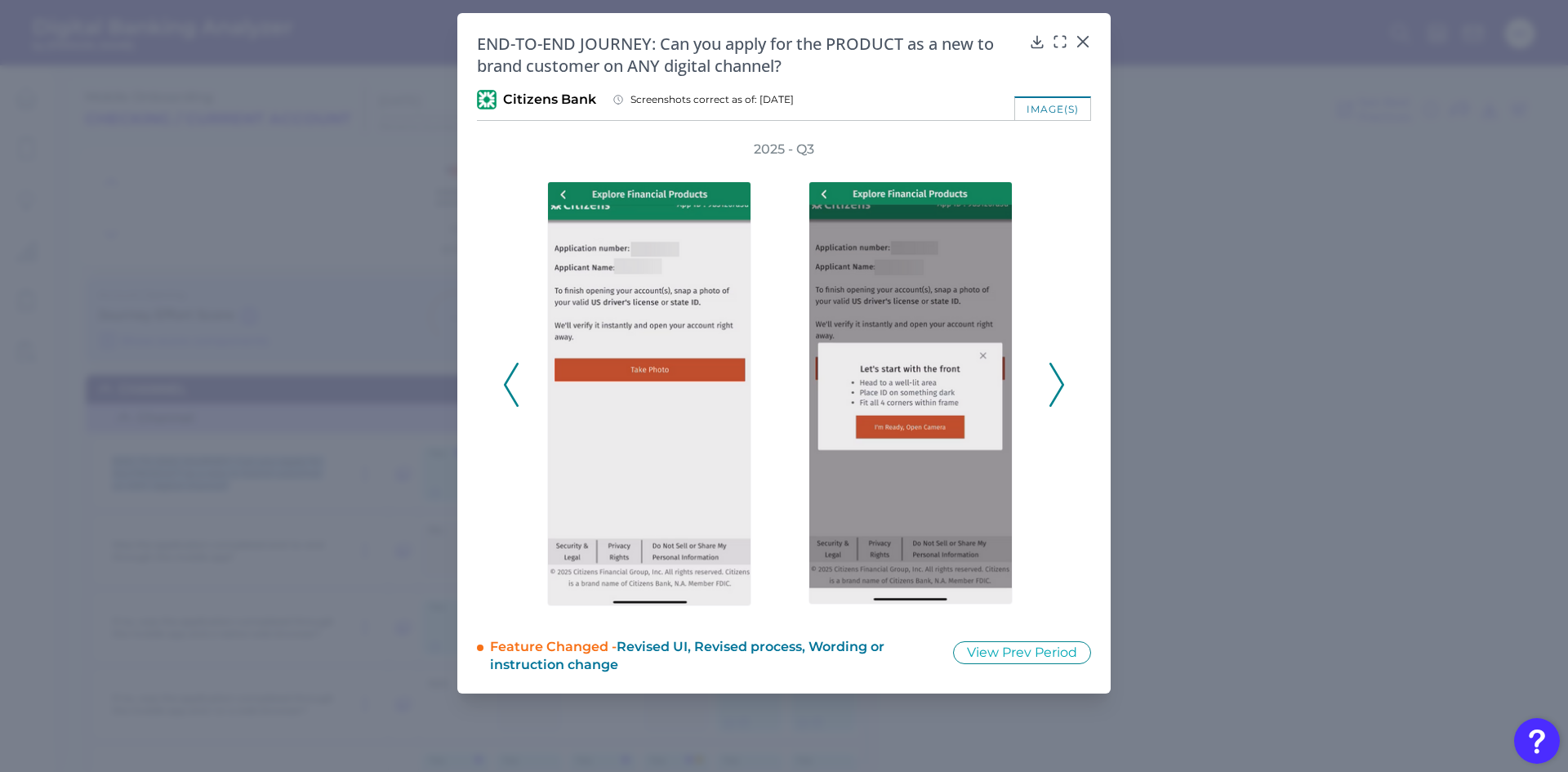
click at [1059, 385] on icon at bounding box center [1057, 384] width 15 height 44
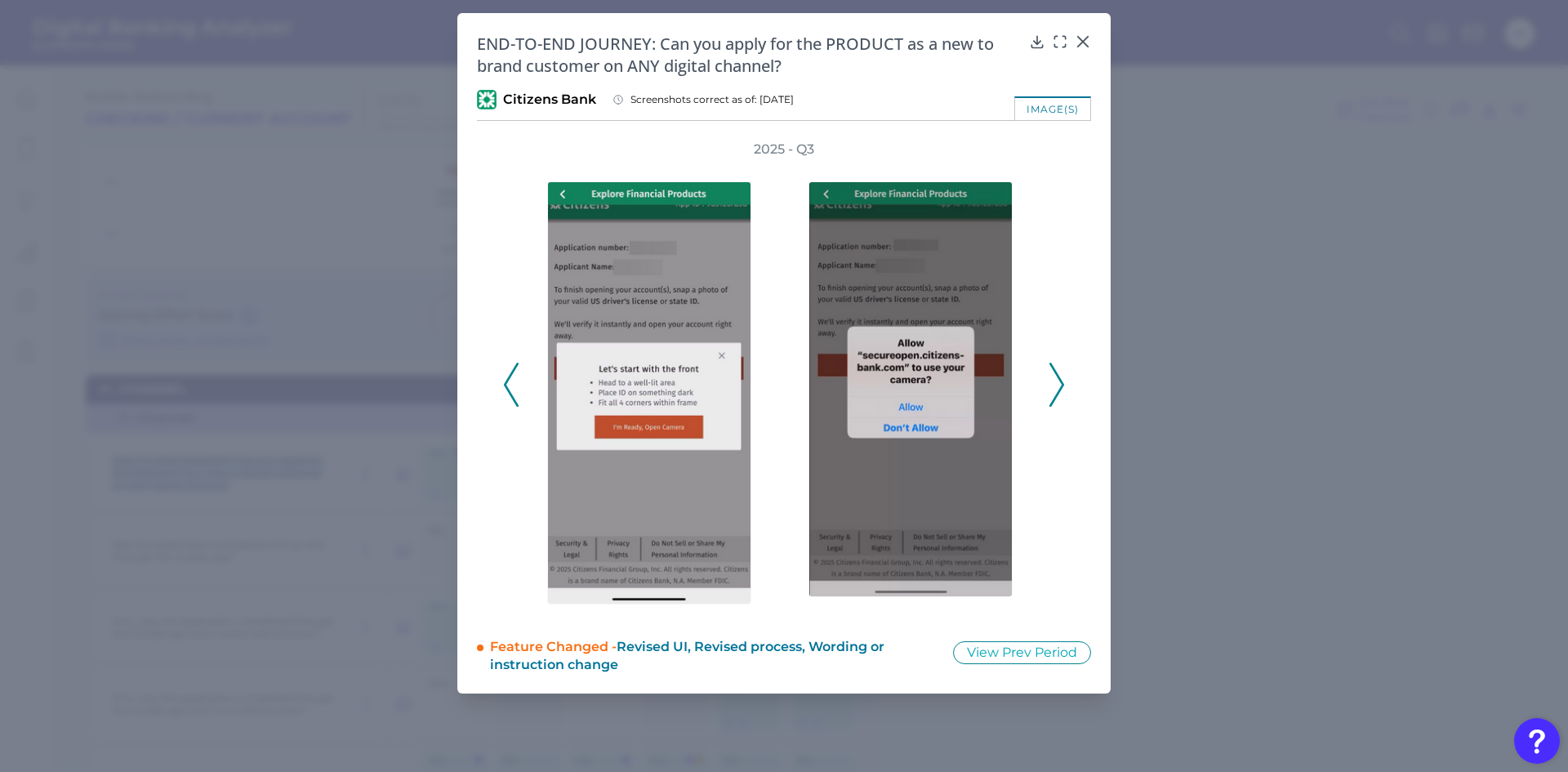
click at [1059, 385] on icon at bounding box center [1057, 384] width 15 height 44
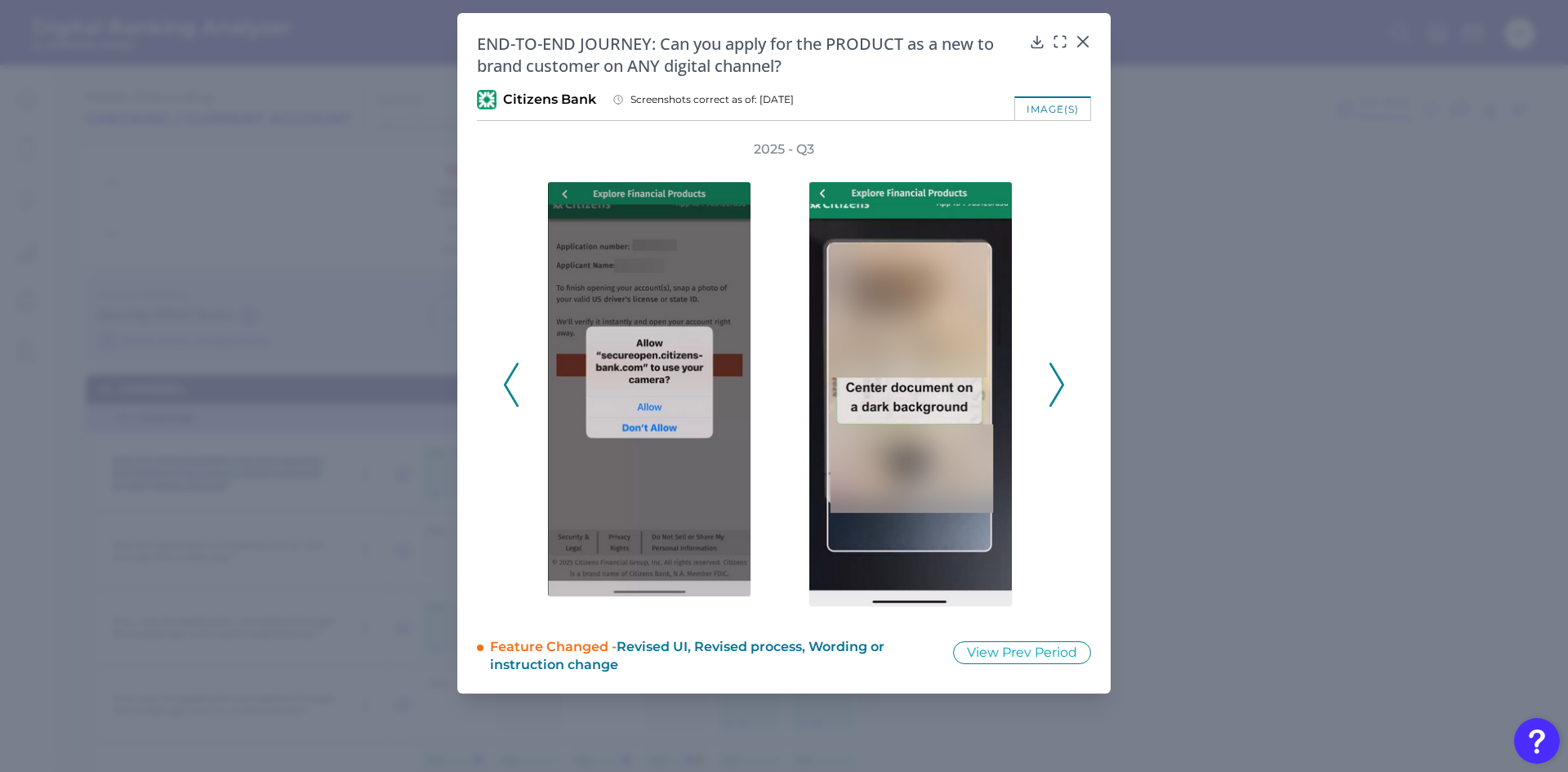
click at [1059, 385] on icon at bounding box center [1057, 384] width 15 height 44
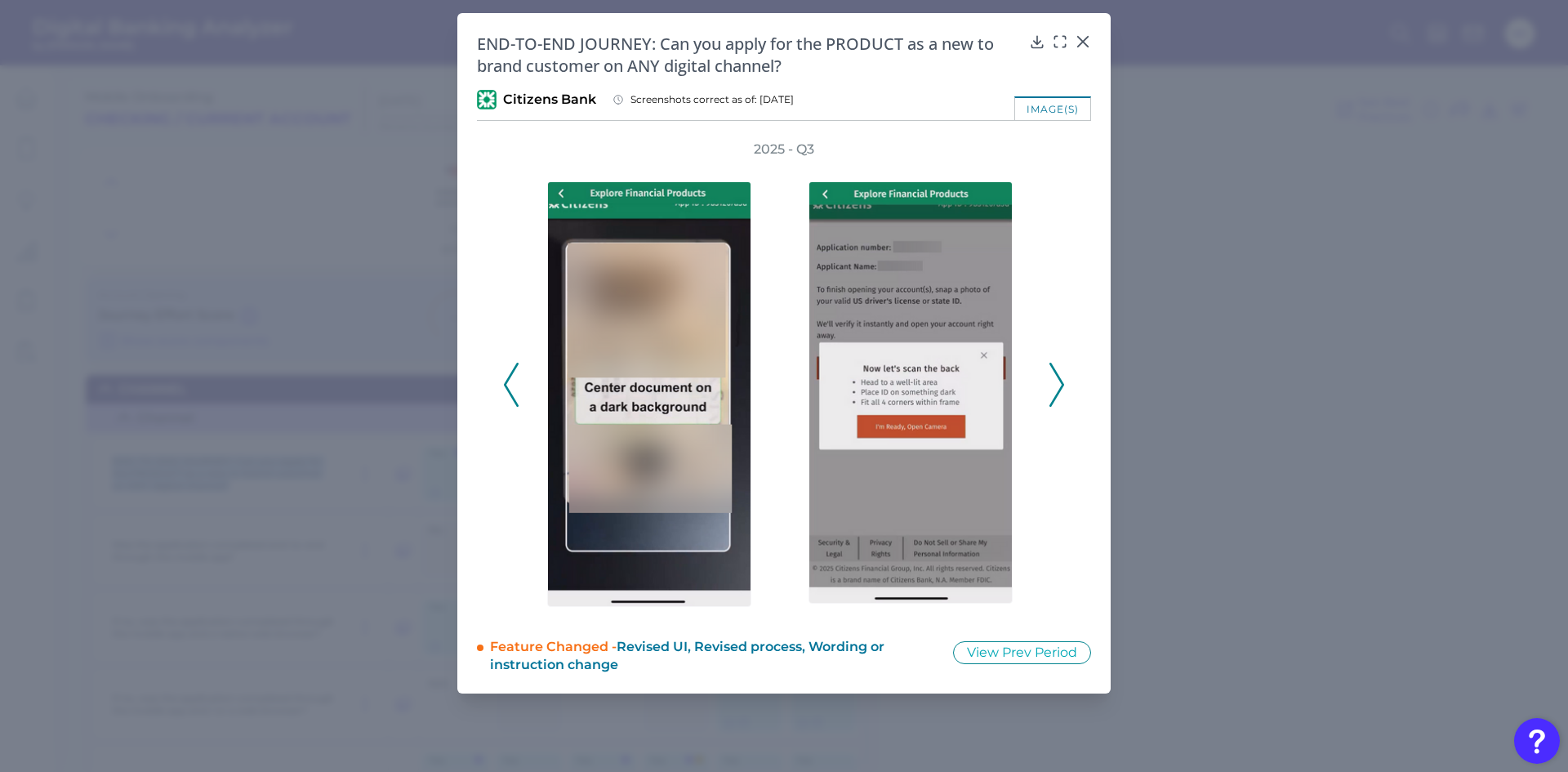
click at [1059, 385] on icon at bounding box center [1057, 384] width 15 height 44
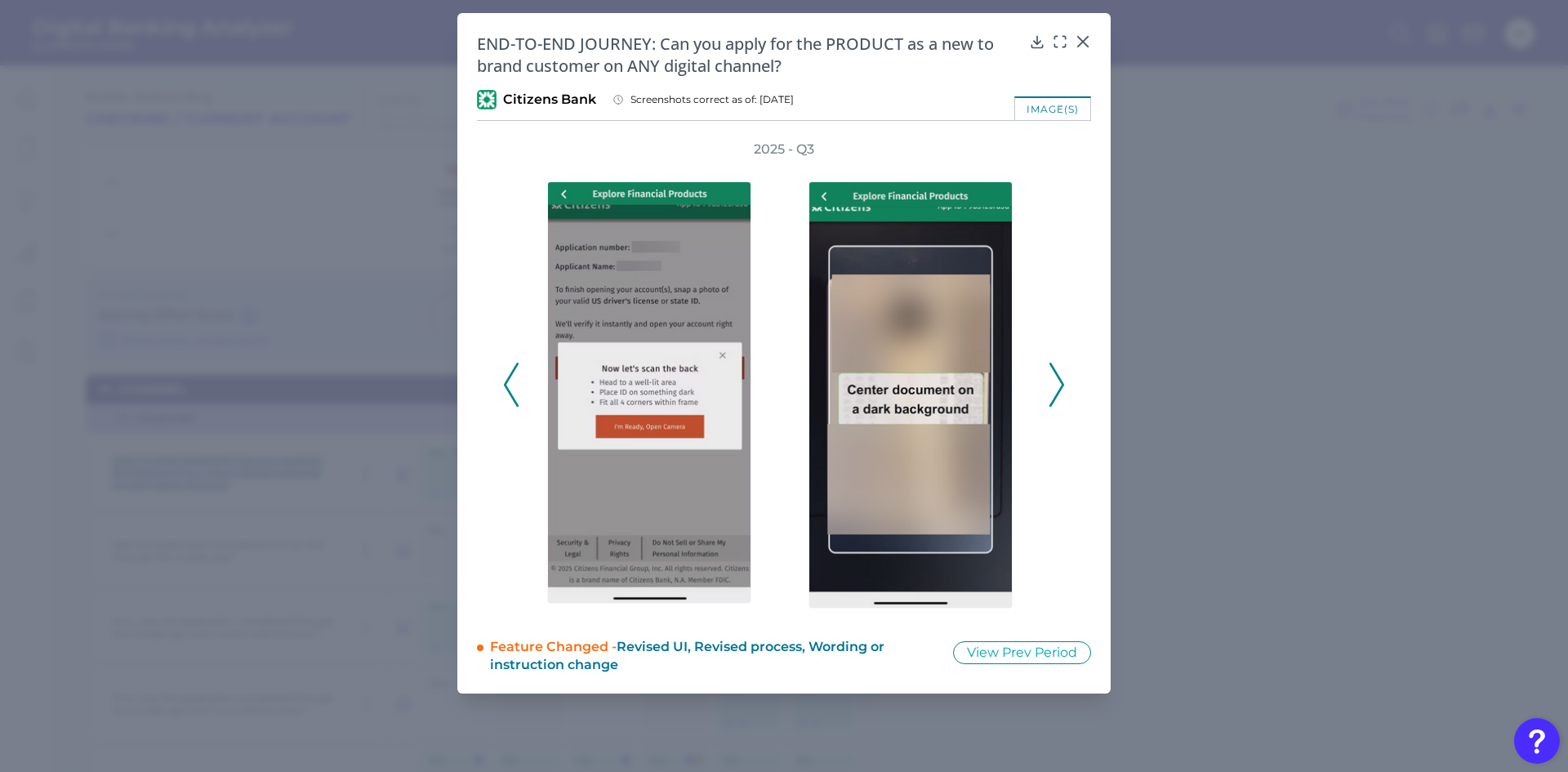
click at [1059, 385] on icon at bounding box center [1057, 384] width 15 height 44
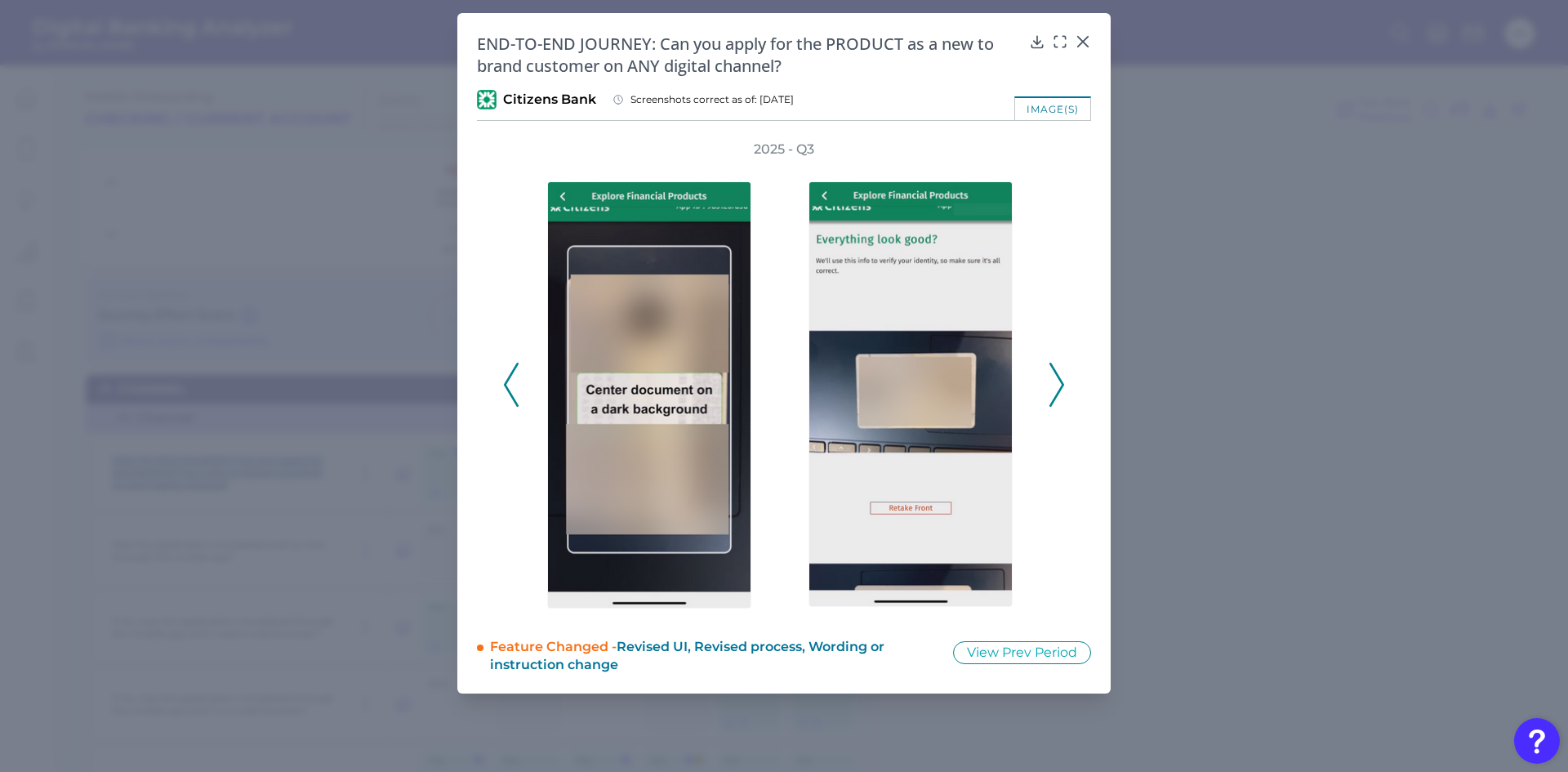
click at [1059, 385] on icon at bounding box center [1057, 384] width 15 height 44
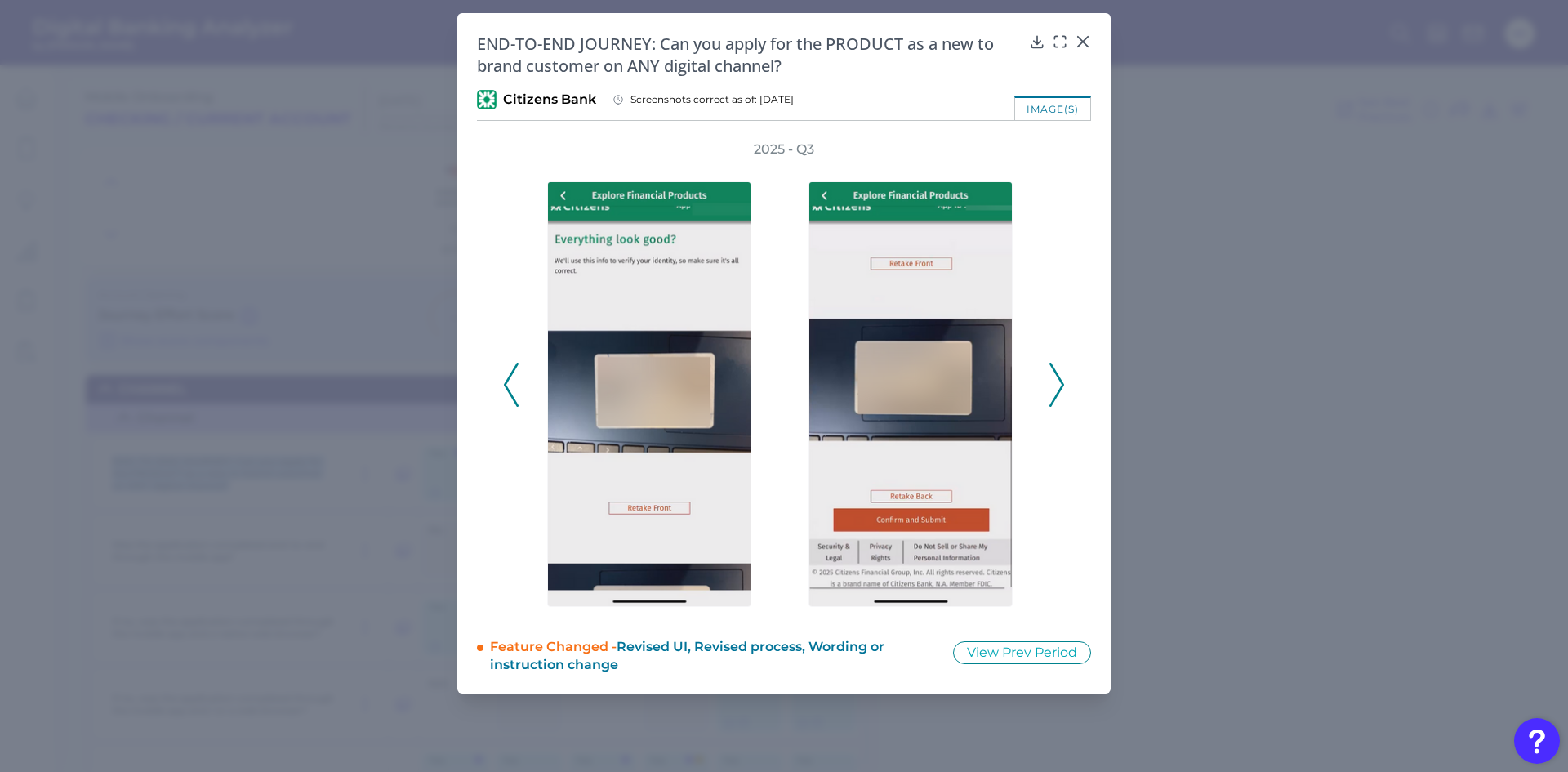
click at [1059, 385] on icon at bounding box center [1057, 384] width 15 height 44
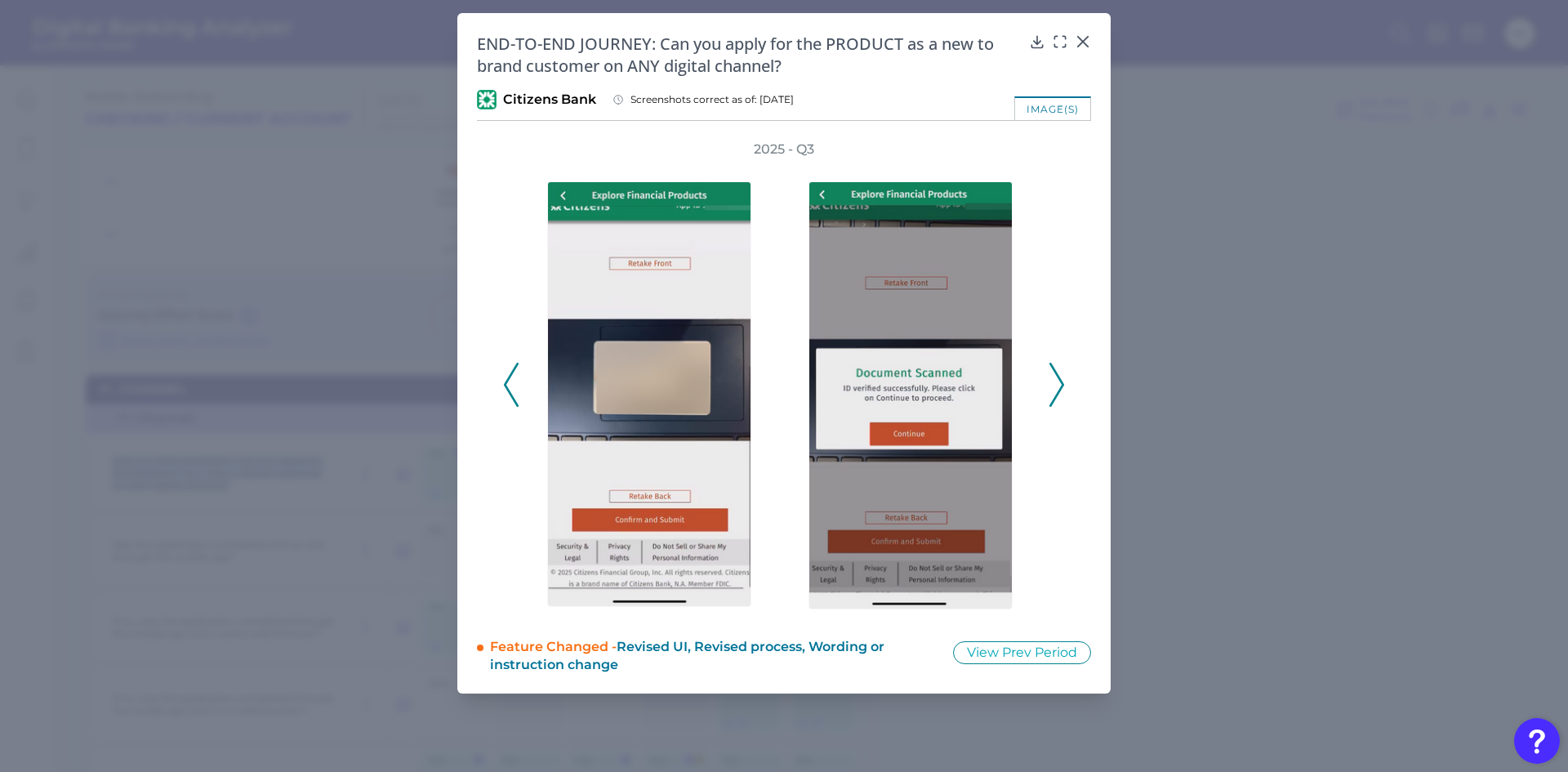
click at [1059, 385] on icon at bounding box center [1057, 384] width 15 height 44
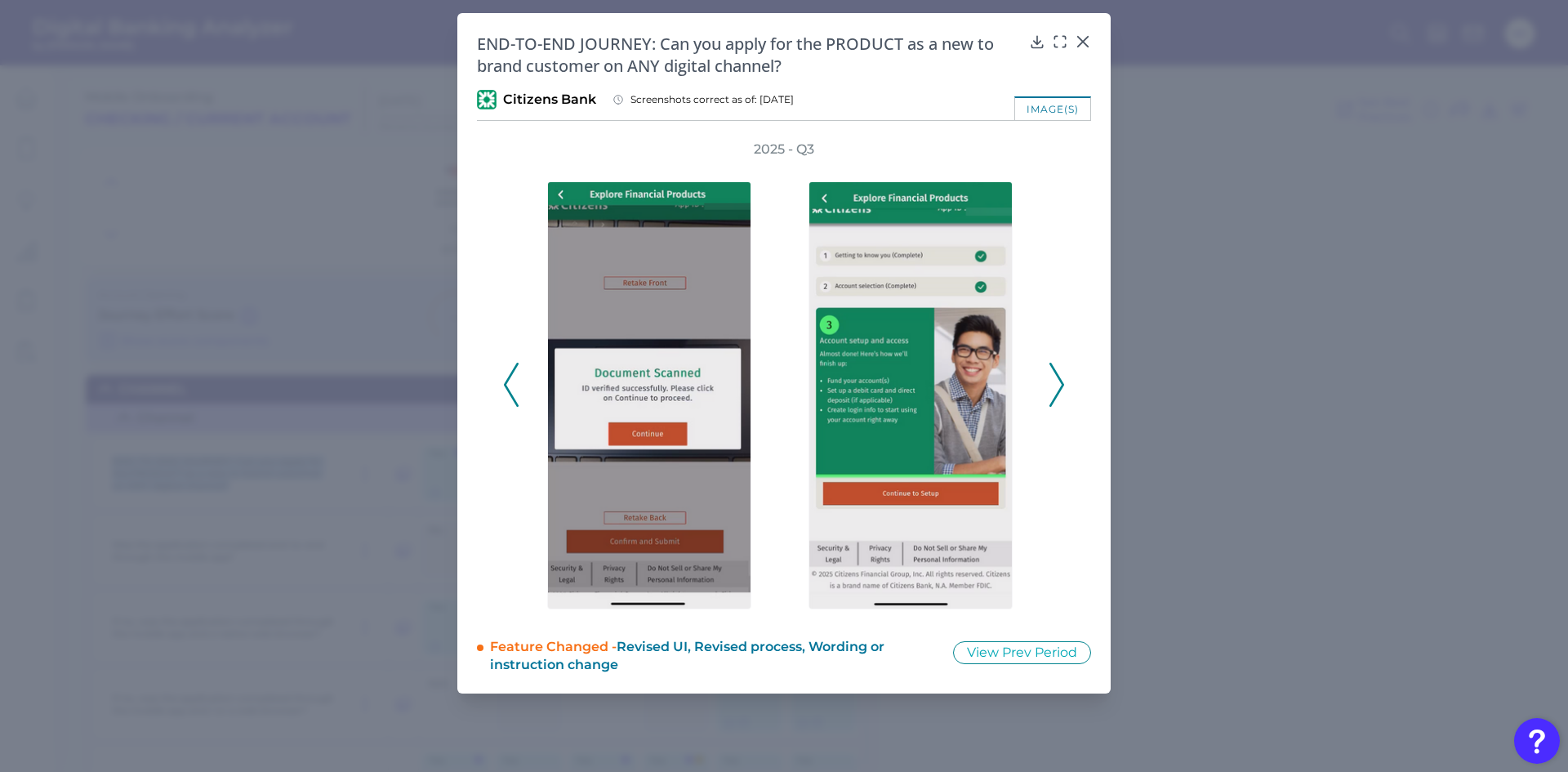
click at [1059, 385] on icon at bounding box center [1057, 384] width 15 height 44
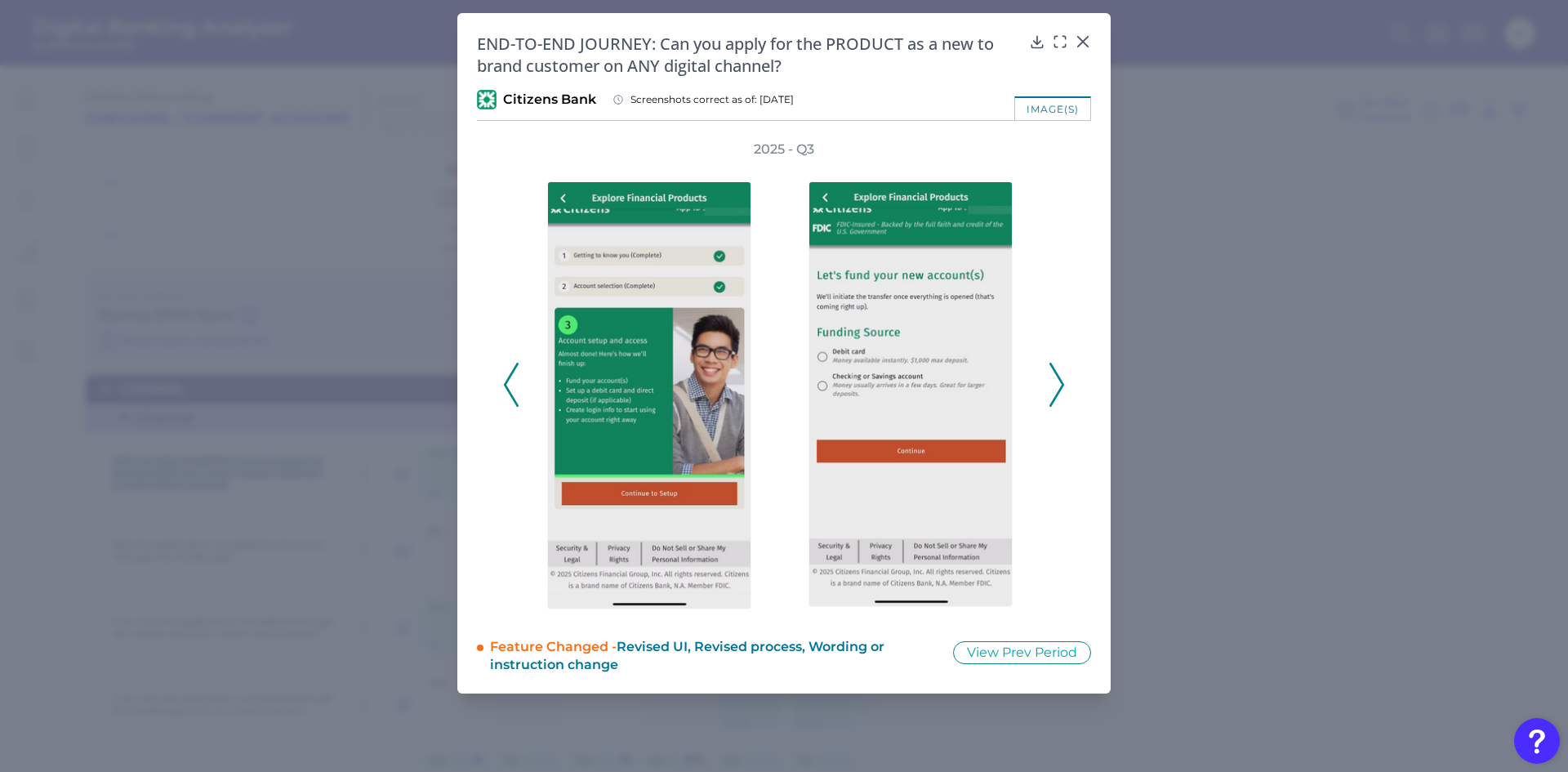
click at [1059, 385] on icon at bounding box center [1057, 384] width 15 height 44
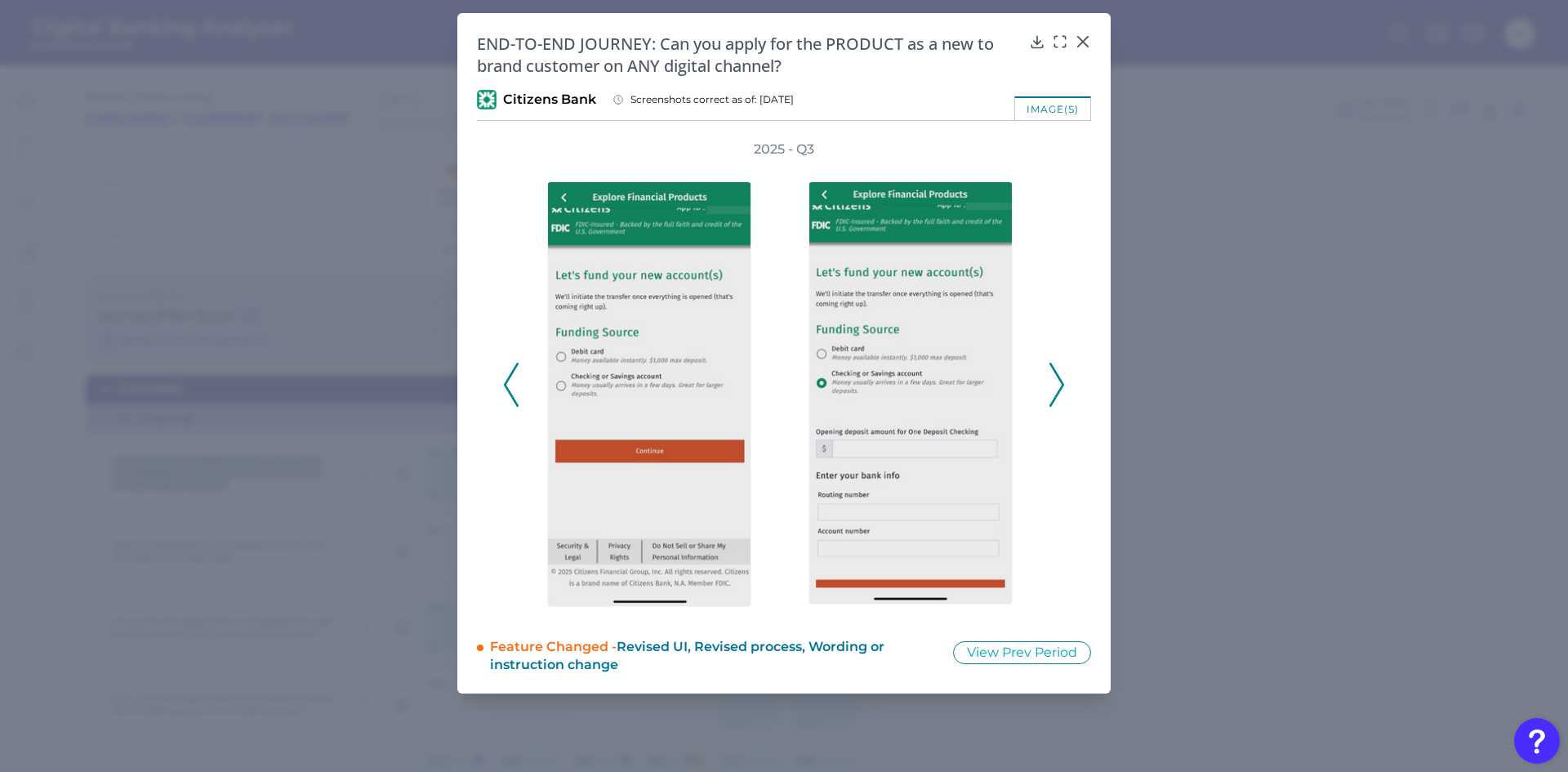
click at [1058, 383] on icon at bounding box center [1057, 384] width 15 height 44
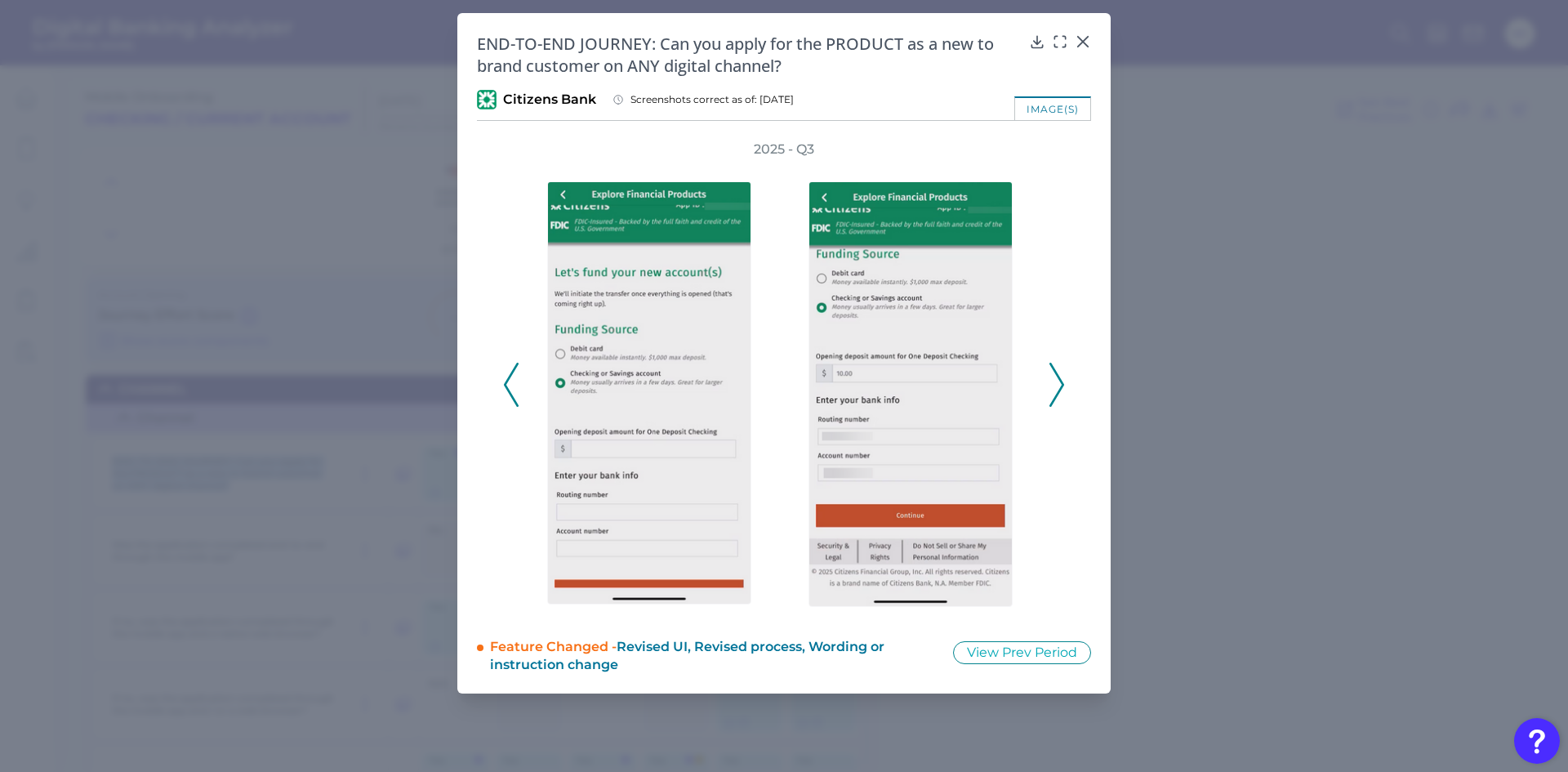
click at [1058, 383] on icon at bounding box center [1057, 384] width 15 height 44
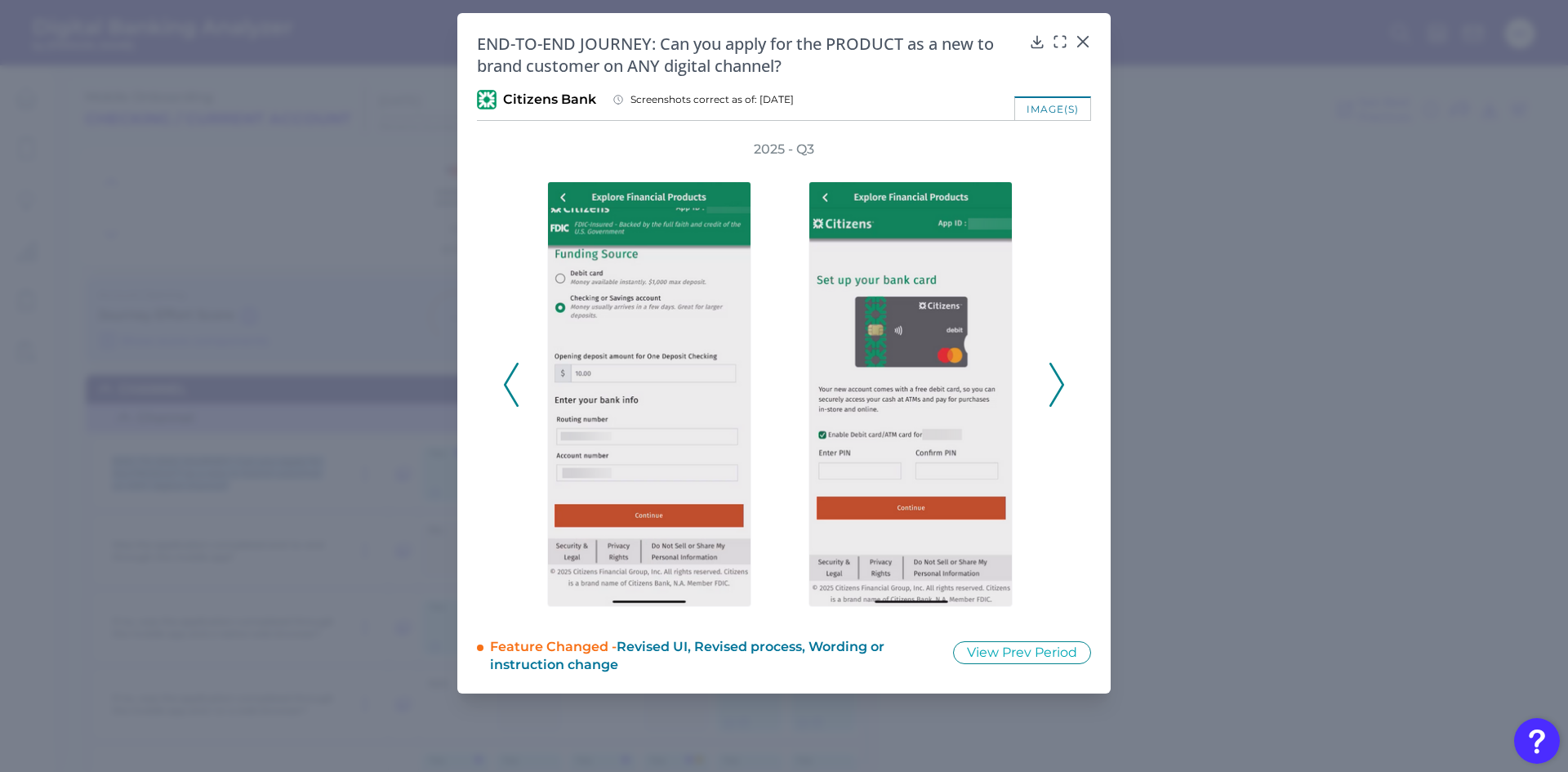
click at [1058, 383] on icon at bounding box center [1057, 384] width 15 height 44
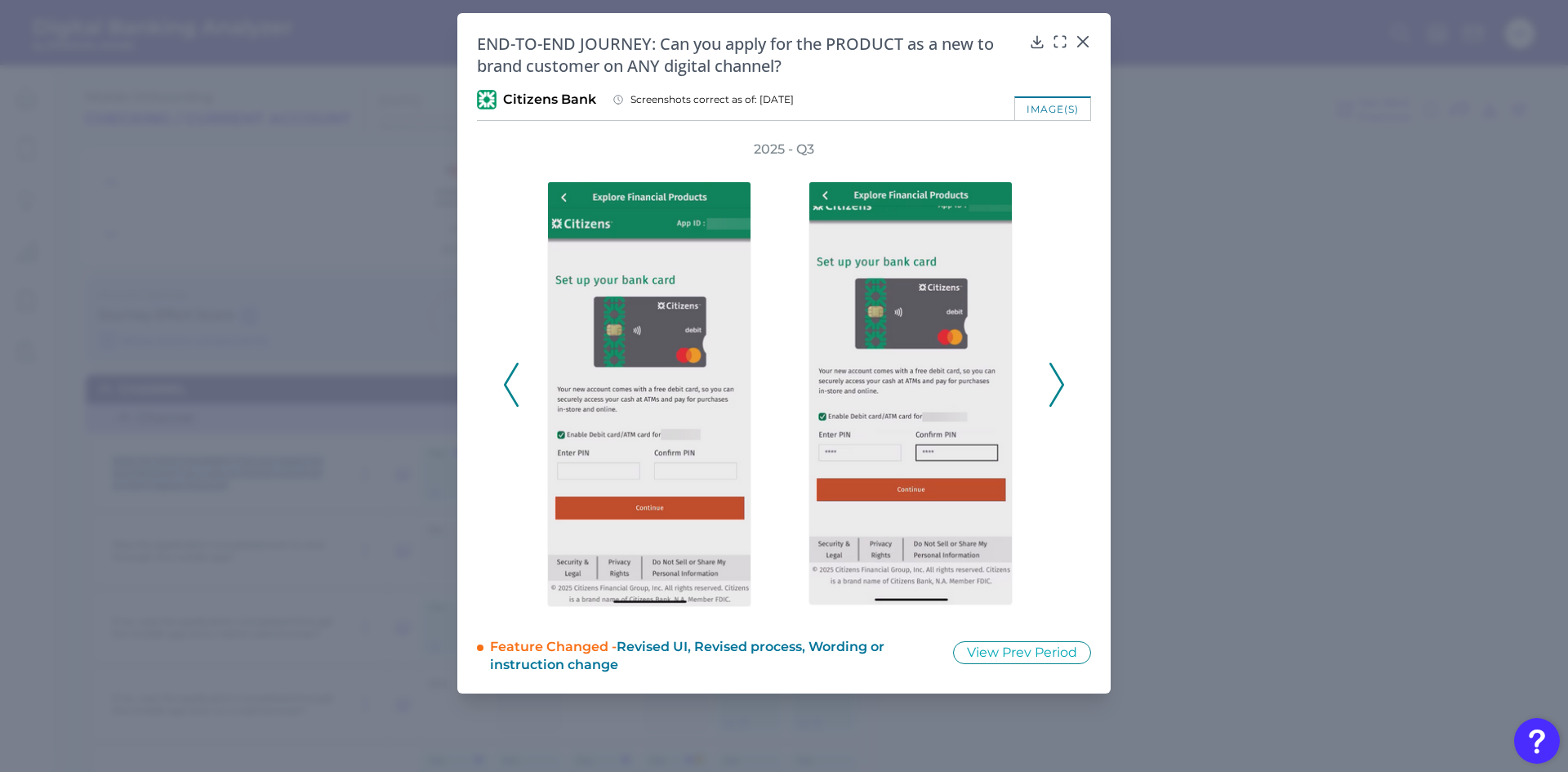
click at [1058, 383] on icon at bounding box center [1057, 384] width 15 height 44
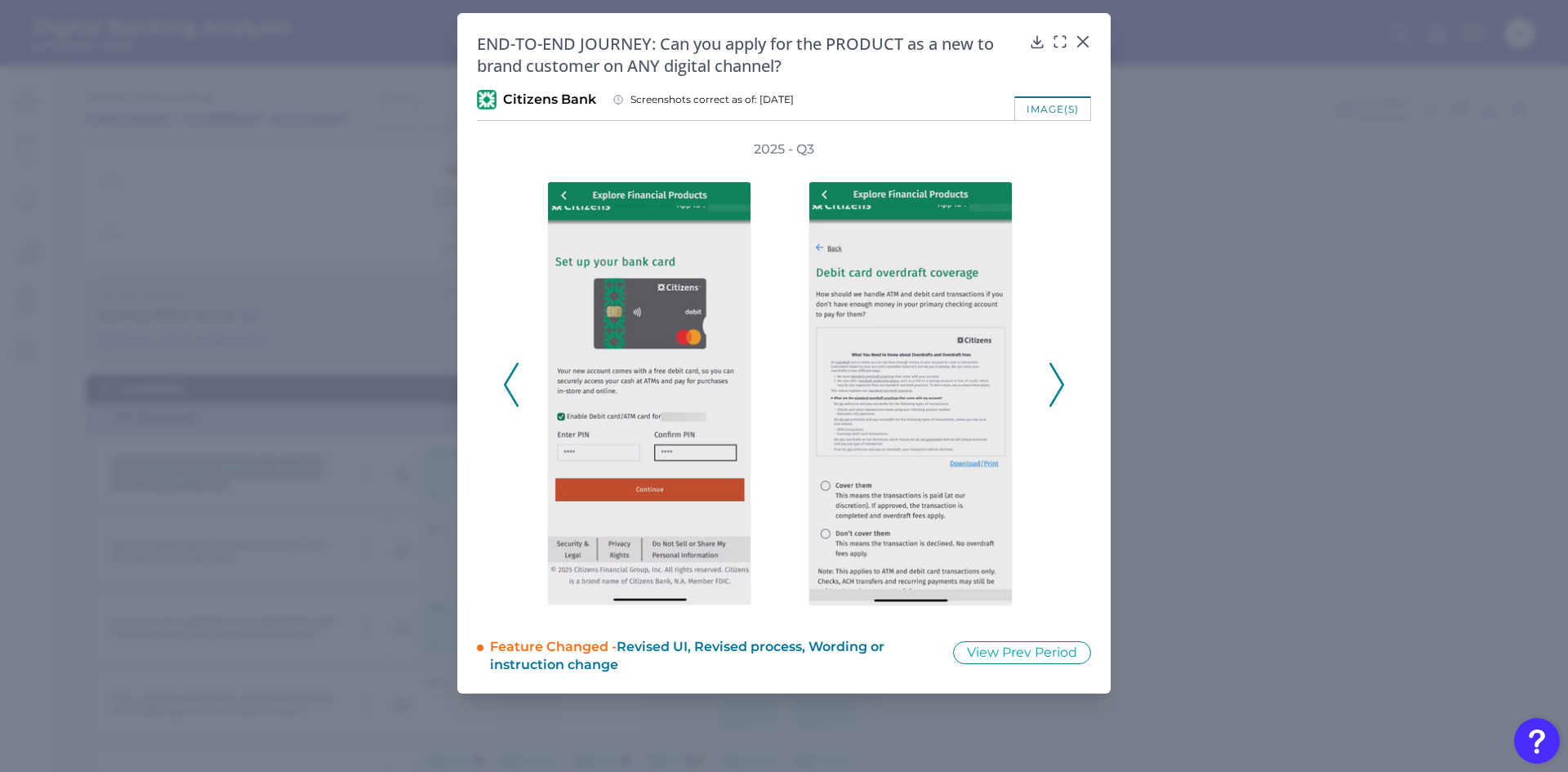
click at [506, 383] on polyline at bounding box center [510, 385] width 12 height 42
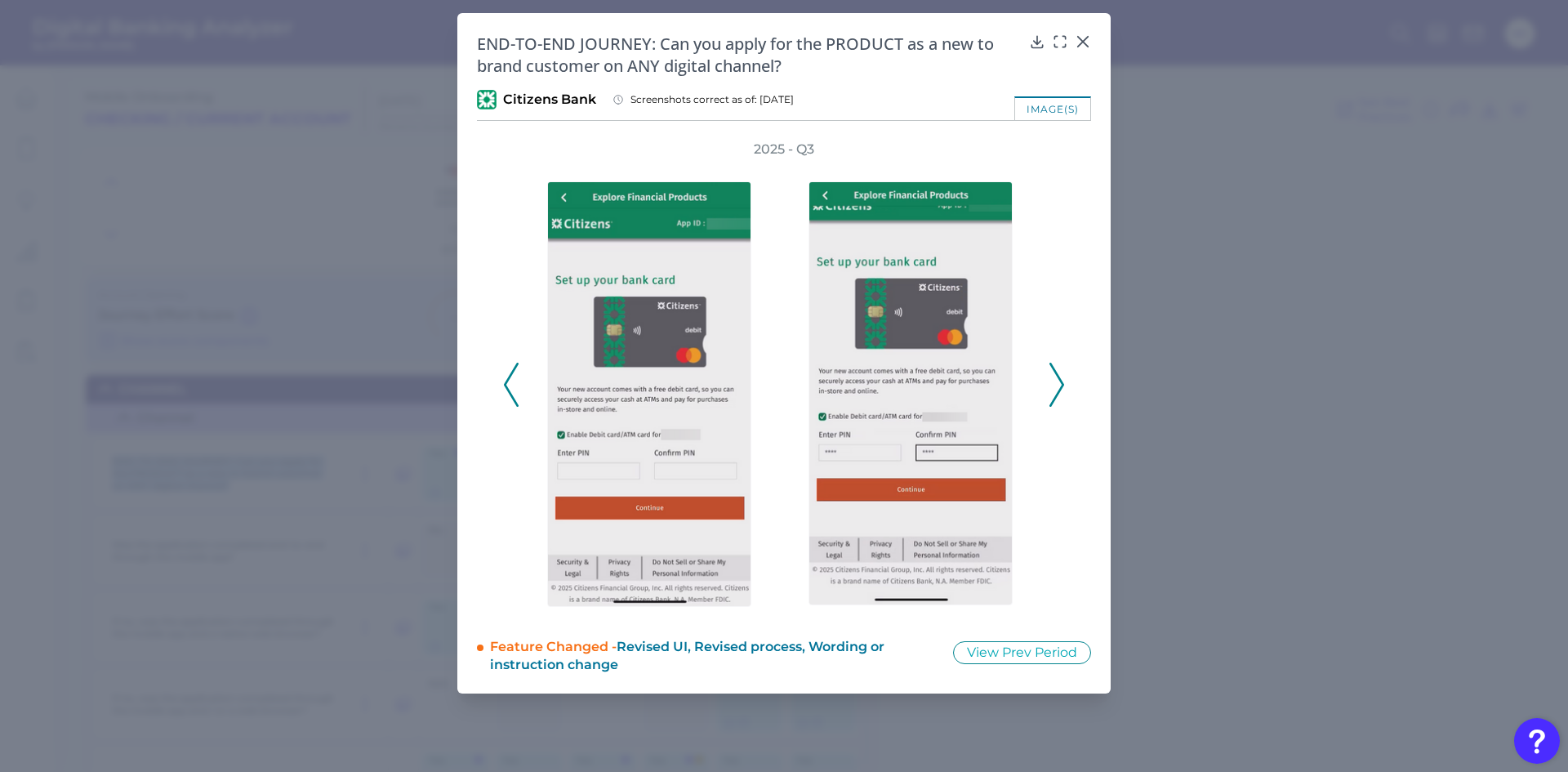
click at [506, 383] on polyline at bounding box center [510, 385] width 12 height 42
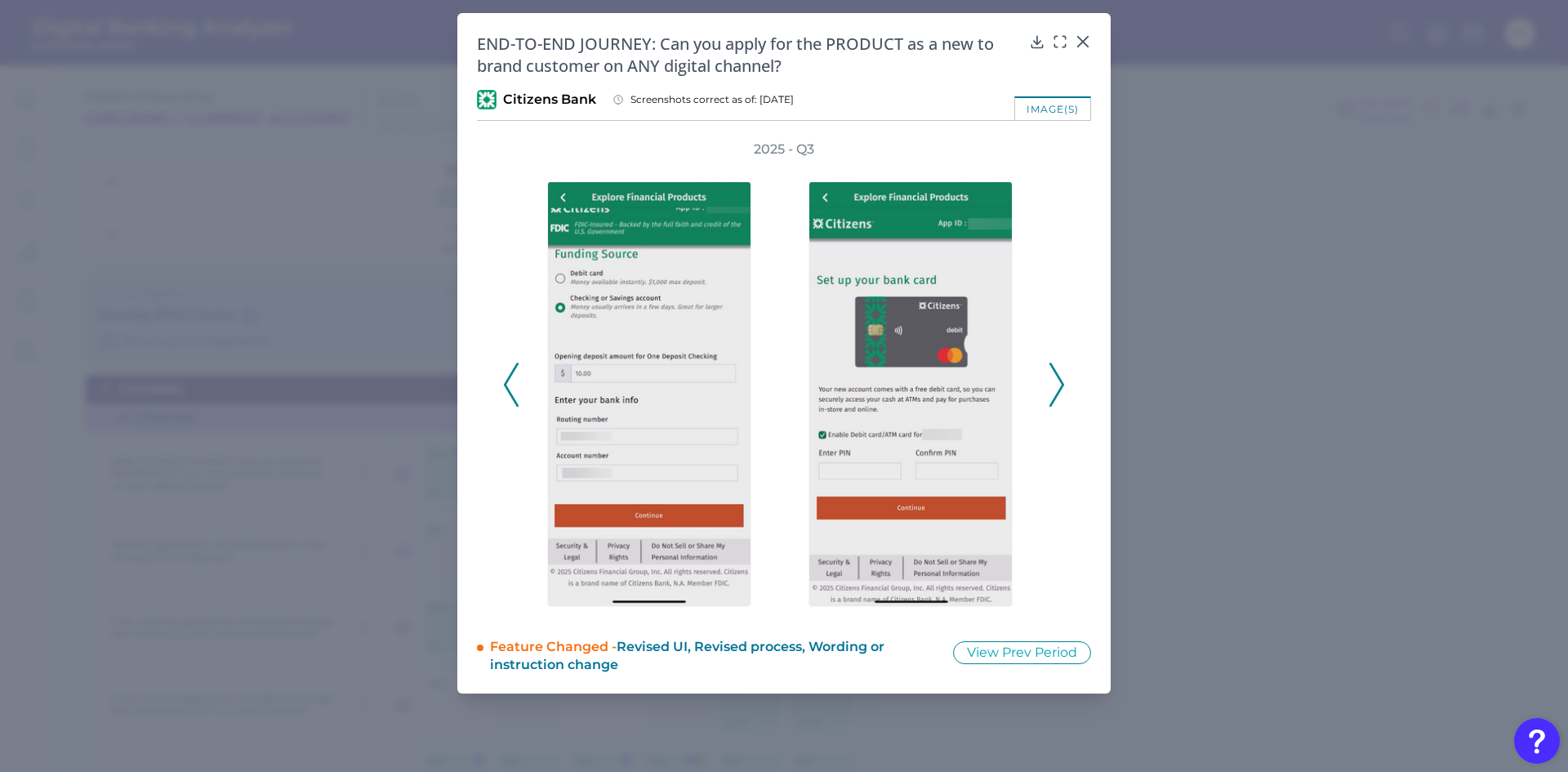
click at [1067, 385] on div "2025 - Q3" at bounding box center [784, 376] width 614 height 471
click at [1060, 383] on icon at bounding box center [1057, 384] width 15 height 44
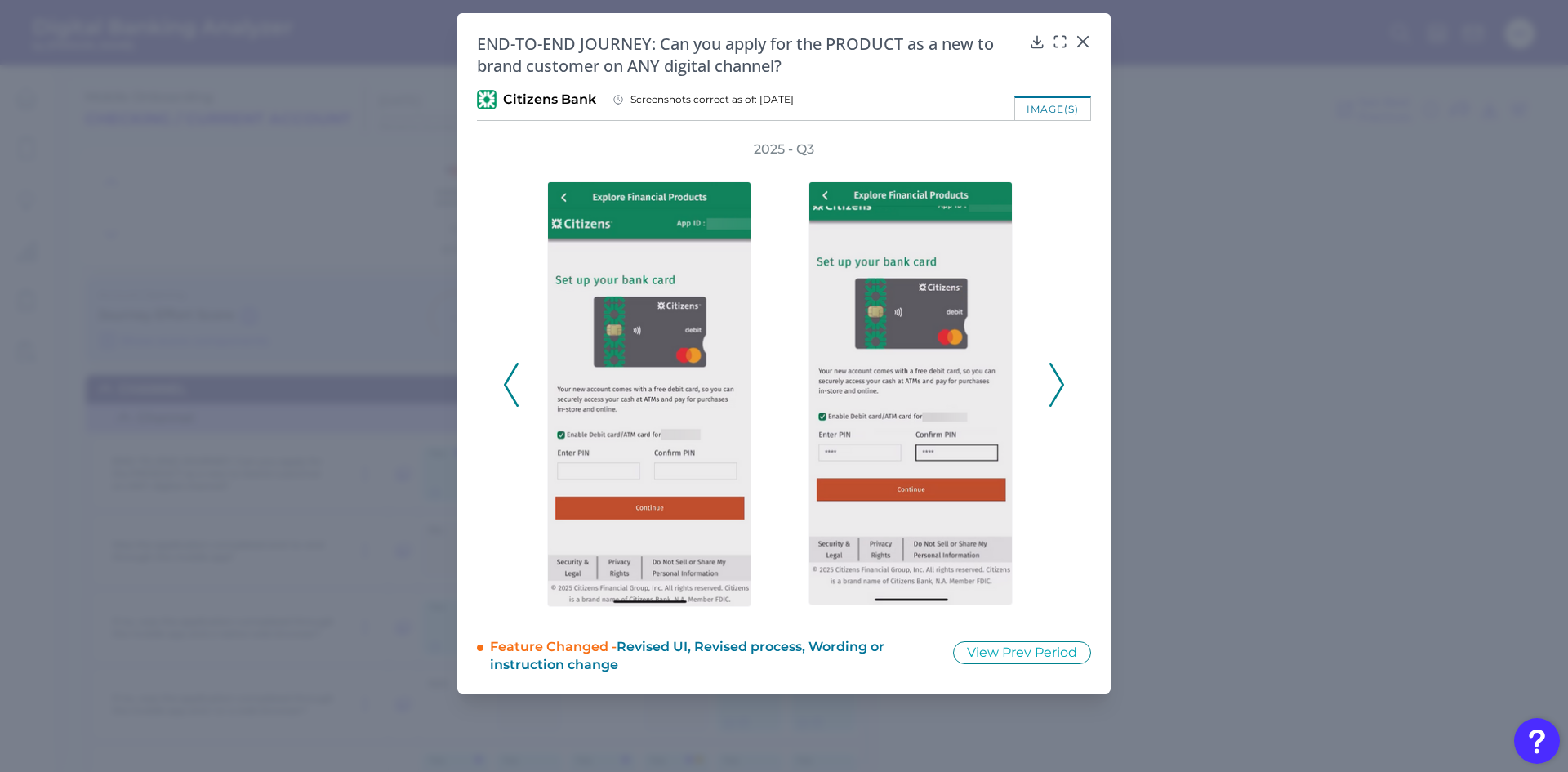
click at [1060, 383] on icon at bounding box center [1057, 384] width 15 height 44
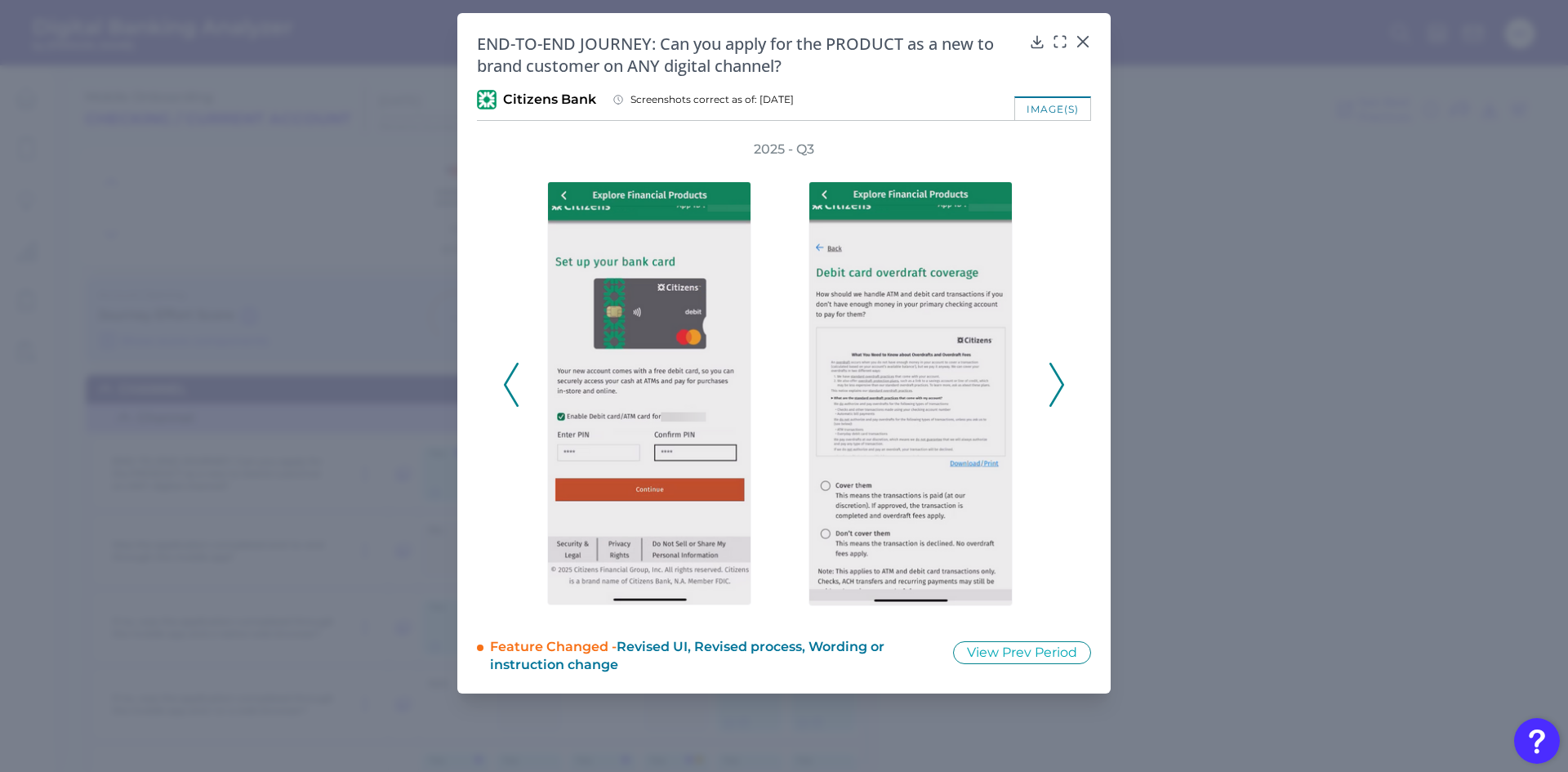
click at [1060, 383] on icon at bounding box center [1057, 384] width 15 height 44
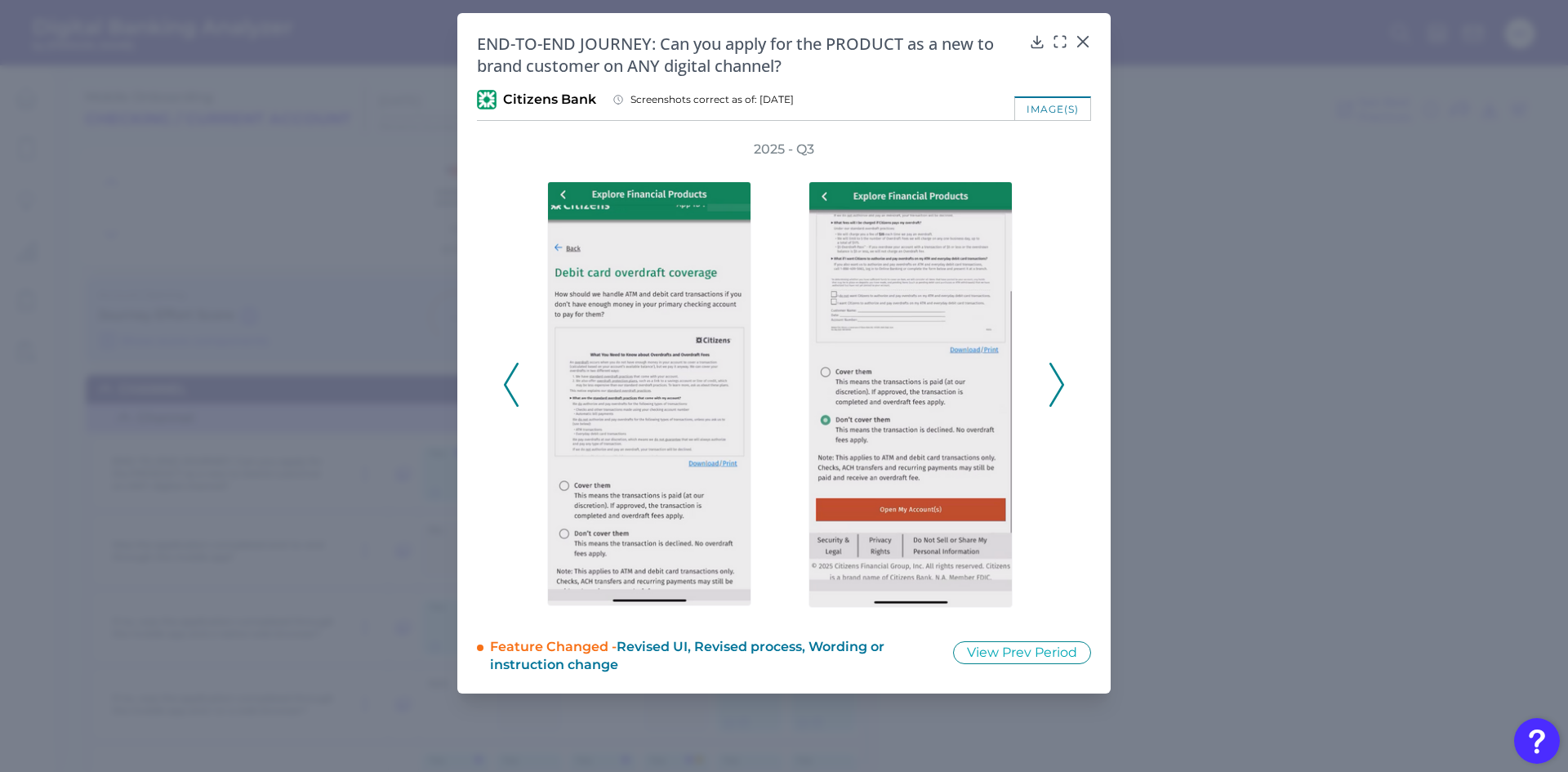
click at [1060, 383] on icon at bounding box center [1057, 384] width 15 height 44
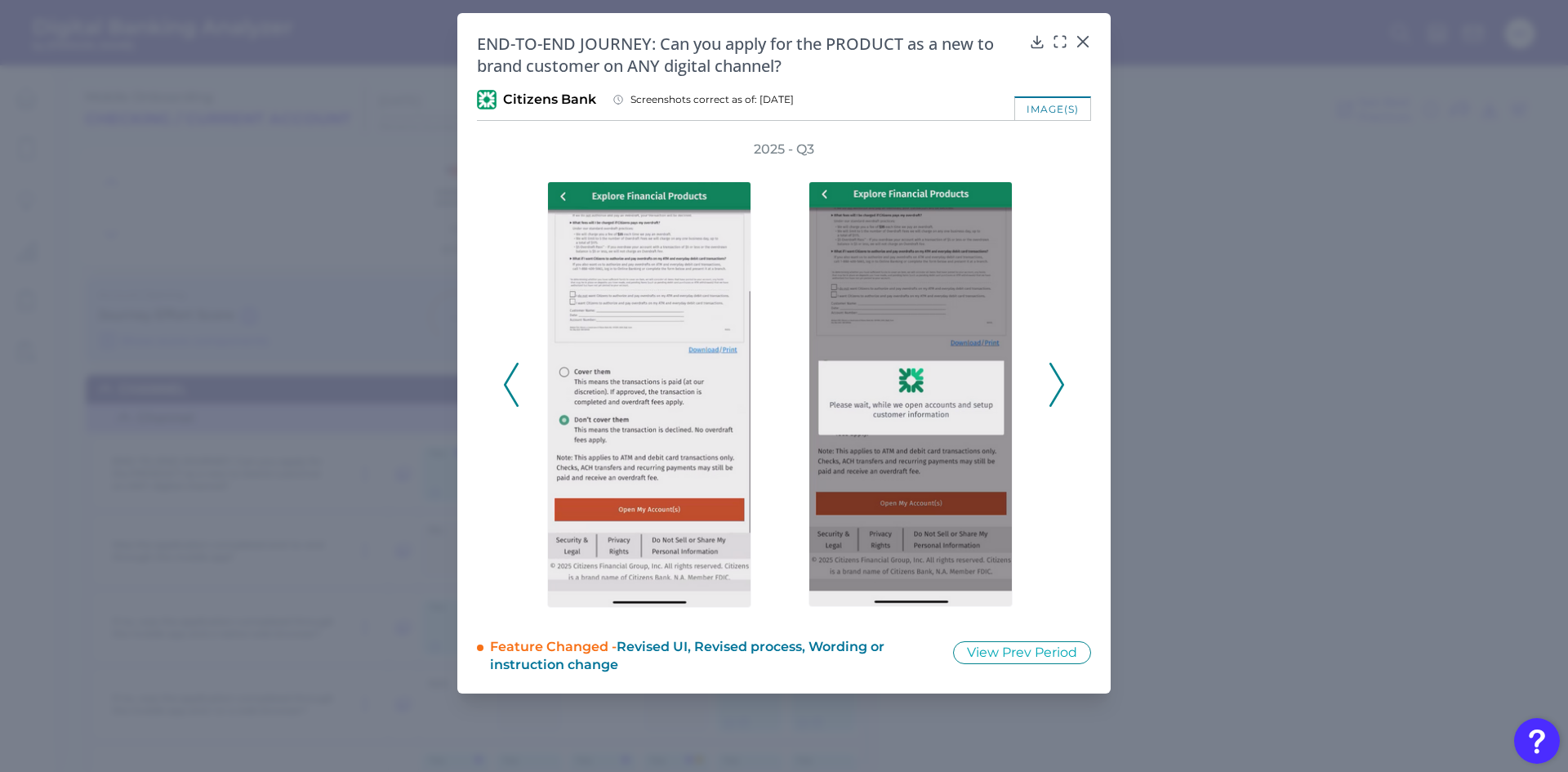
click at [1060, 383] on icon at bounding box center [1057, 384] width 15 height 44
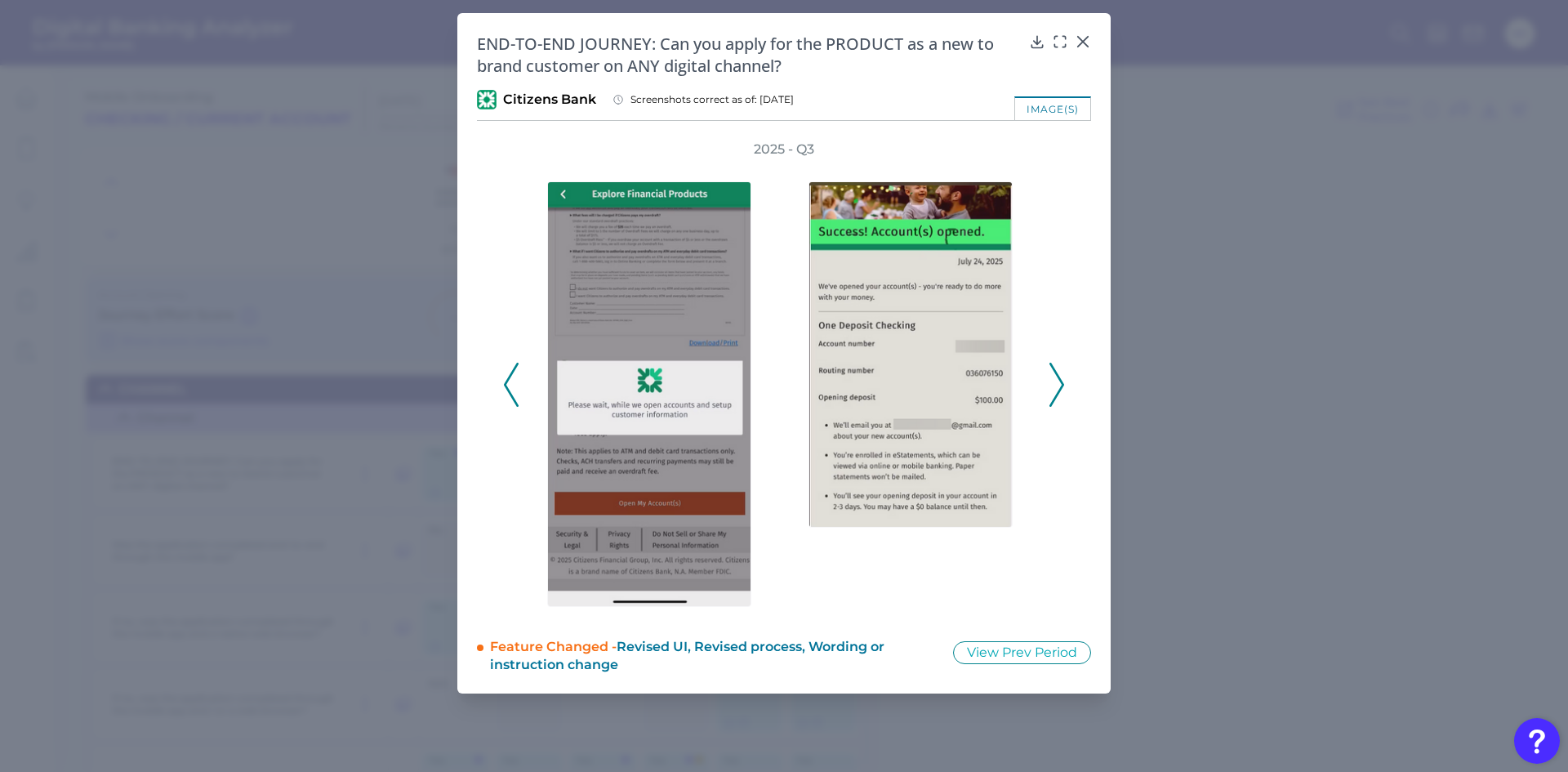
click at [1060, 383] on icon at bounding box center [1057, 384] width 15 height 44
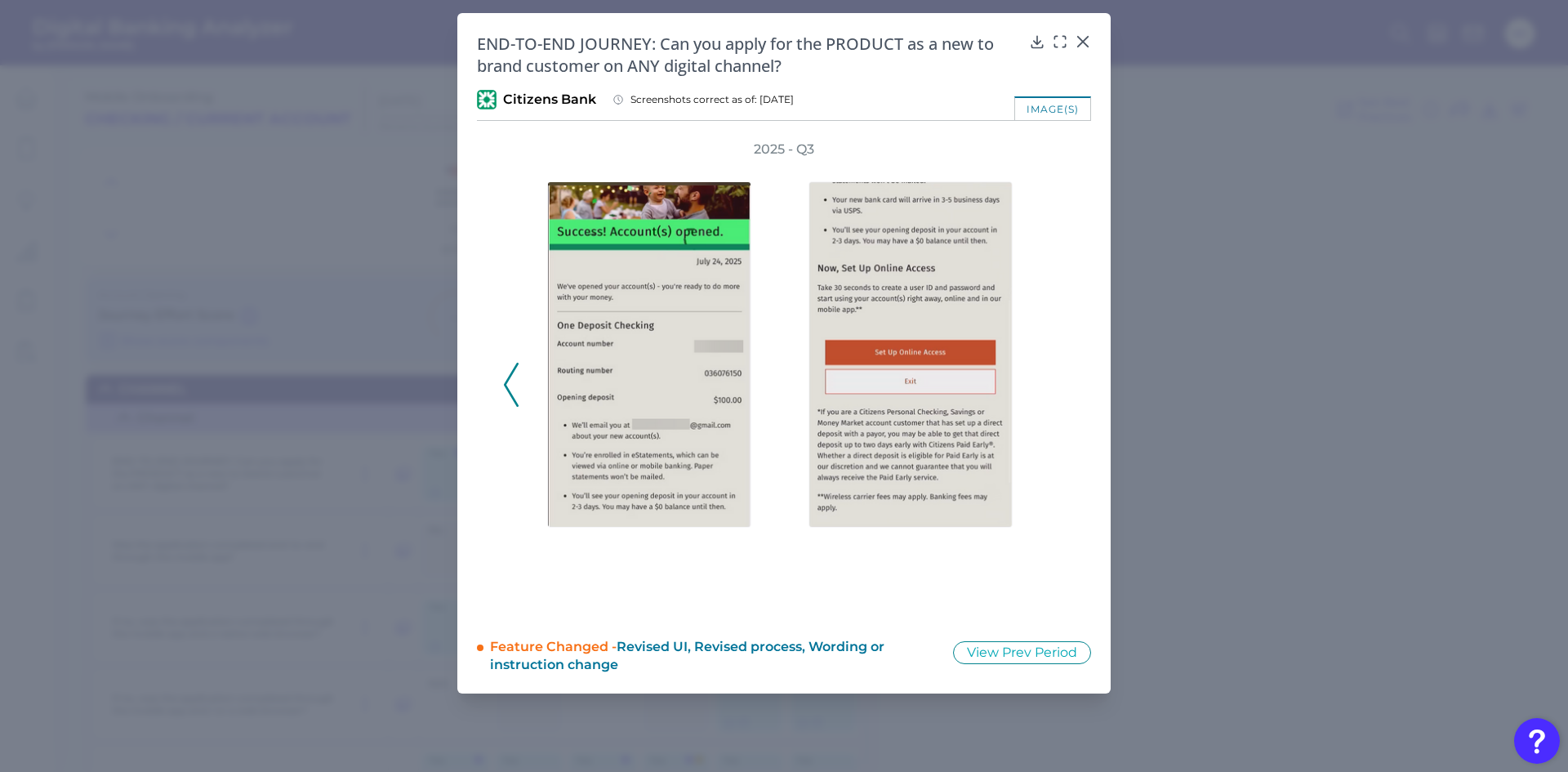
click at [1060, 383] on div "2025 - Q3" at bounding box center [784, 376] width 562 height 471
click at [1084, 41] on icon at bounding box center [1083, 41] width 10 height 10
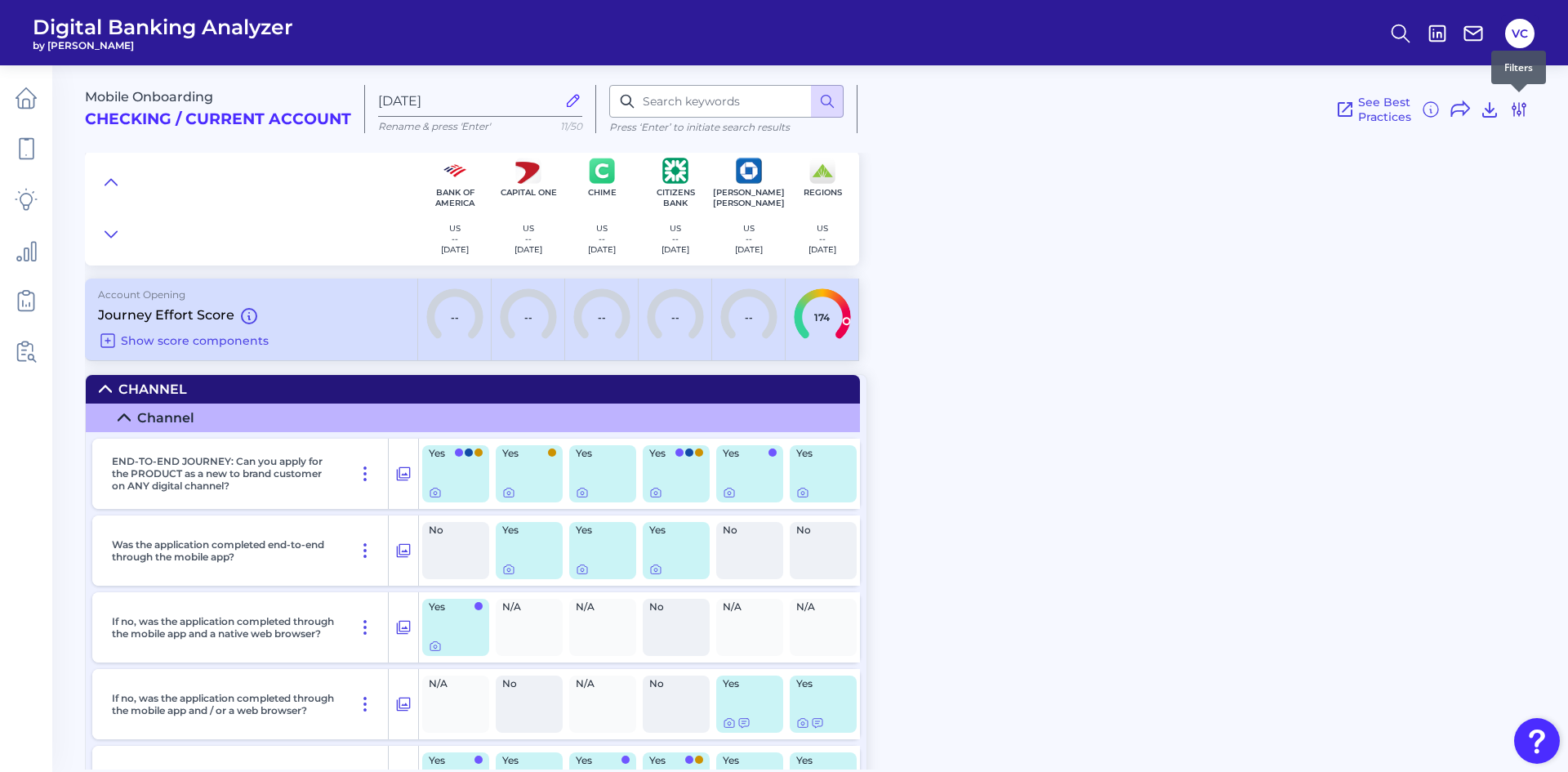
click at [1525, 111] on icon at bounding box center [1518, 109] width 13 height 13
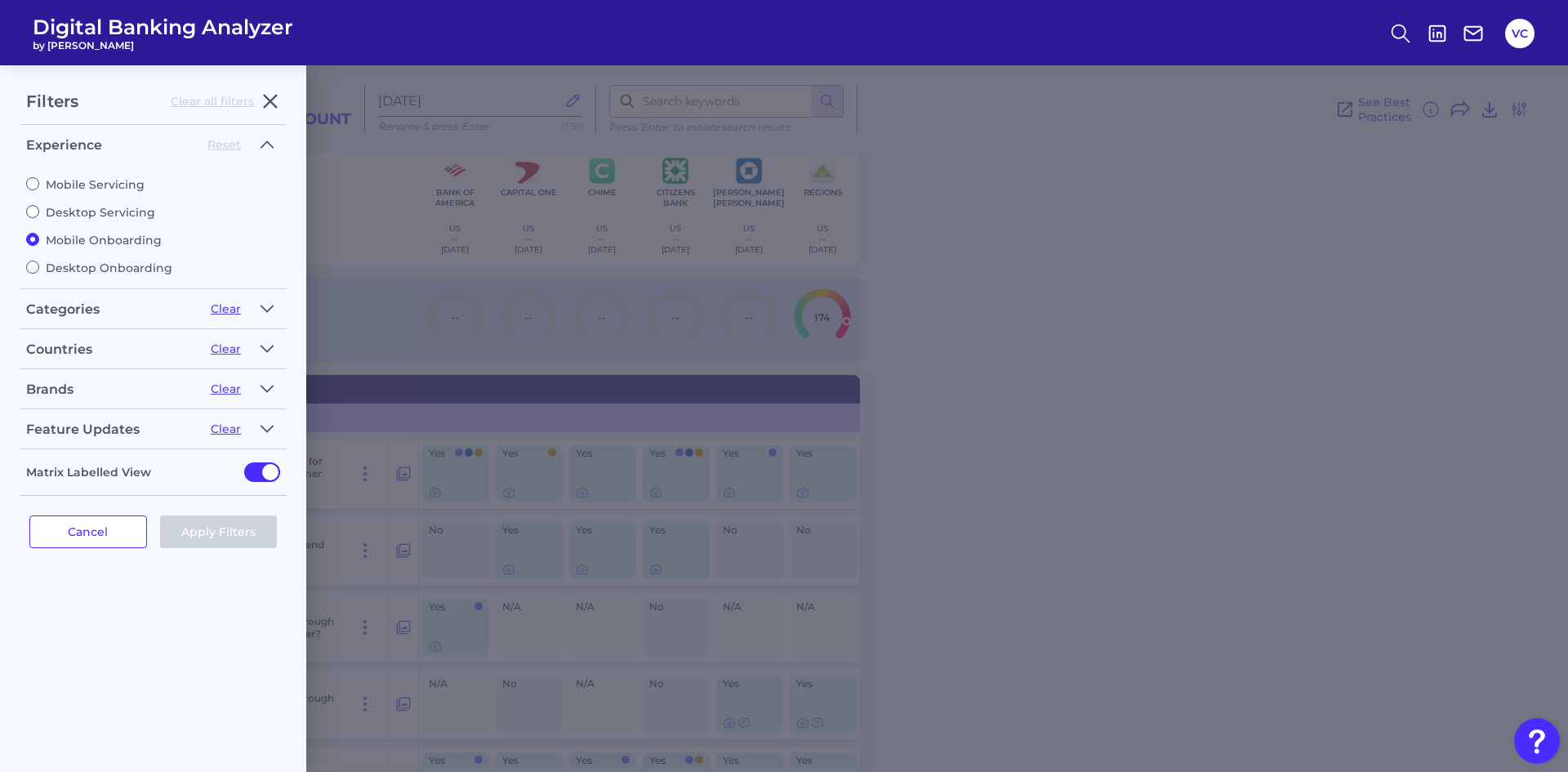
click at [71, 208] on label "Desktop Servicing" at bounding box center [153, 212] width 254 height 15
click at [39, 208] on input "Desktop Servicing" at bounding box center [32, 211] width 13 height 13
radio input "true"
radio input "false"
click at [196, 536] on button "Apply Filters" at bounding box center [218, 532] width 117 height 33
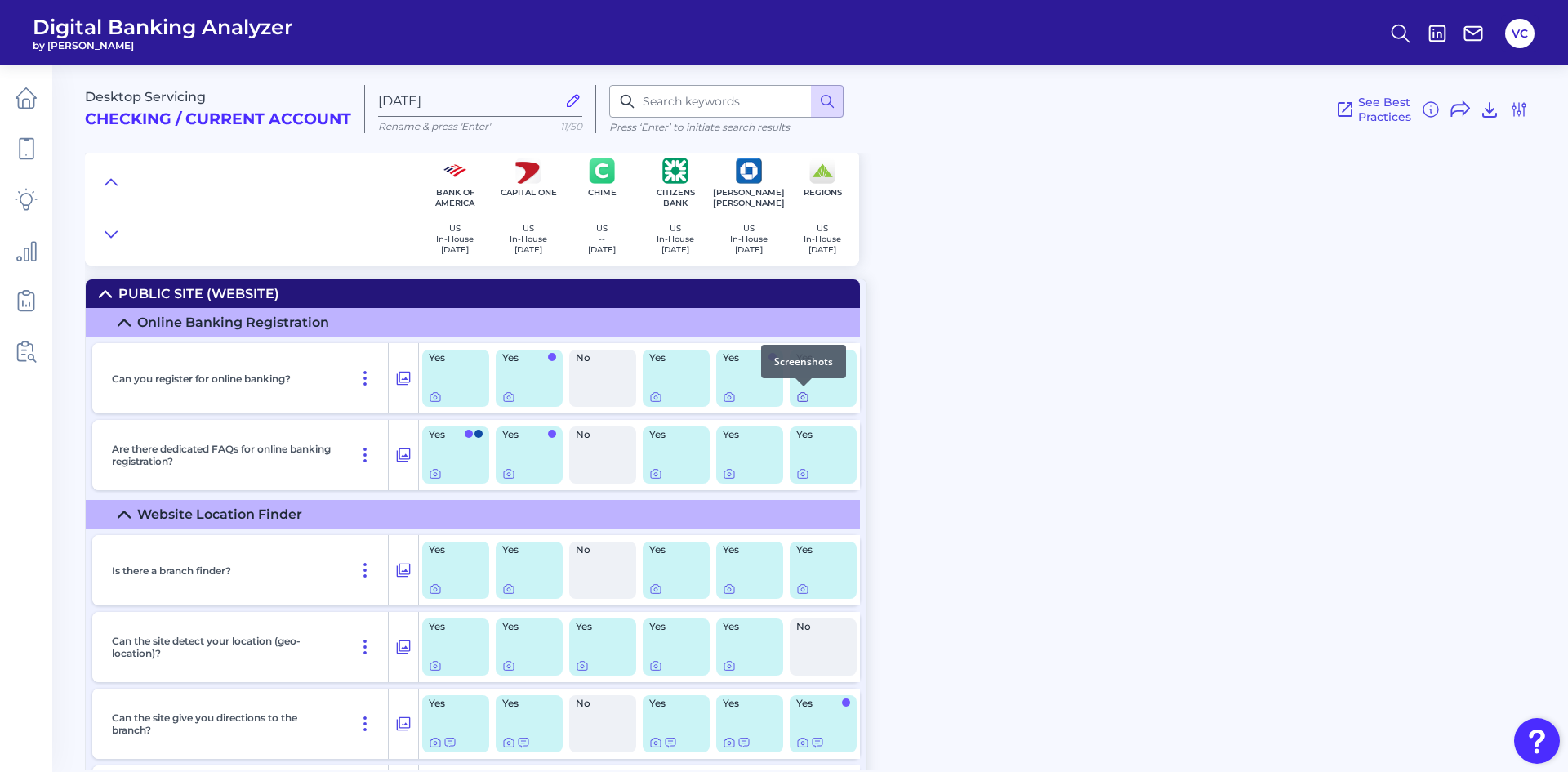
click at [802, 399] on icon at bounding box center [803, 396] width 13 height 13
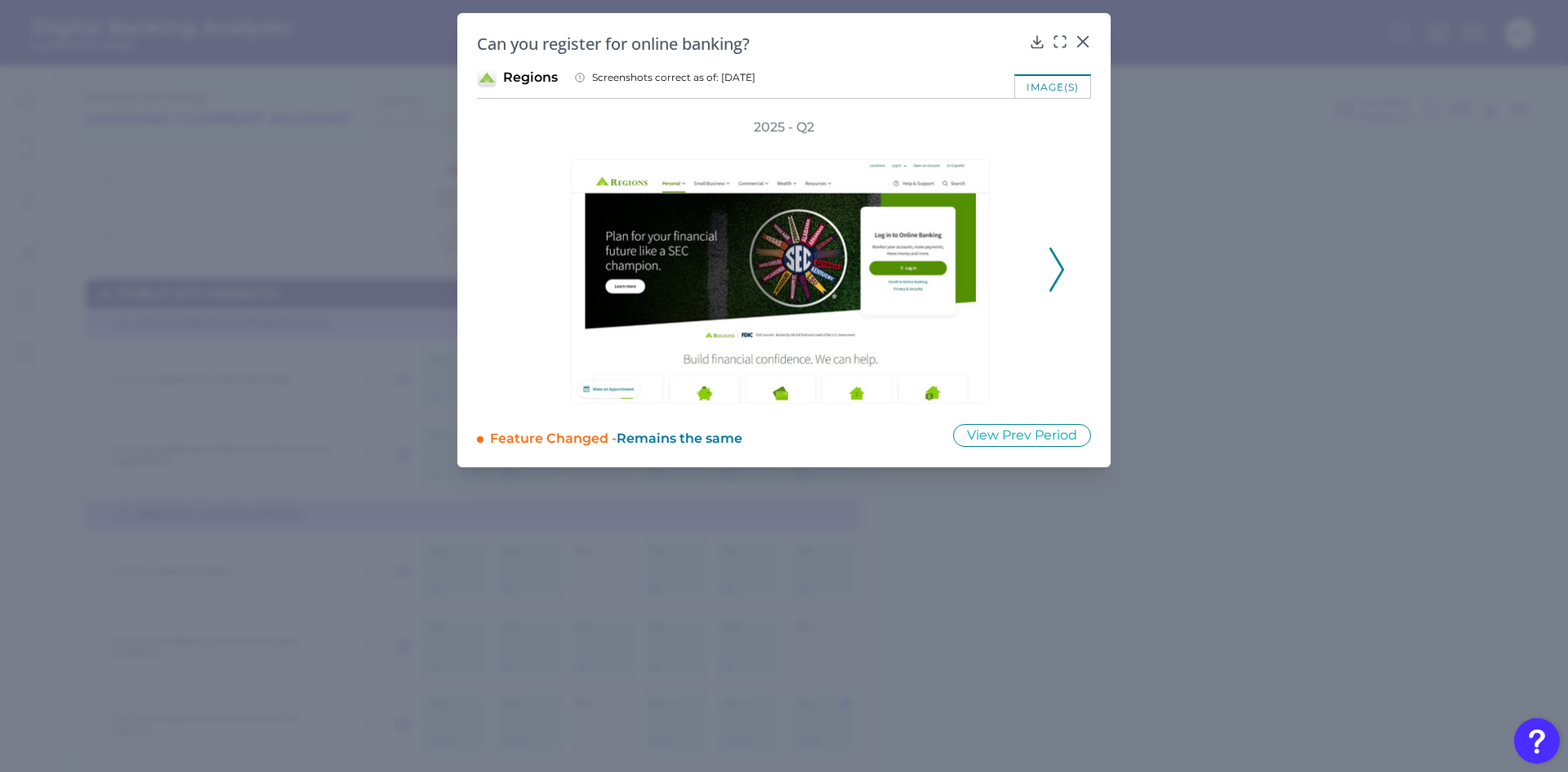
click at [1066, 276] on div "2025 - Q2" at bounding box center [784, 261] width 614 height 285
click at [1063, 271] on polyline at bounding box center [1057, 270] width 12 height 42
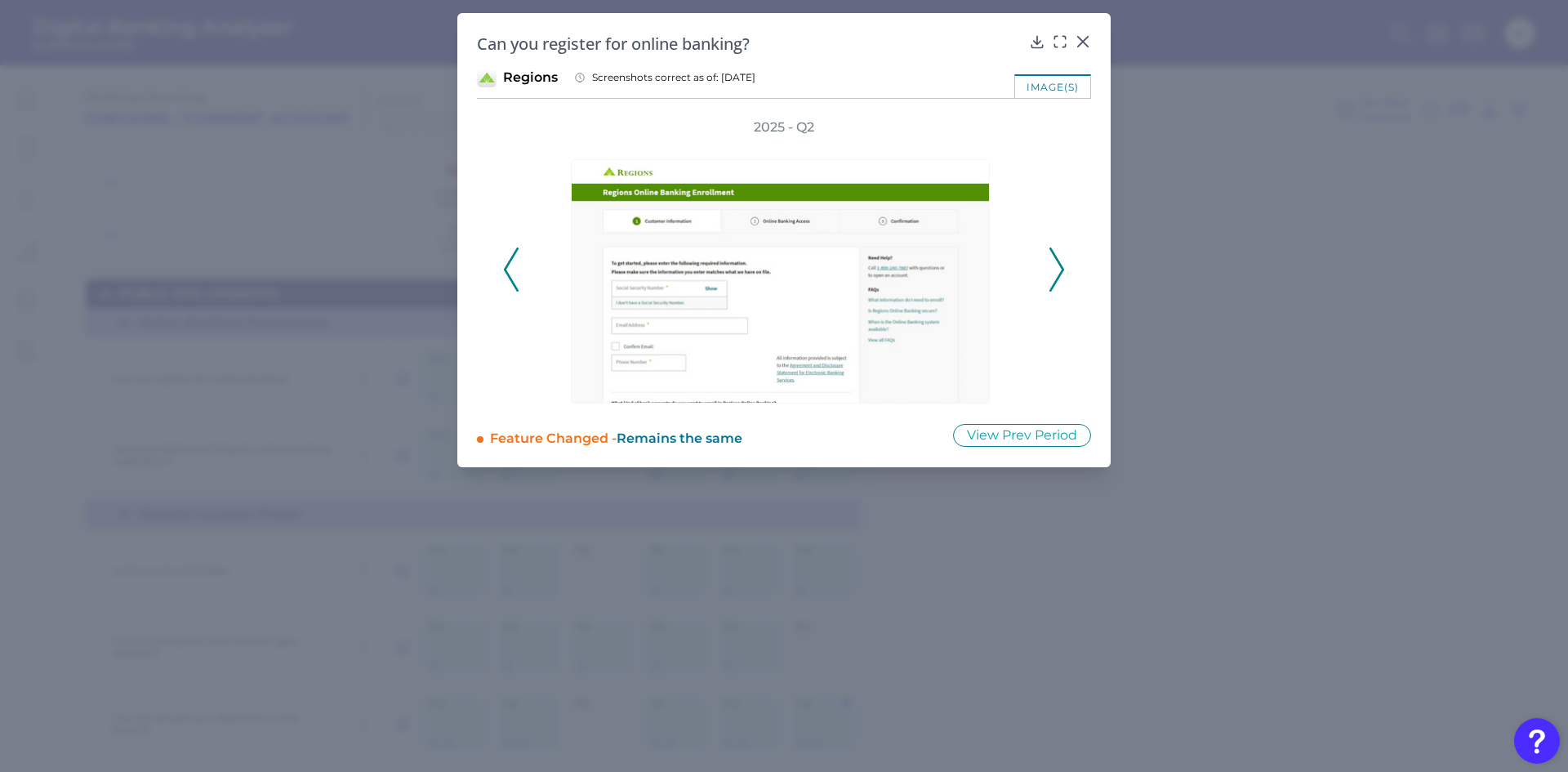
click at [1063, 271] on polyline at bounding box center [1057, 270] width 12 height 42
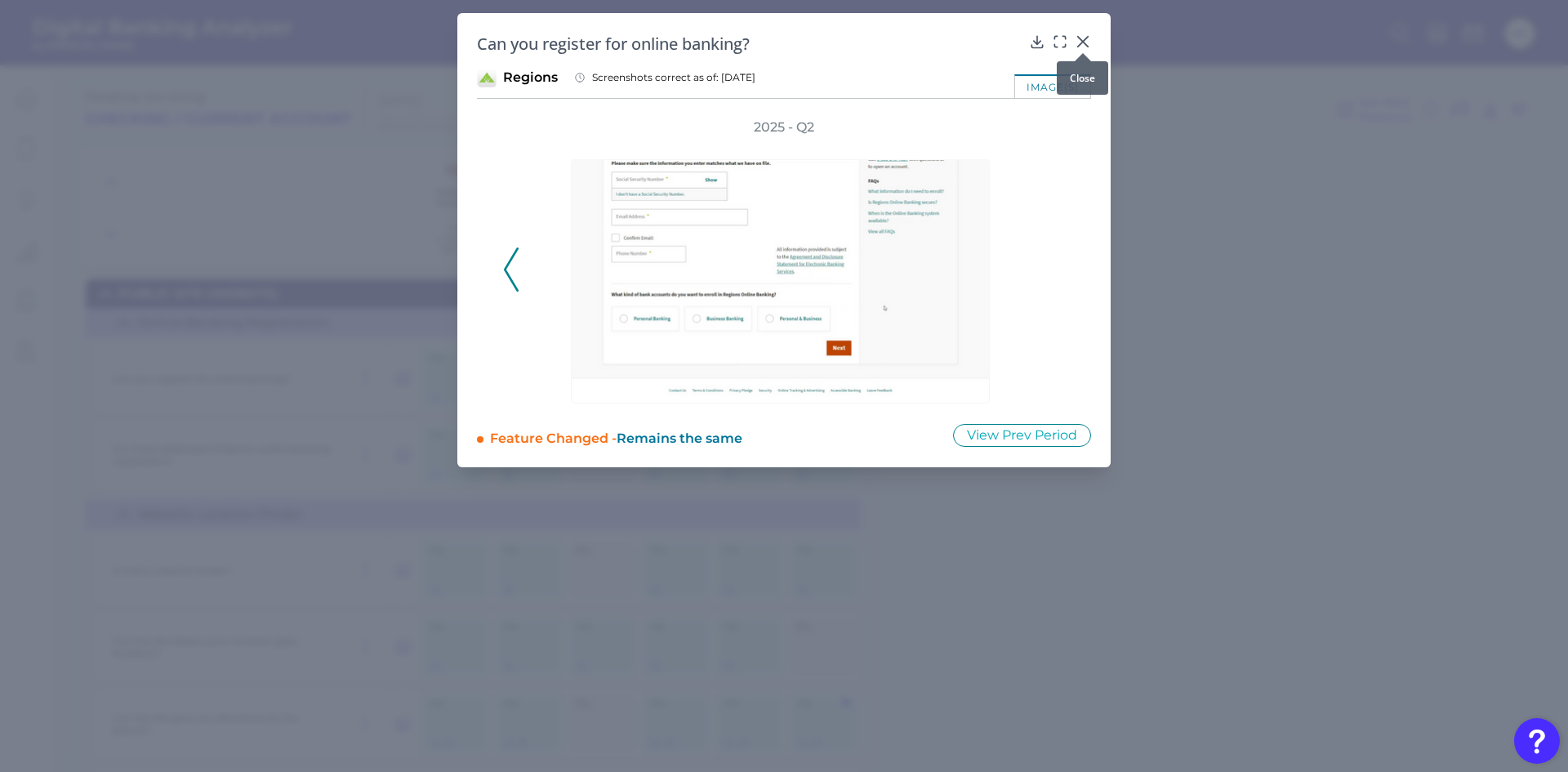
click at [1083, 44] on icon at bounding box center [1083, 42] width 17 height 17
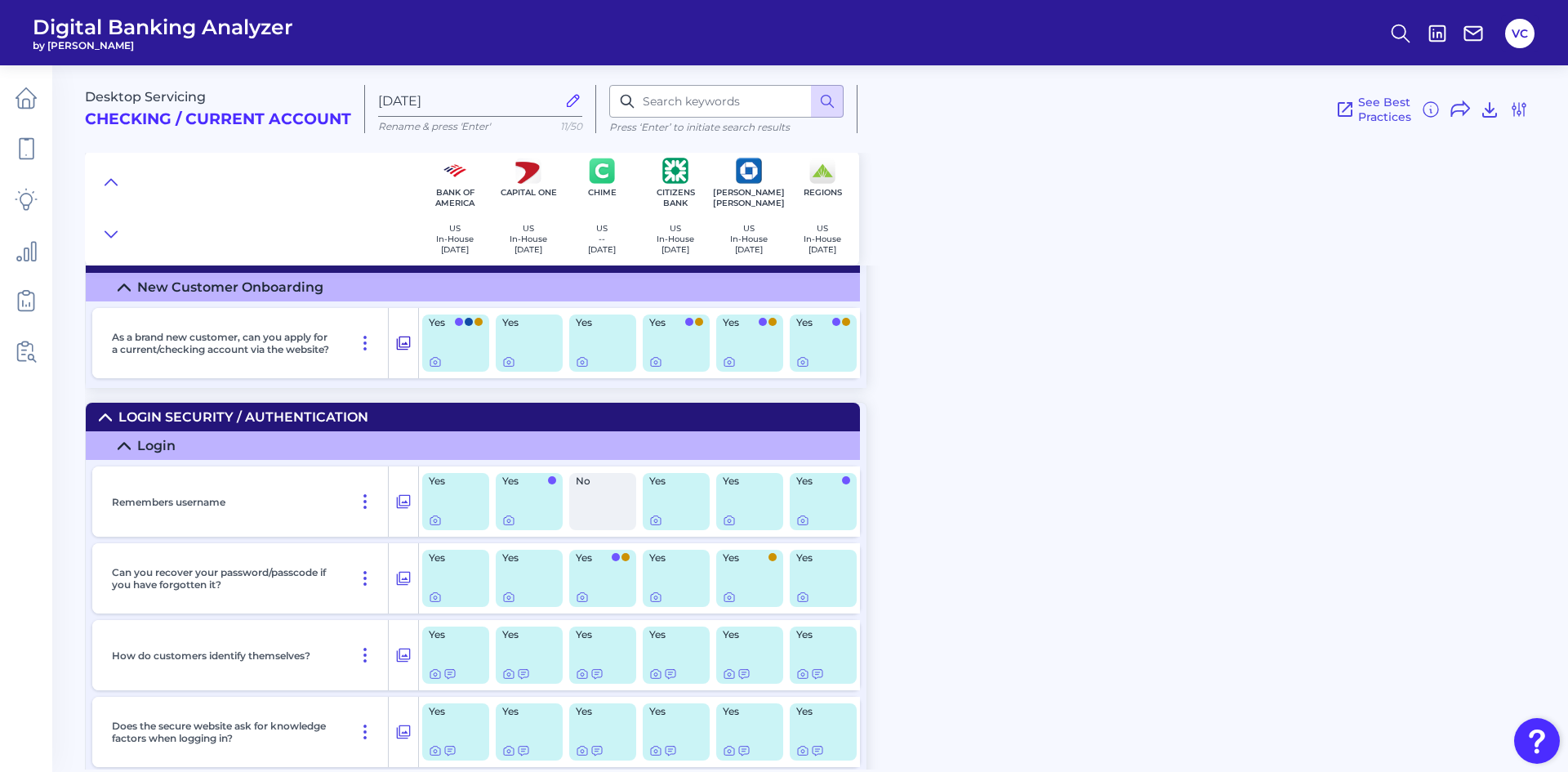
scroll to position [1225, 0]
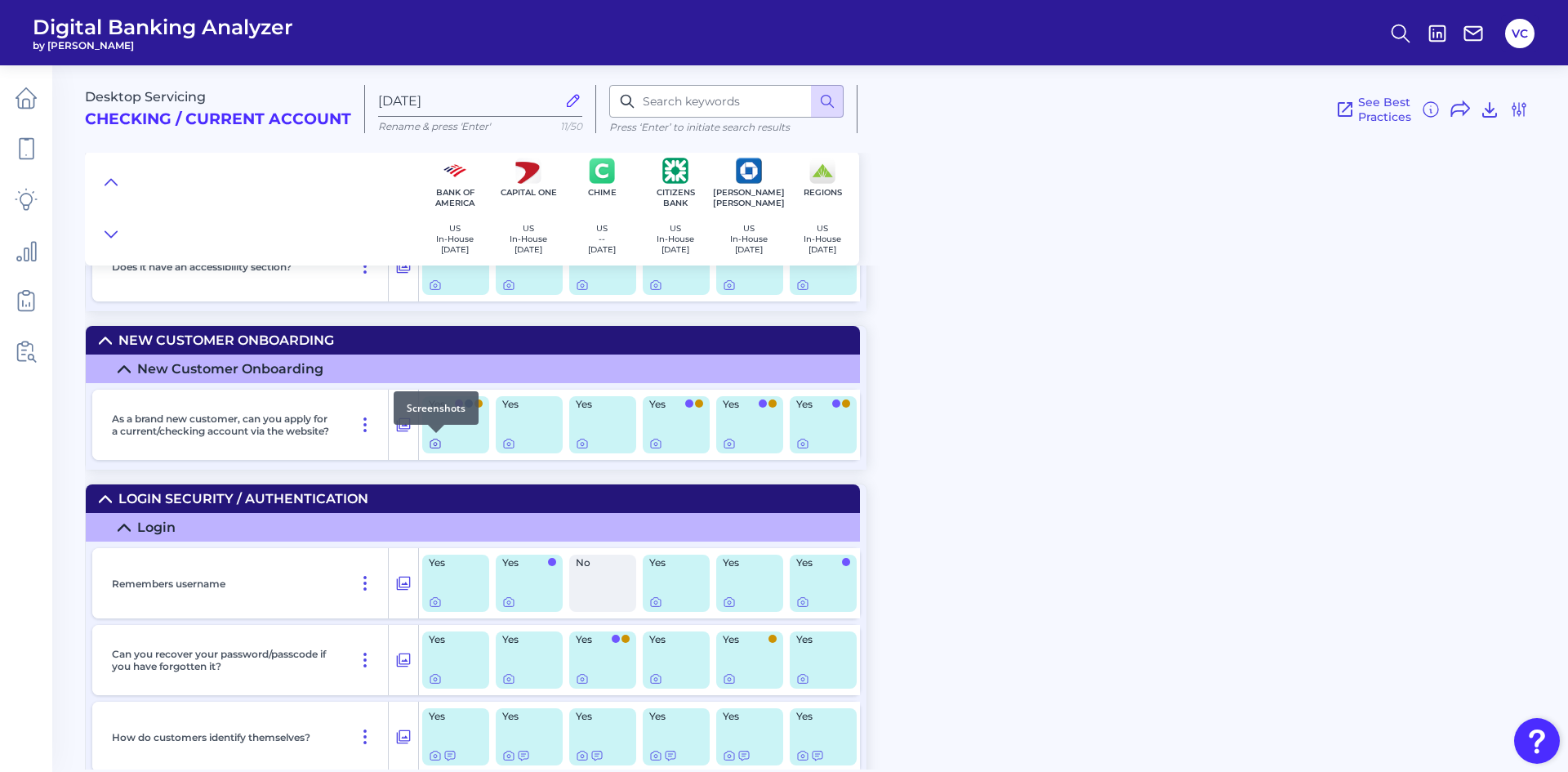
click at [431, 445] on icon at bounding box center [435, 443] width 13 height 13
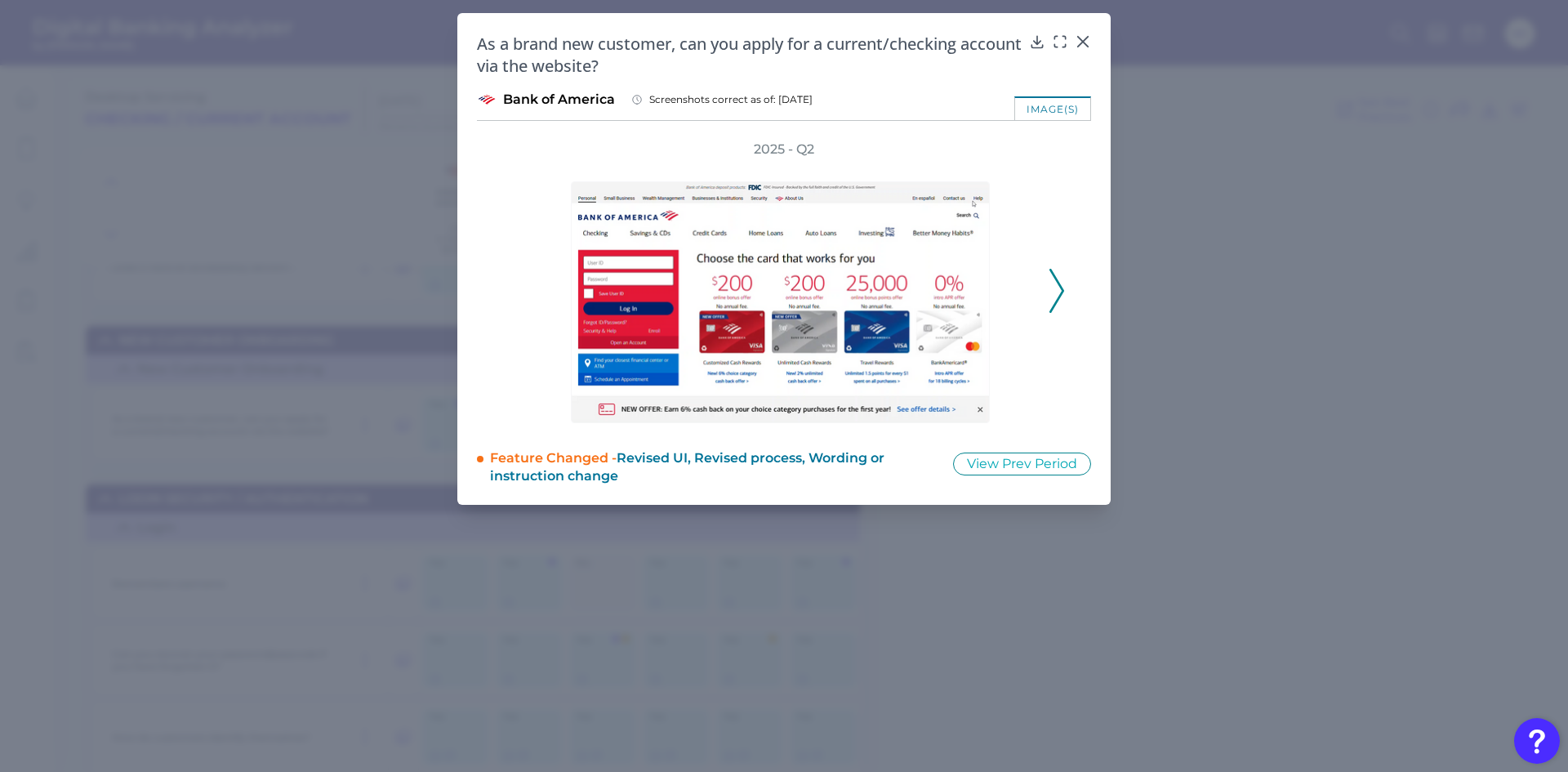
click at [1058, 296] on icon at bounding box center [1057, 290] width 15 height 44
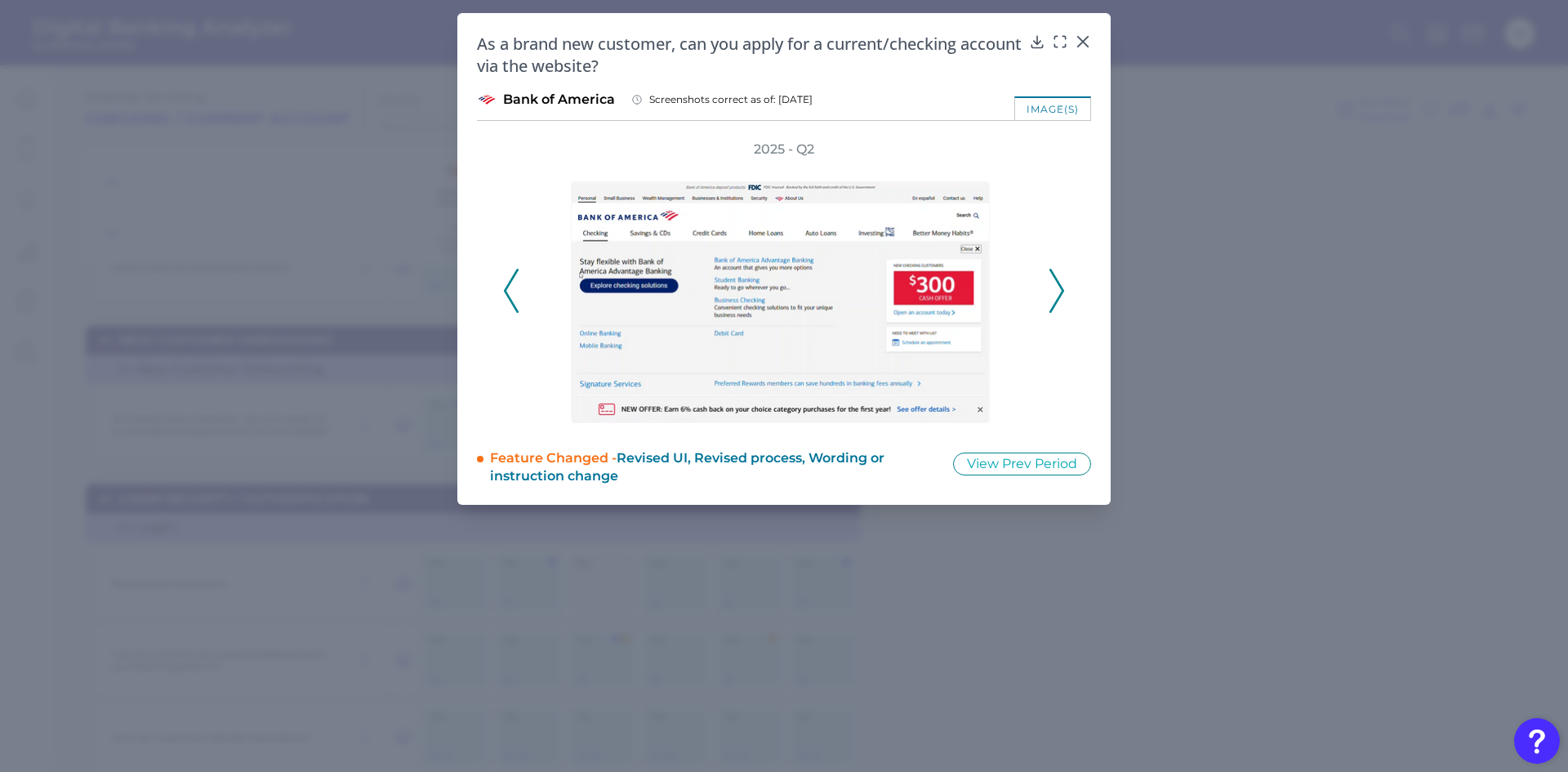
click at [1058, 296] on icon at bounding box center [1057, 290] width 15 height 44
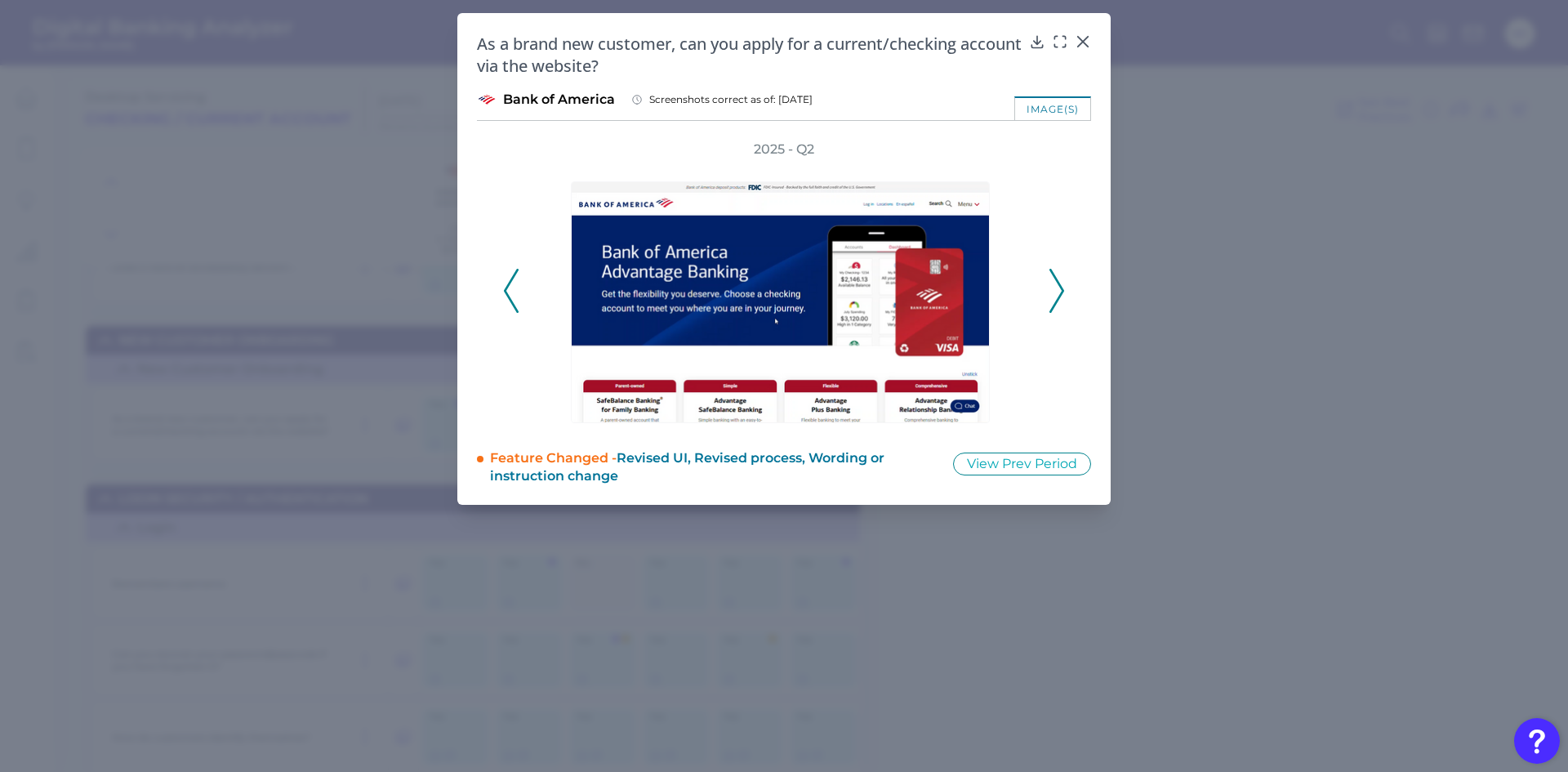
click at [1058, 296] on icon at bounding box center [1057, 290] width 15 height 44
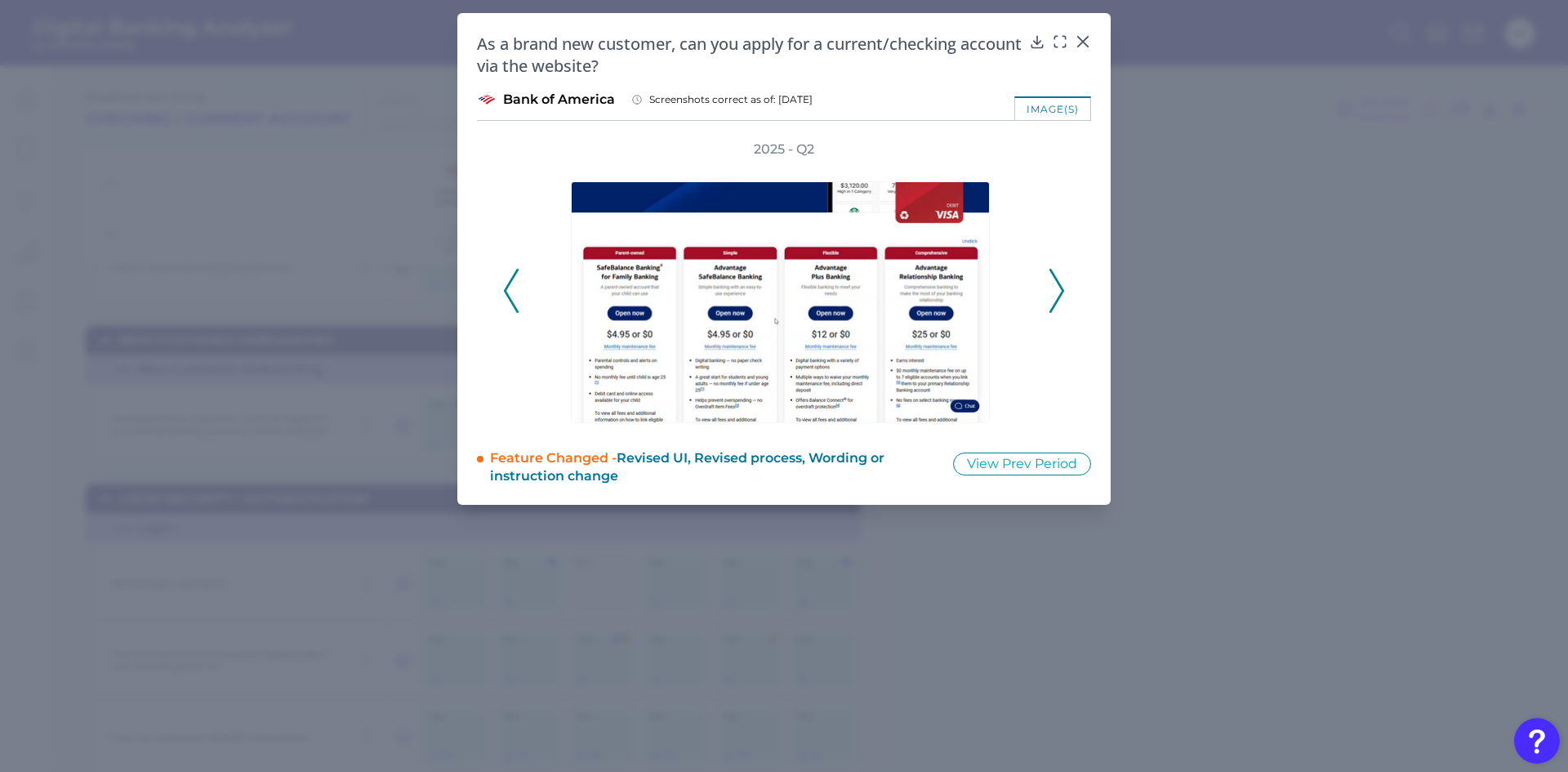
click at [1058, 296] on icon at bounding box center [1057, 290] width 15 height 44
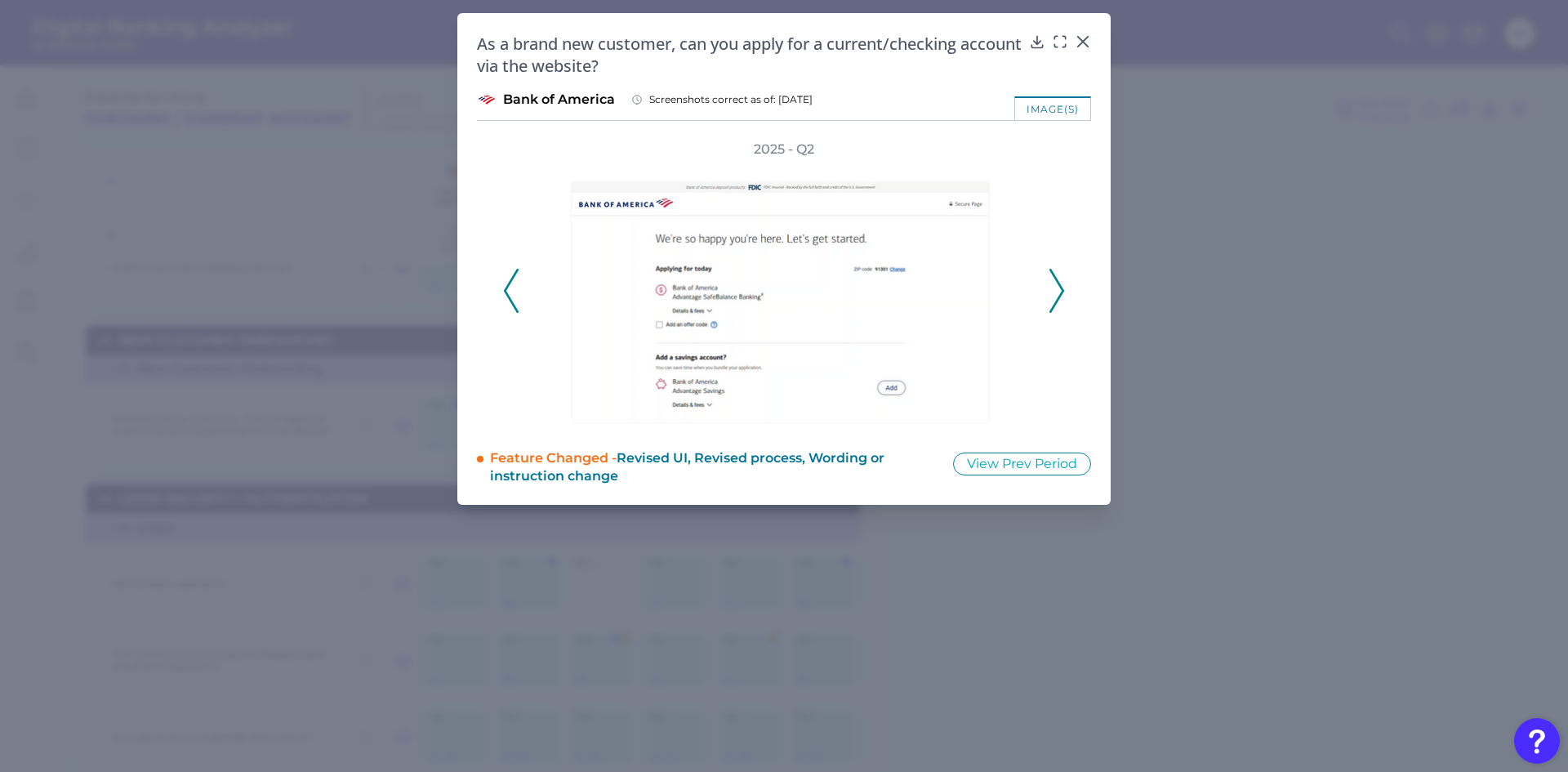
click at [1058, 296] on icon at bounding box center [1057, 290] width 15 height 44
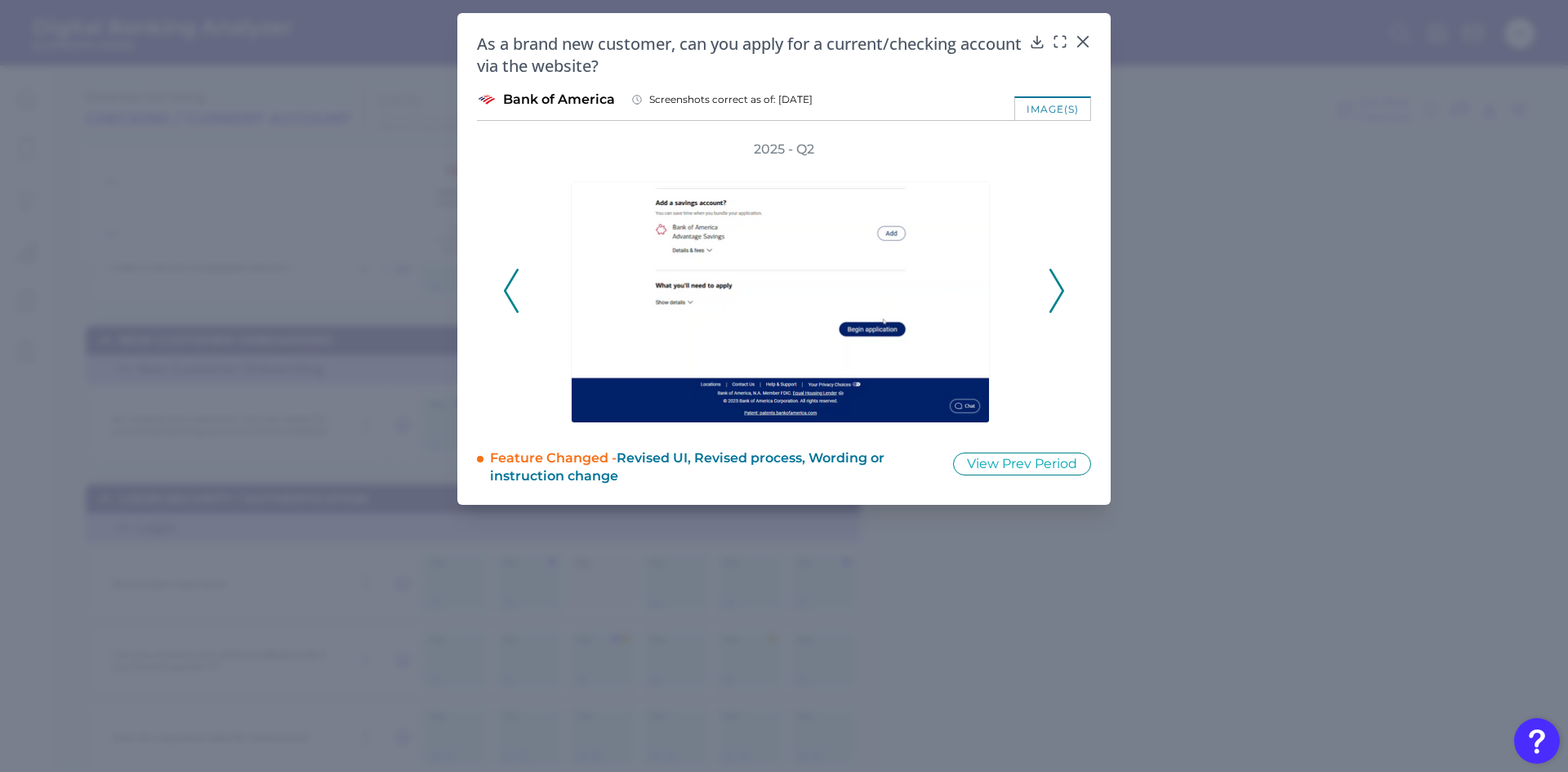
click at [1058, 296] on icon at bounding box center [1057, 290] width 15 height 44
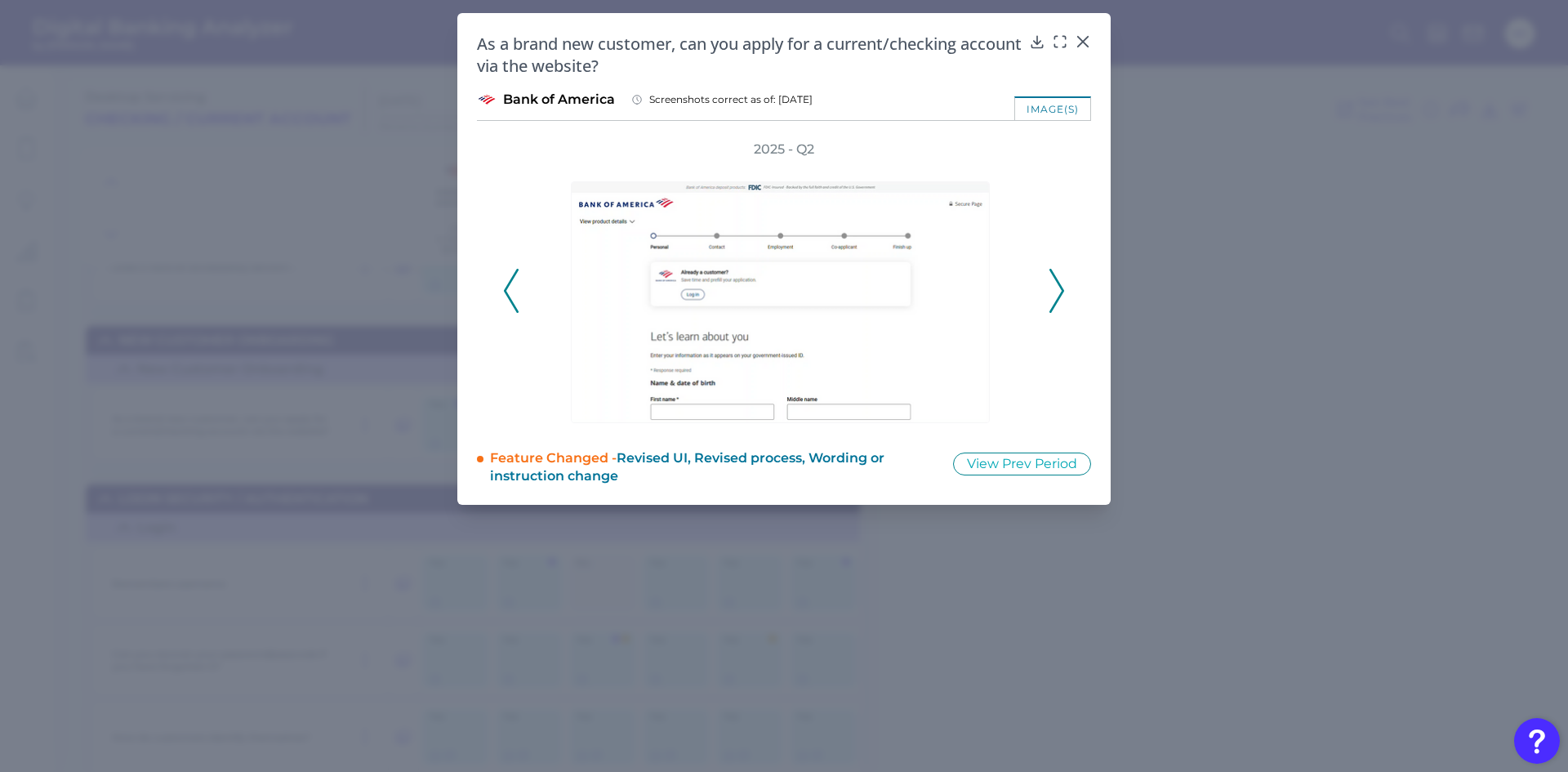
click at [1058, 295] on icon at bounding box center [1057, 290] width 15 height 44
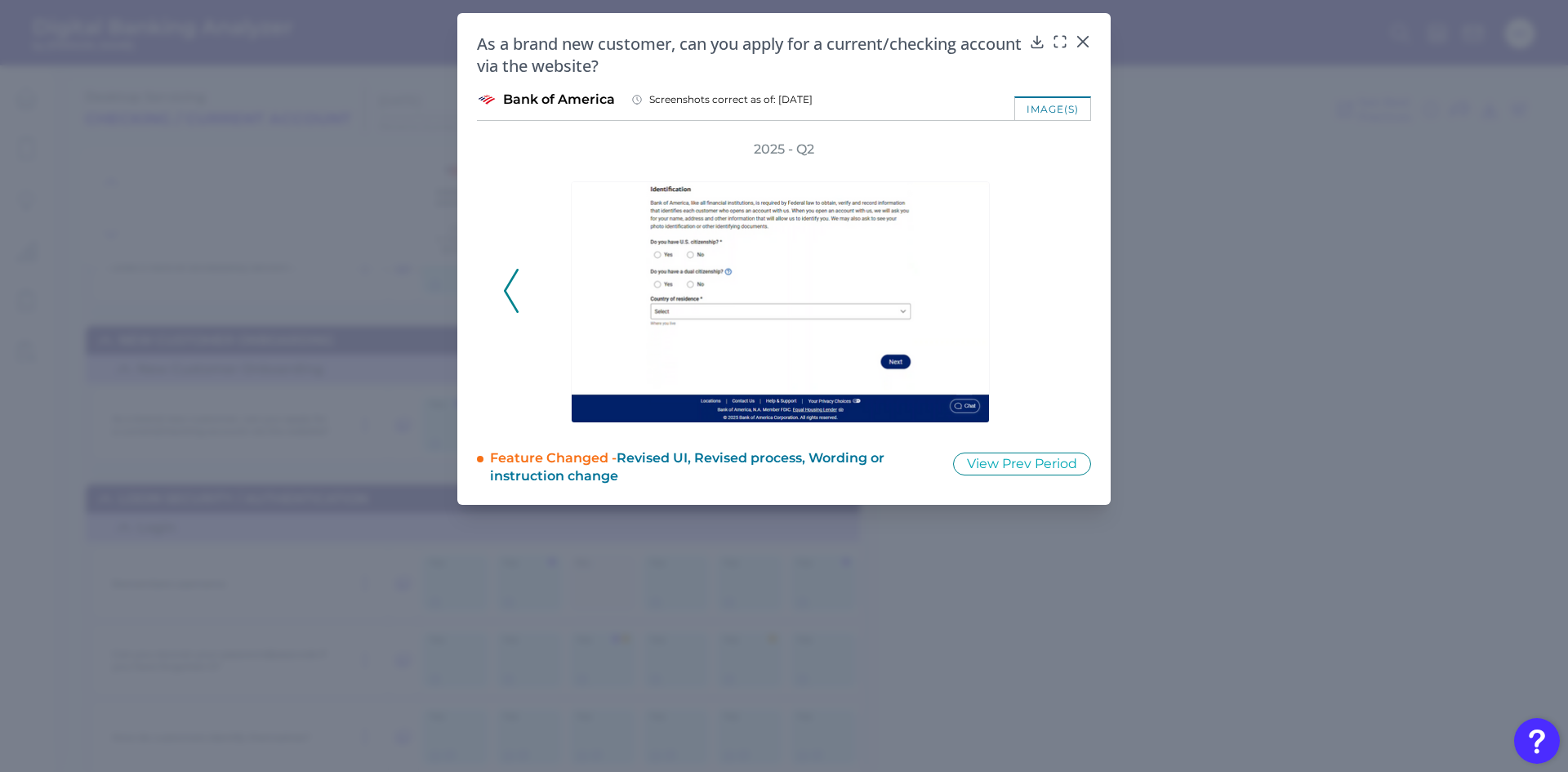
click at [1058, 295] on div "2025 - Q2" at bounding box center [784, 282] width 562 height 283
click at [1085, 35] on icon at bounding box center [1083, 42] width 17 height 17
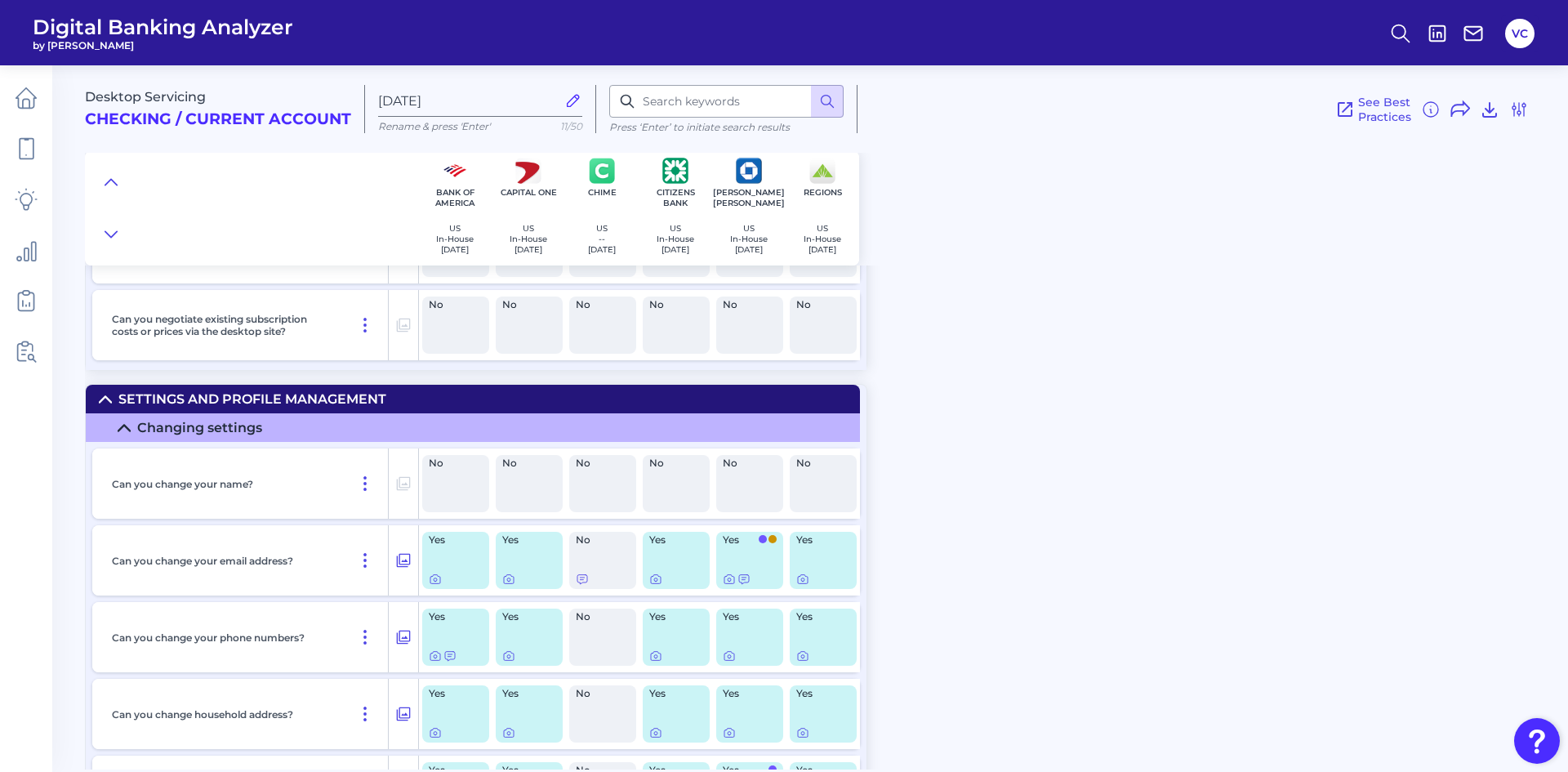
scroll to position [14289, 0]
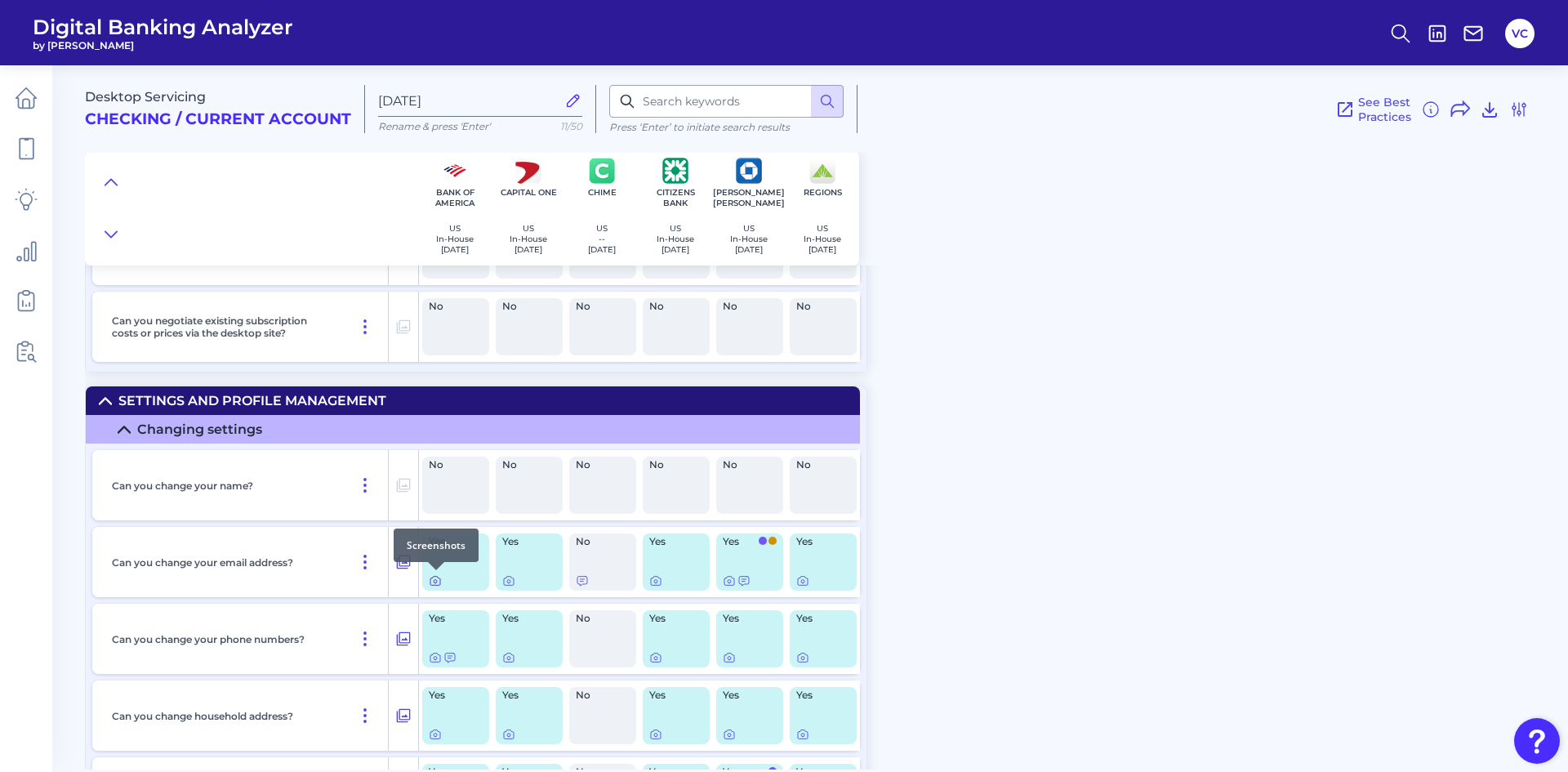
click at [439, 582] on icon at bounding box center [435, 580] width 13 height 13
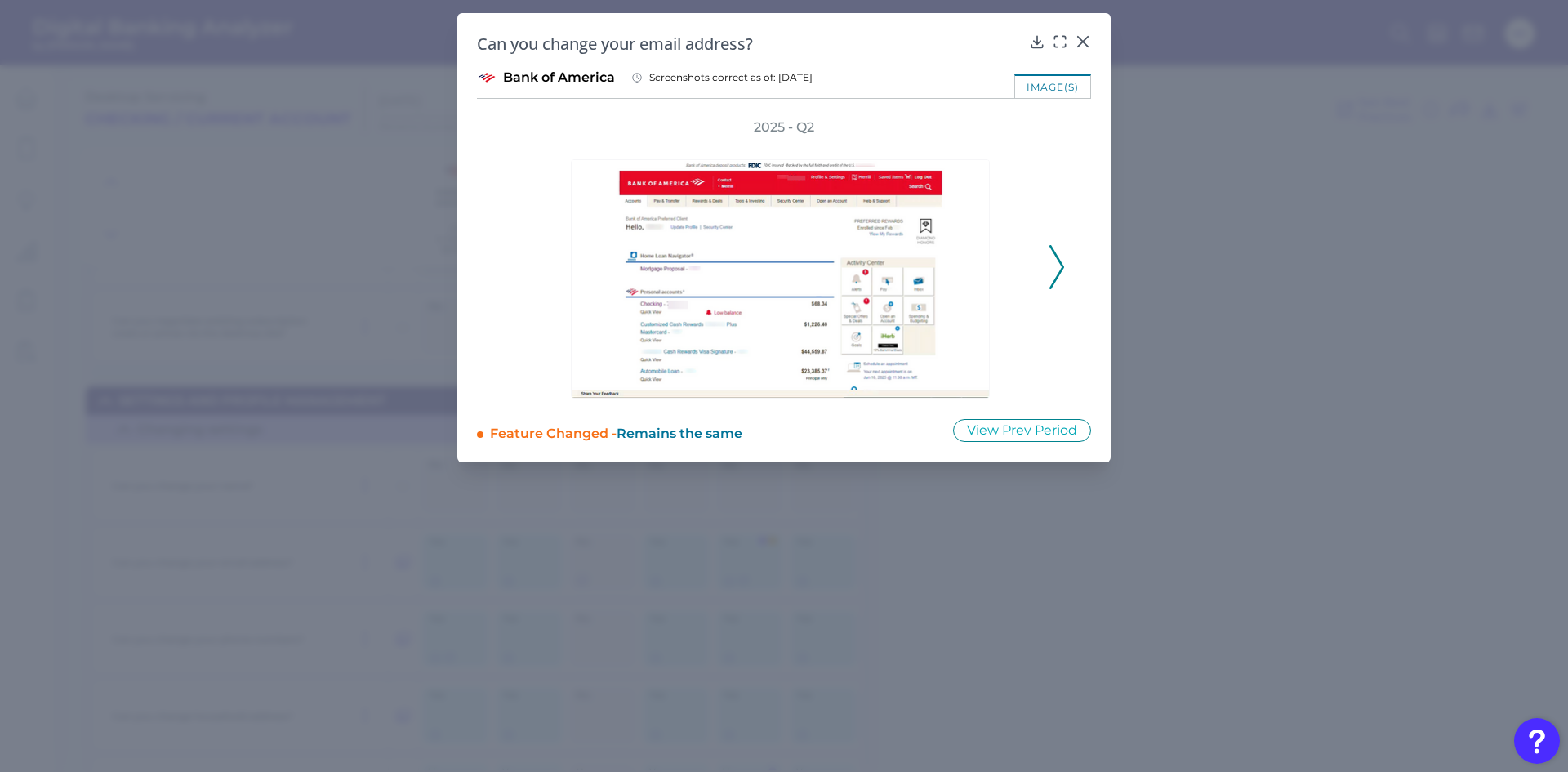
click at [1051, 272] on icon at bounding box center [1057, 267] width 15 height 44
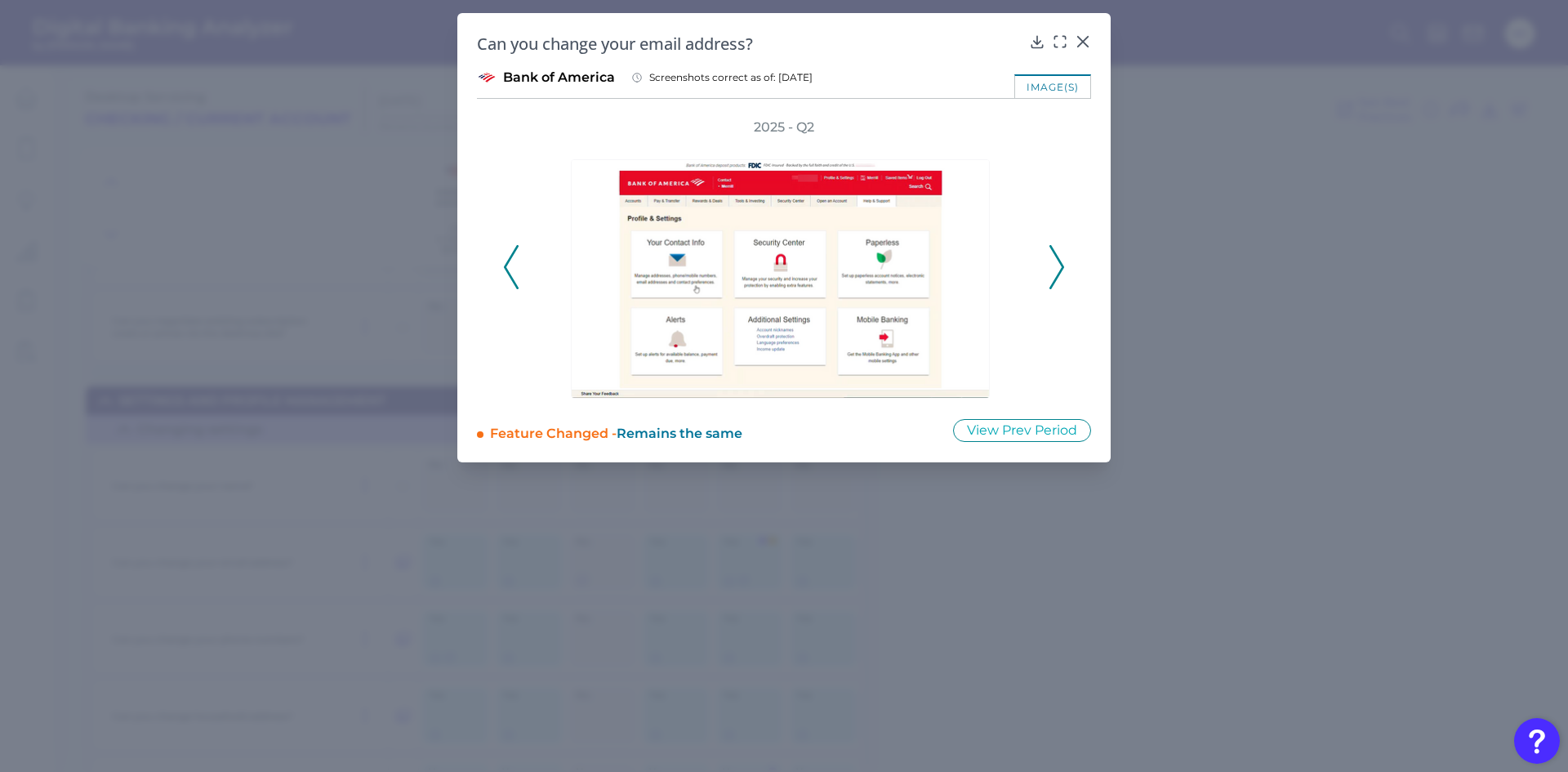
click at [1051, 272] on icon at bounding box center [1057, 267] width 15 height 44
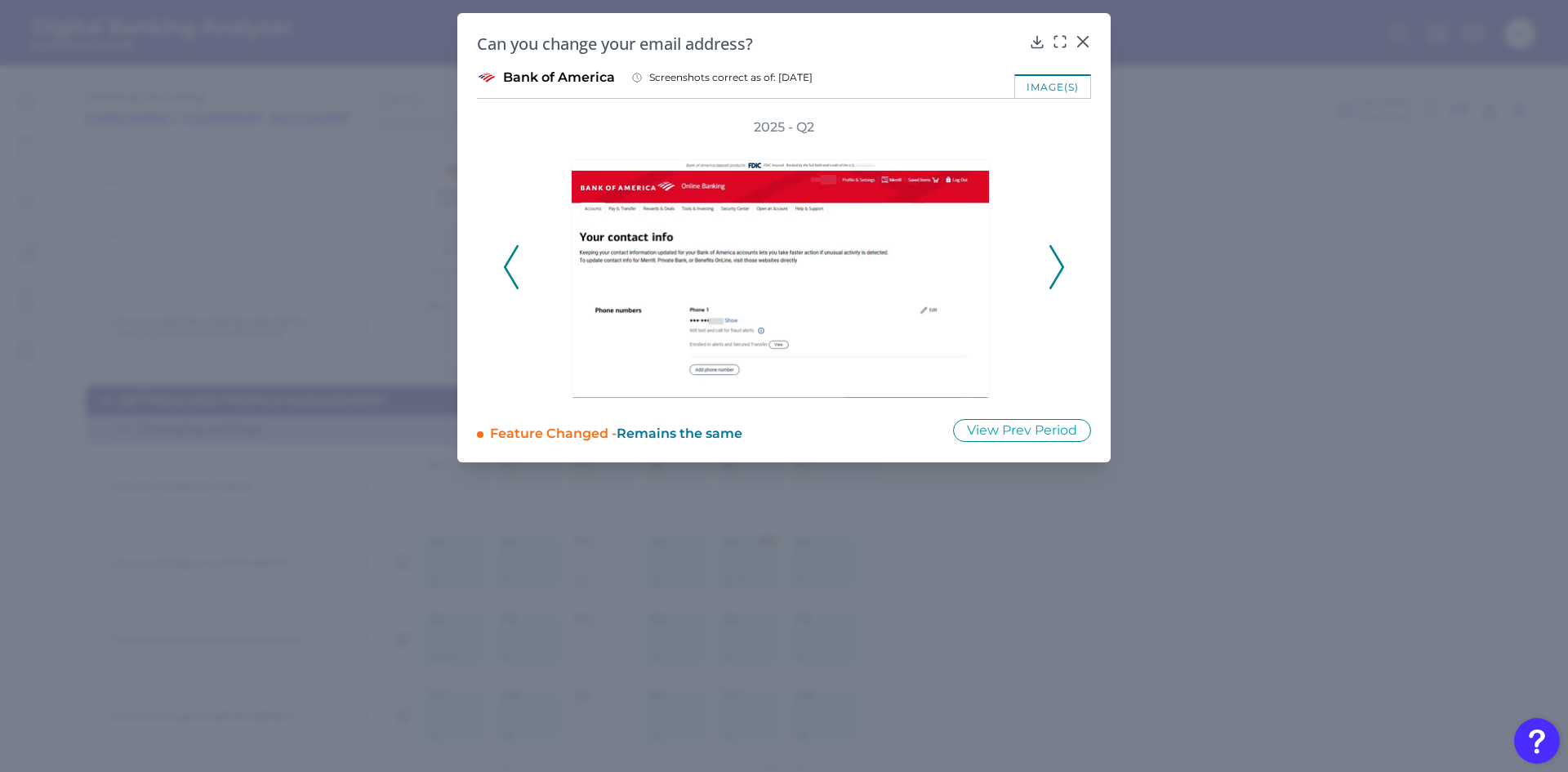
click at [1049, 272] on button at bounding box center [1057, 267] width 17 height 44
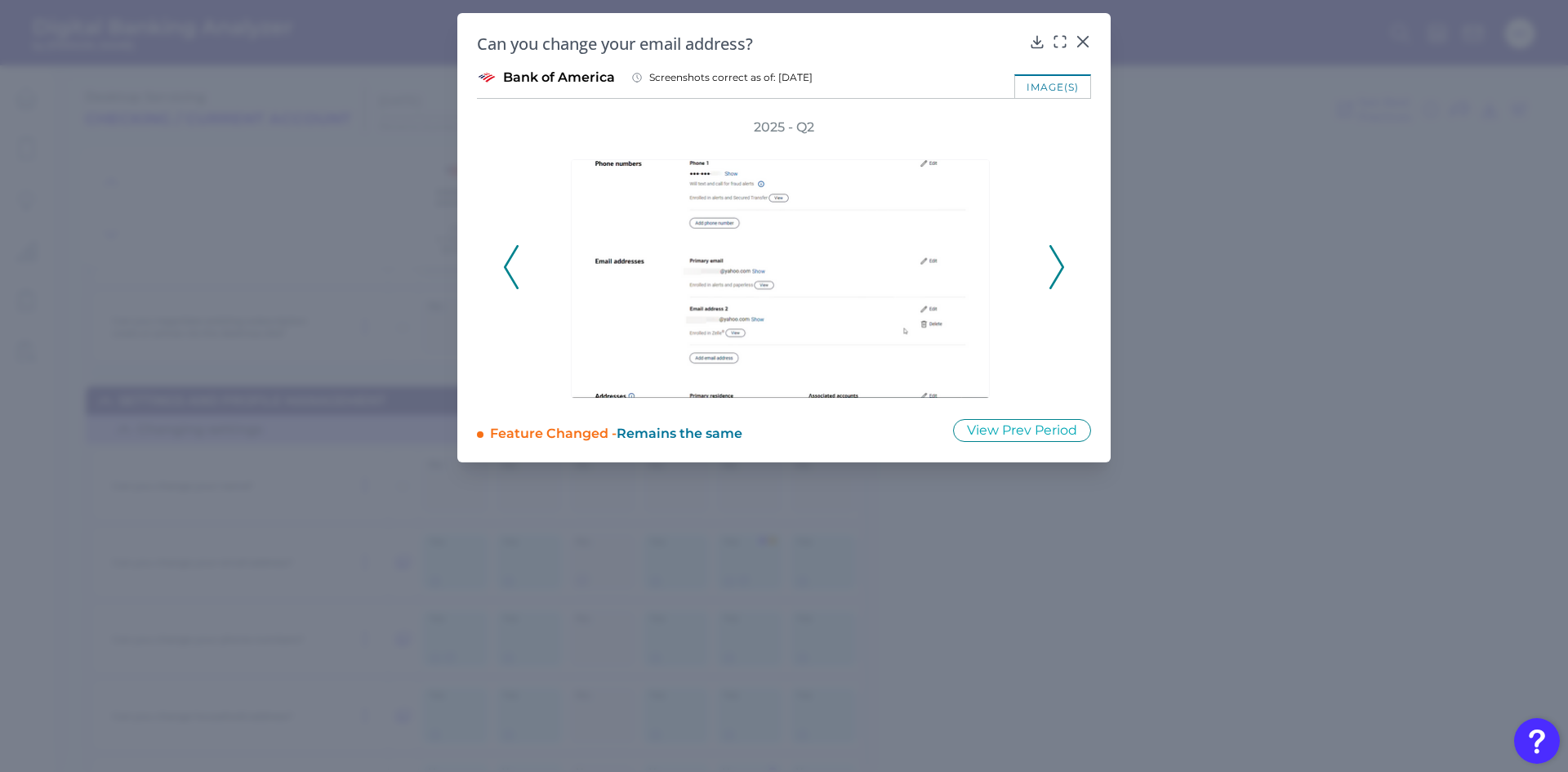
click at [1041, 272] on div at bounding box center [784, 267] width 523 height 262
click at [1053, 272] on icon at bounding box center [1057, 267] width 15 height 44
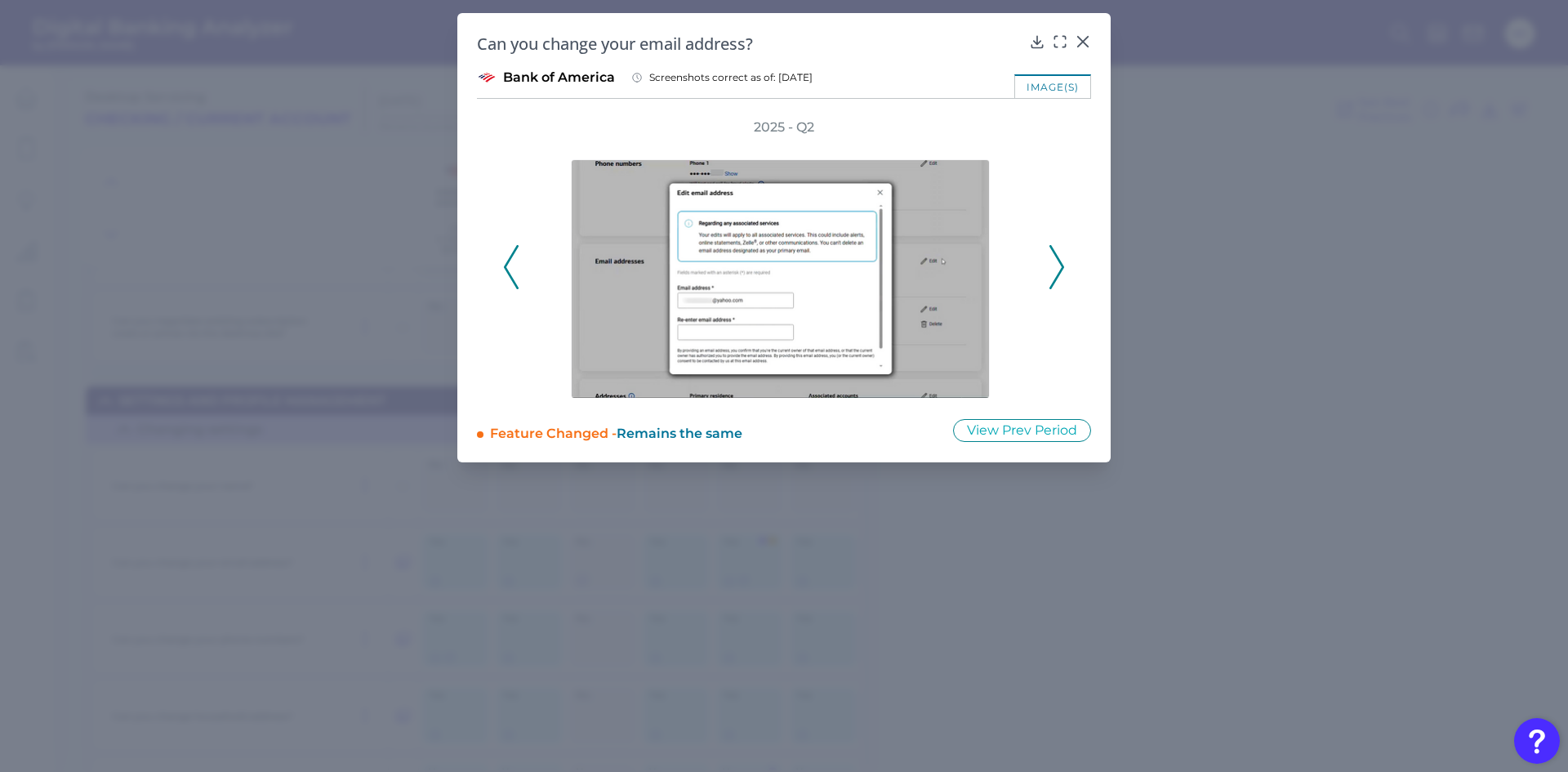
click at [1054, 272] on icon at bounding box center [1057, 267] width 15 height 44
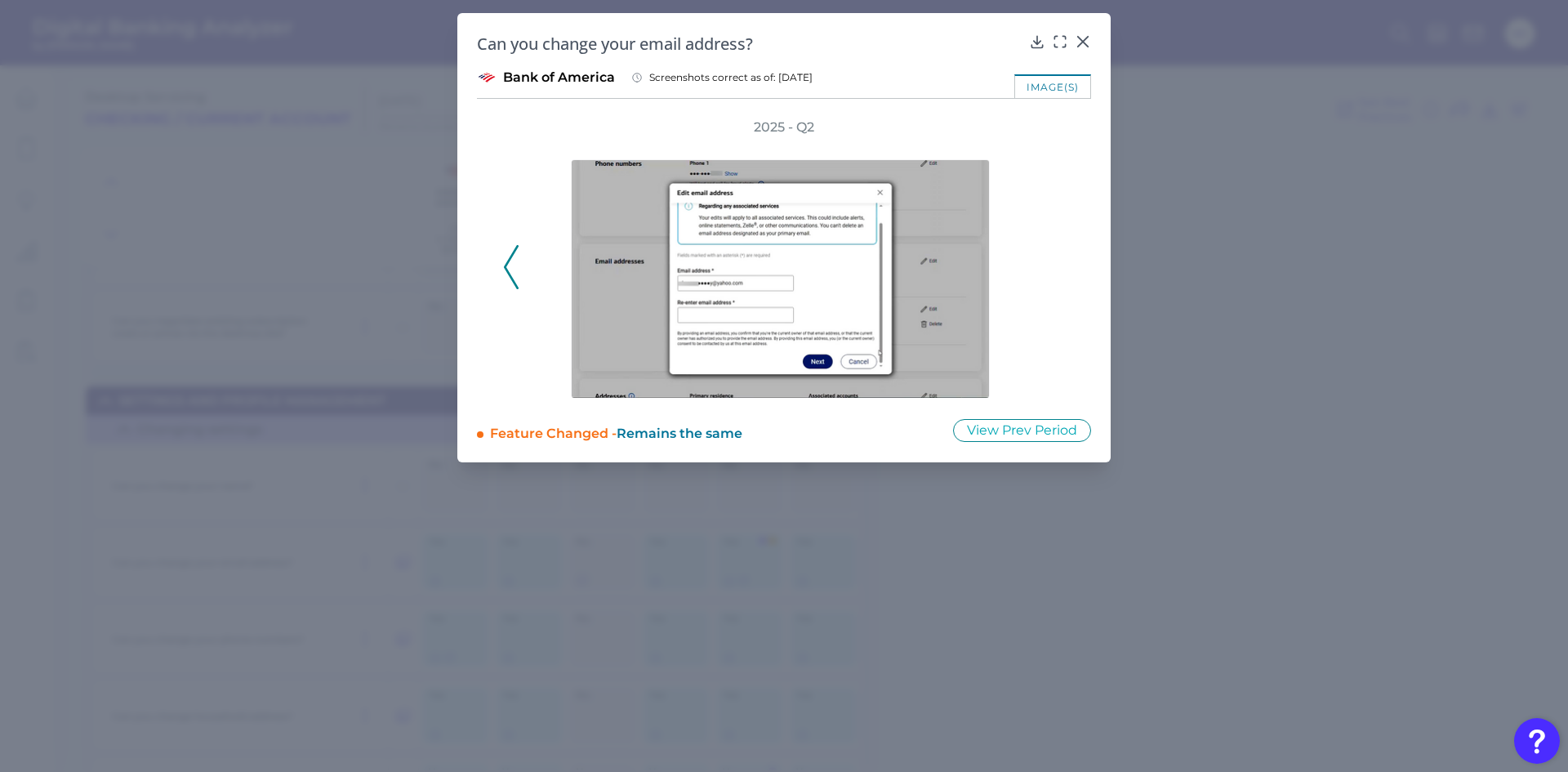
click at [1054, 272] on div "2025 - Q2" at bounding box center [784, 258] width 562 height 280
click at [1079, 45] on div at bounding box center [1083, 53] width 17 height 17
click at [1093, 40] on div "Can you change your email address? Bank of America Screenshots correct as of: […" at bounding box center [784, 237] width 653 height 449
click at [1083, 36] on icon at bounding box center [1083, 42] width 17 height 17
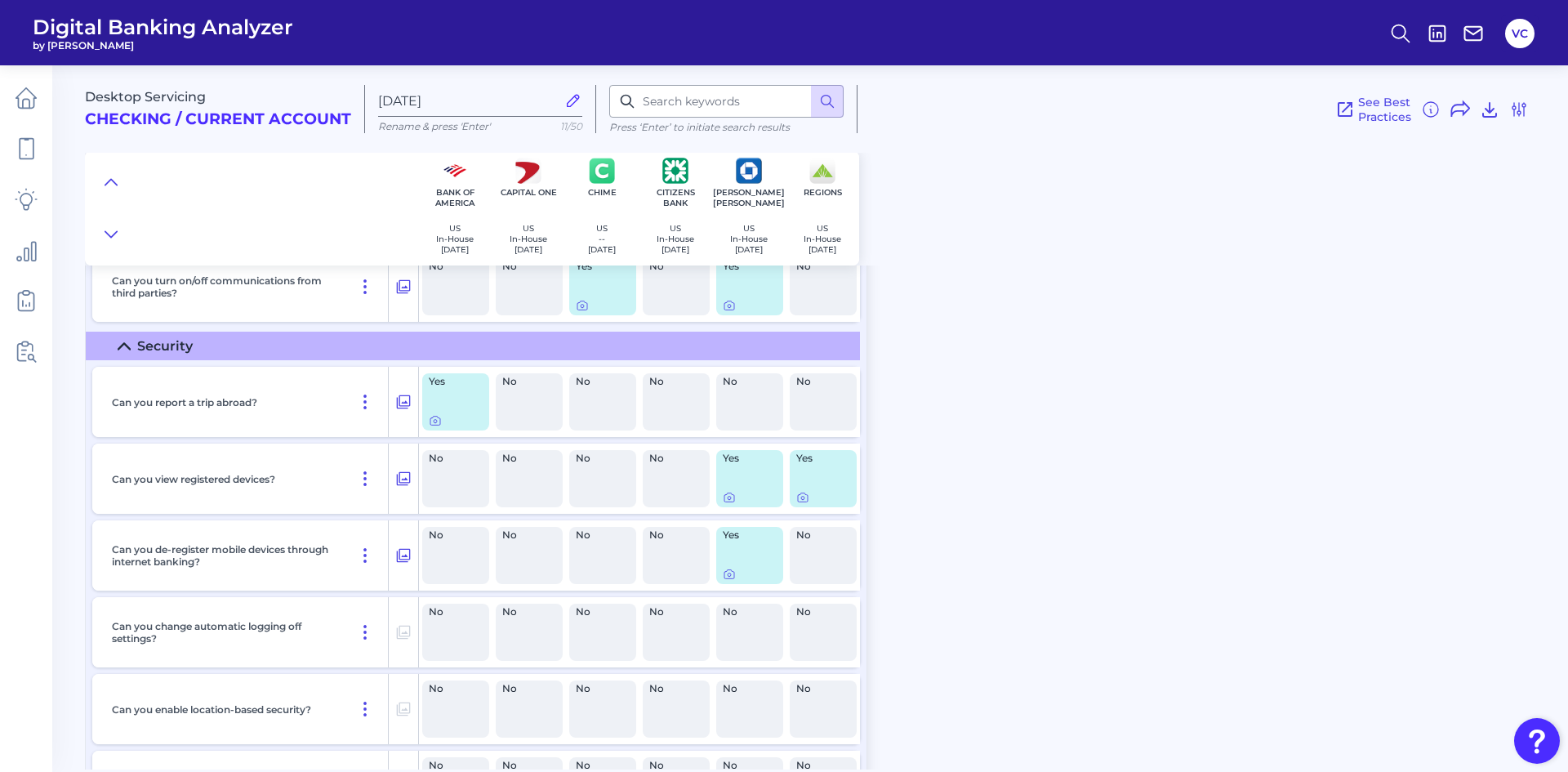
scroll to position [15513, 0]
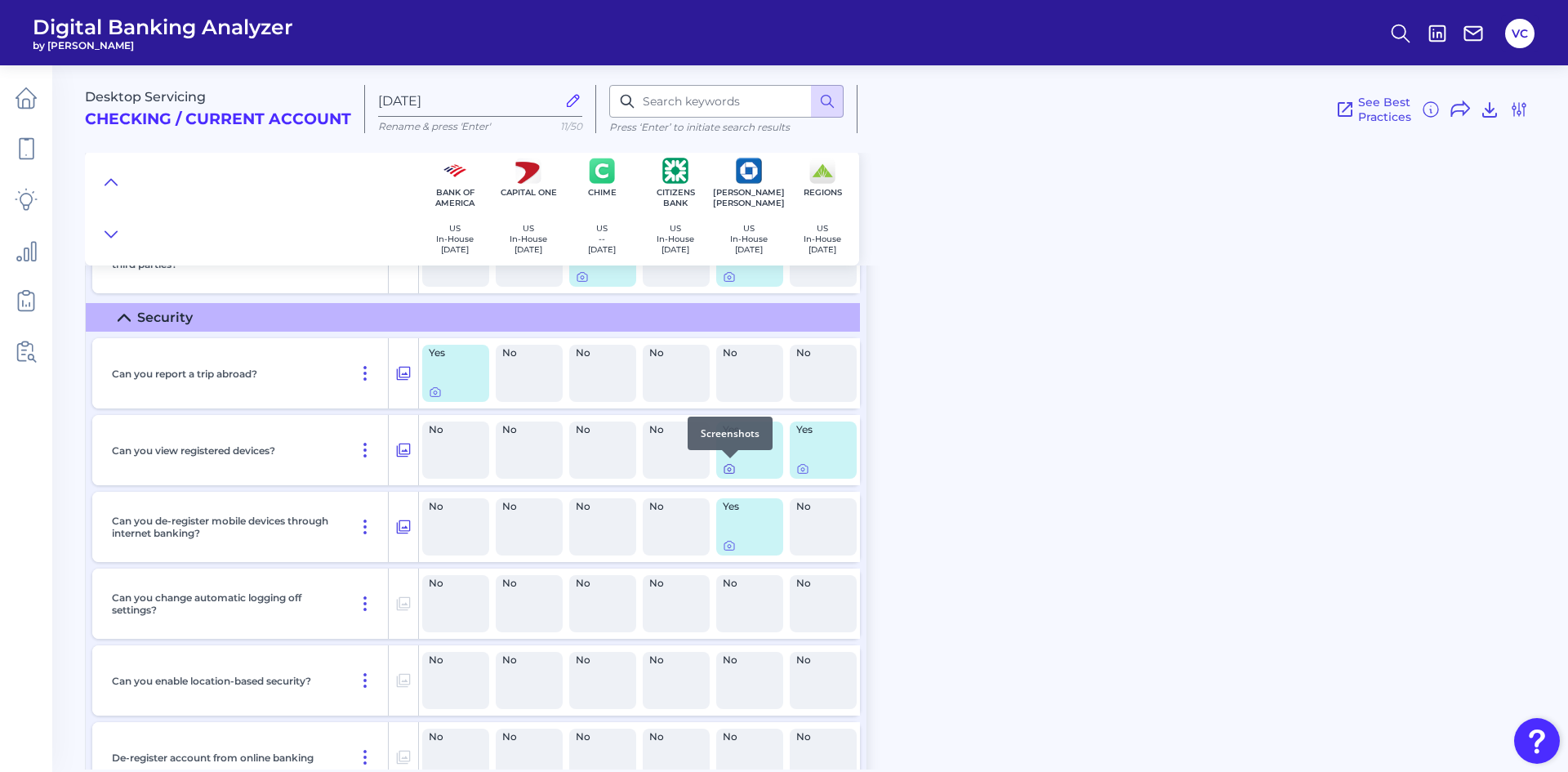
click at [732, 468] on icon at bounding box center [729, 469] width 13 height 13
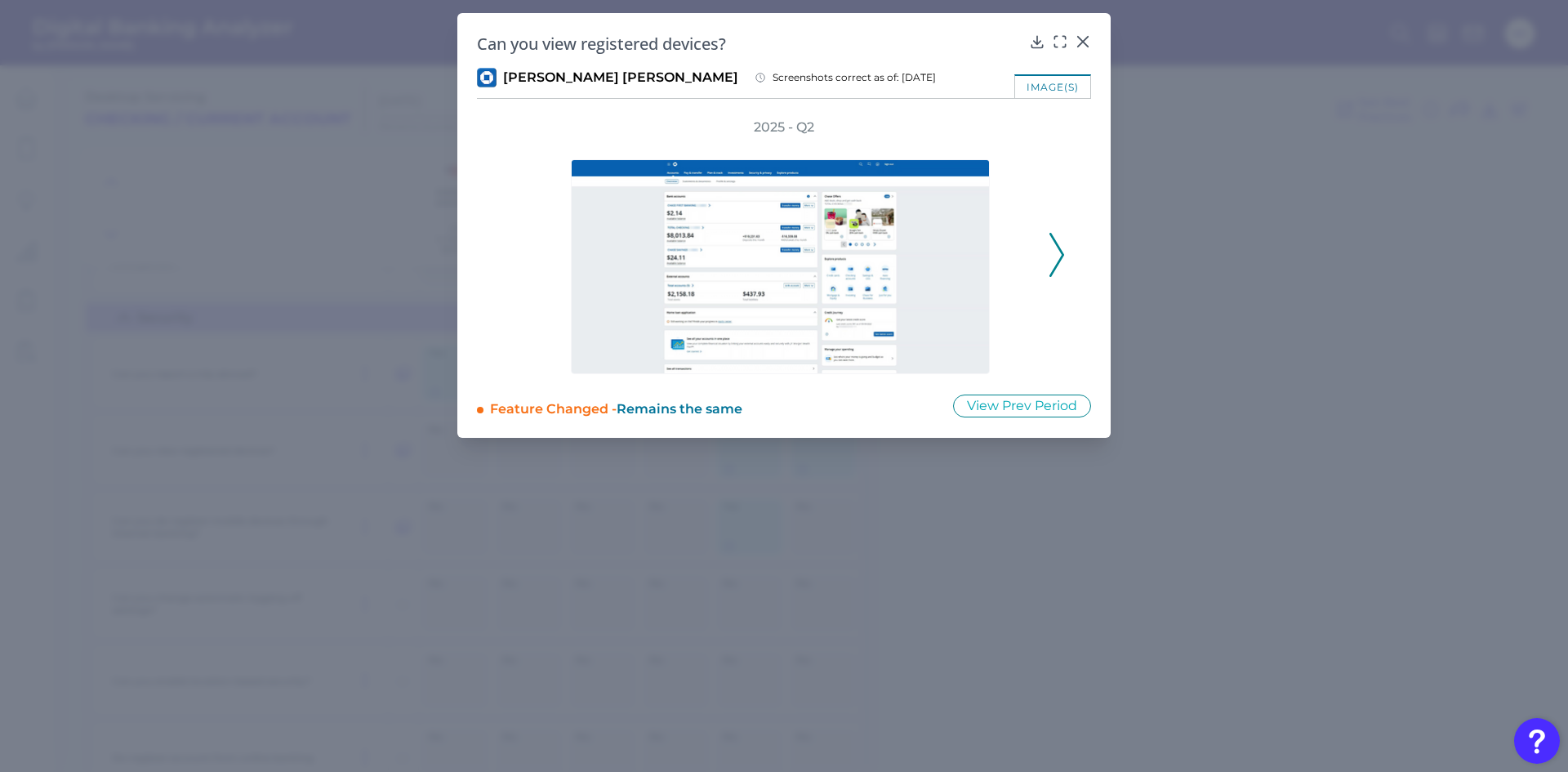
click at [1062, 261] on icon at bounding box center [1057, 255] width 15 height 44
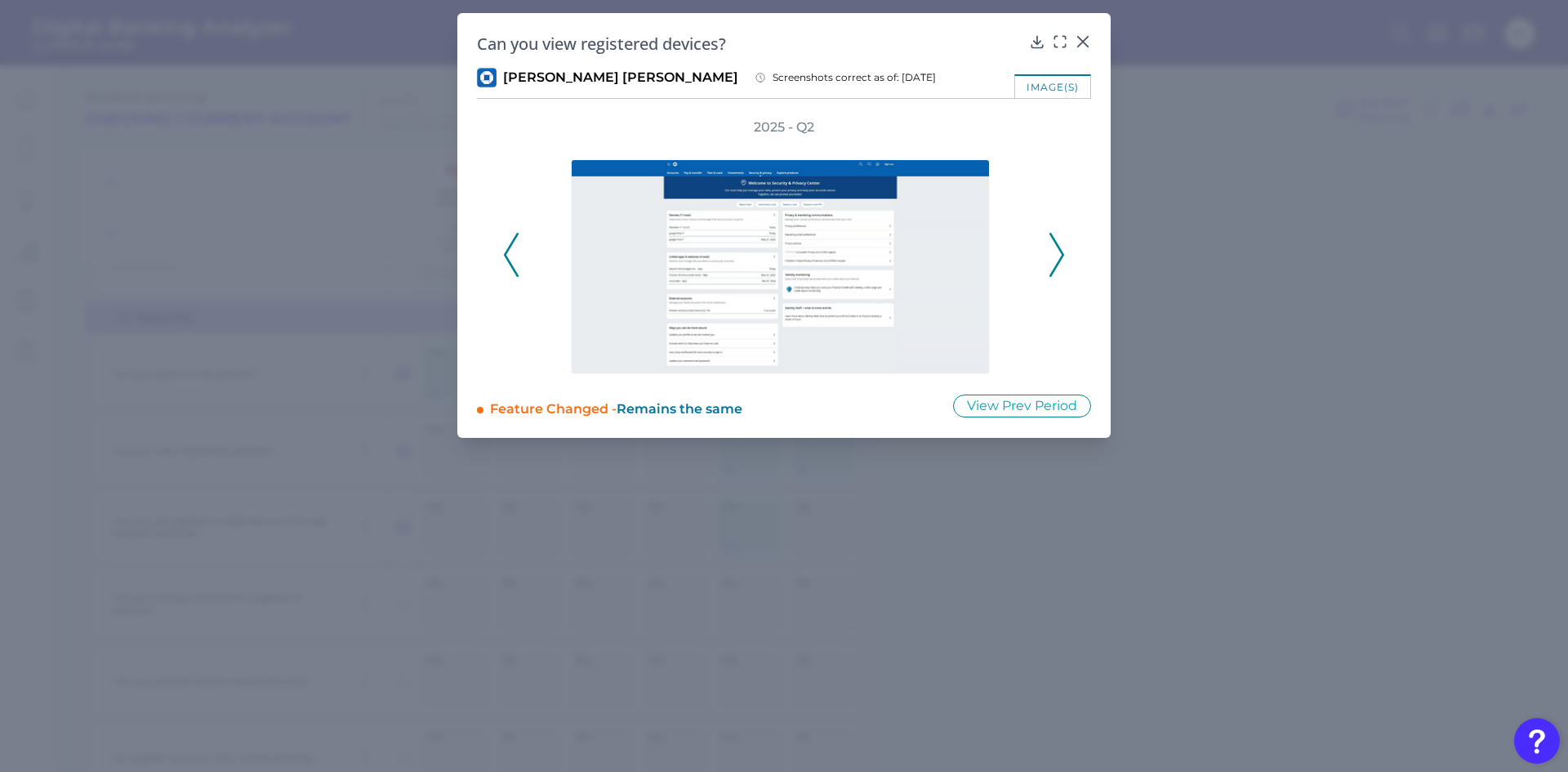
click at [1062, 261] on icon at bounding box center [1057, 255] width 15 height 44
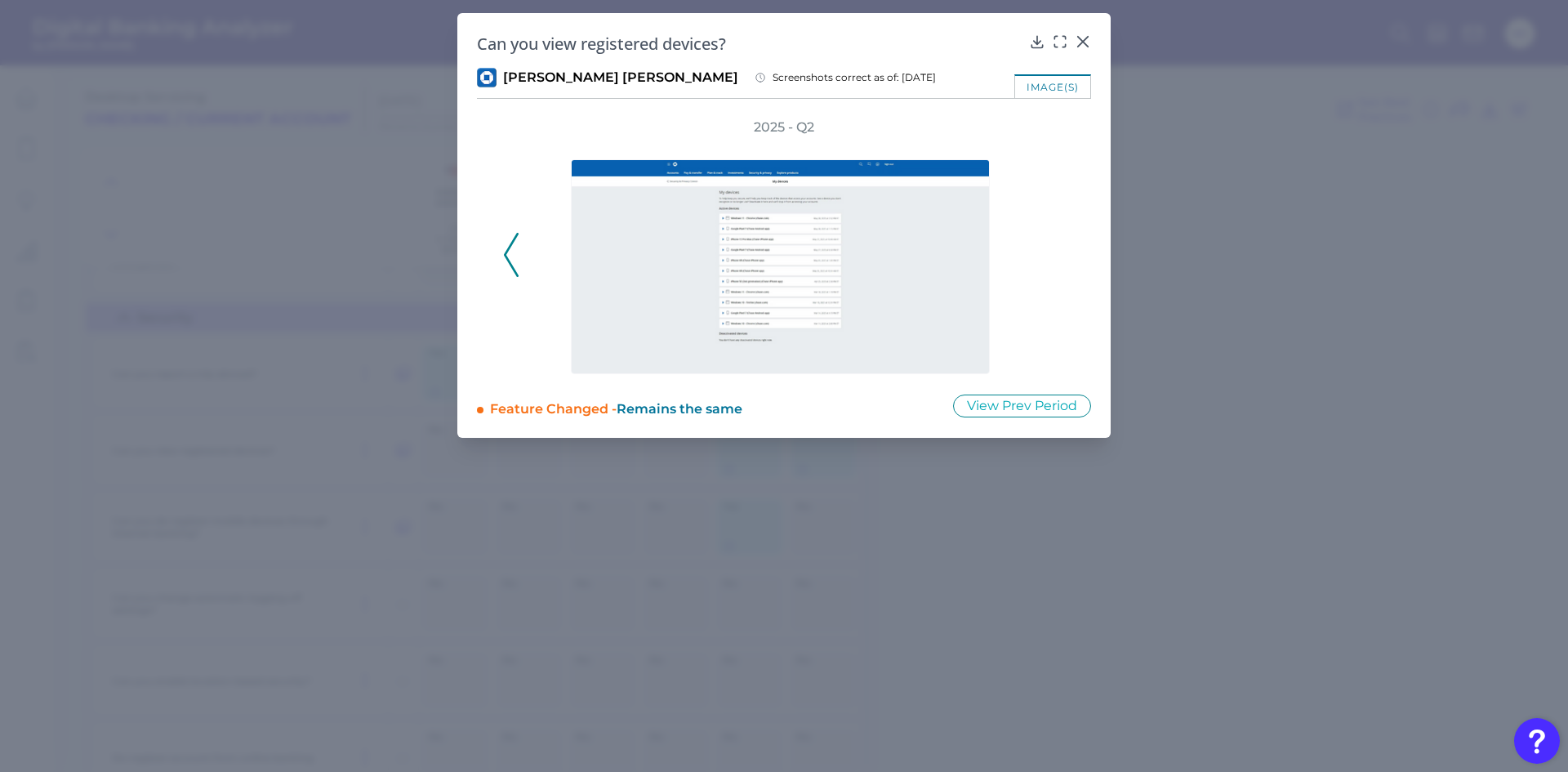
click at [1062, 261] on div "2025 - Q2" at bounding box center [784, 246] width 562 height 256
click at [1081, 35] on icon at bounding box center [1083, 42] width 17 height 17
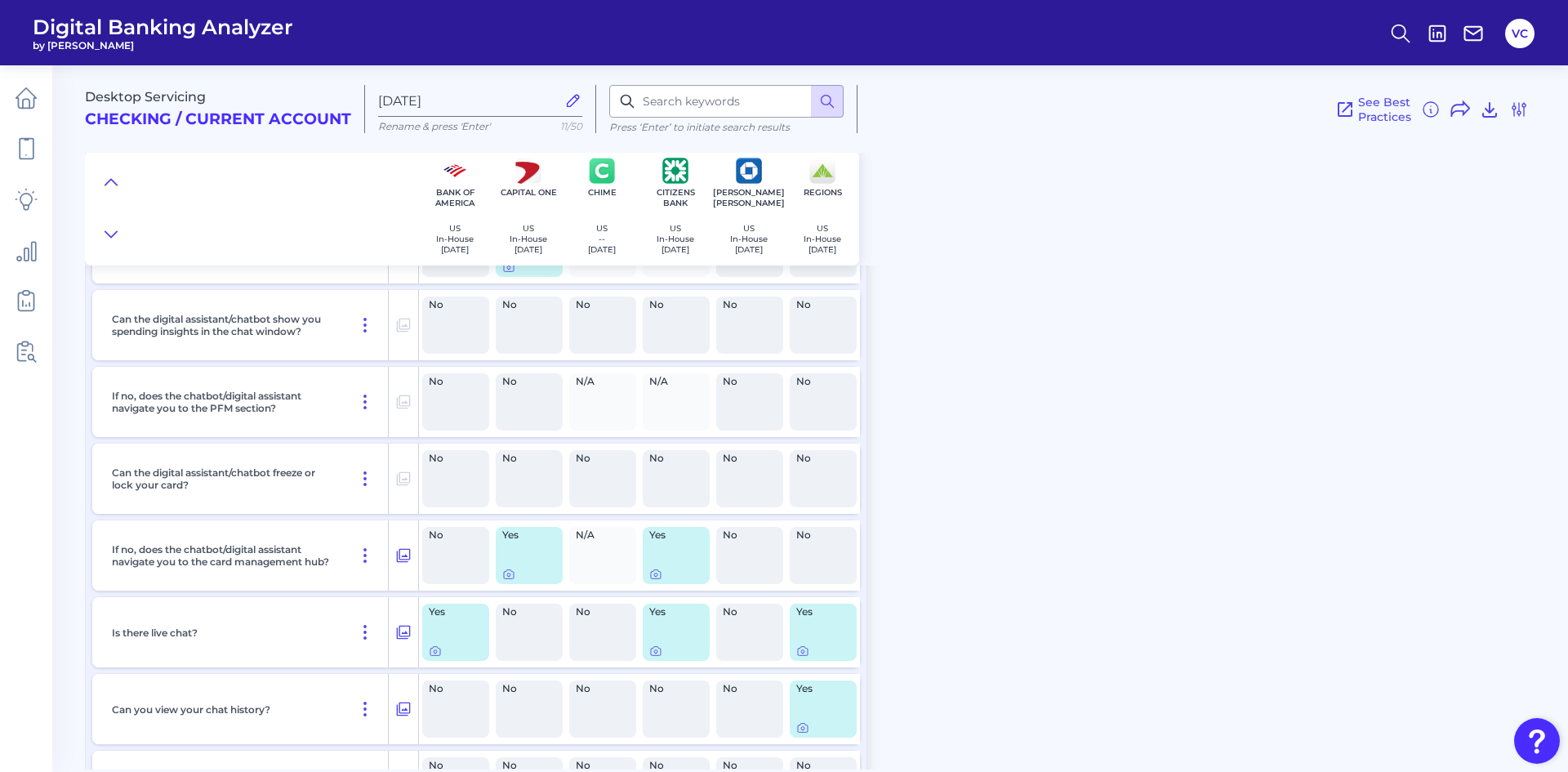
scroll to position [25673, 0]
